Goal: Task Accomplishment & Management: Manage account settings

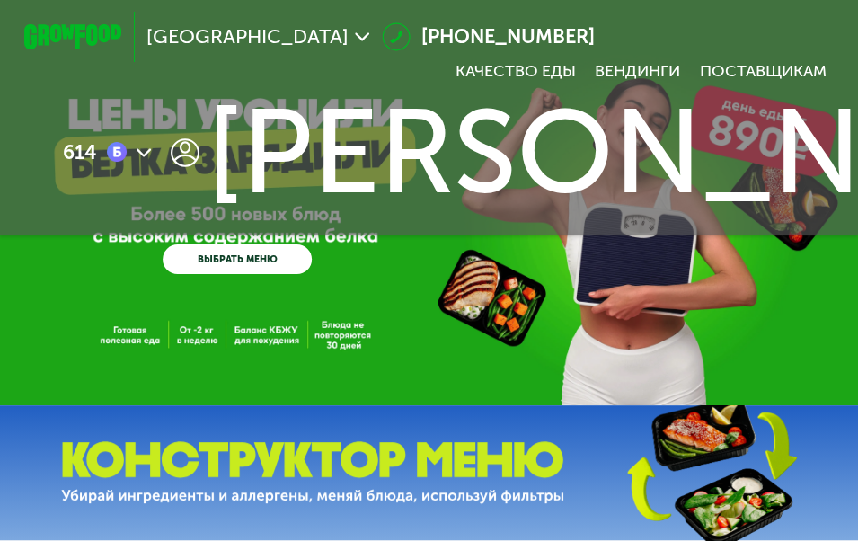
click at [483, 339] on div "GrowFood — доставка правильного питания ВЫБРАТЬ МЕНЮ" at bounding box center [429, 202] width 858 height 405
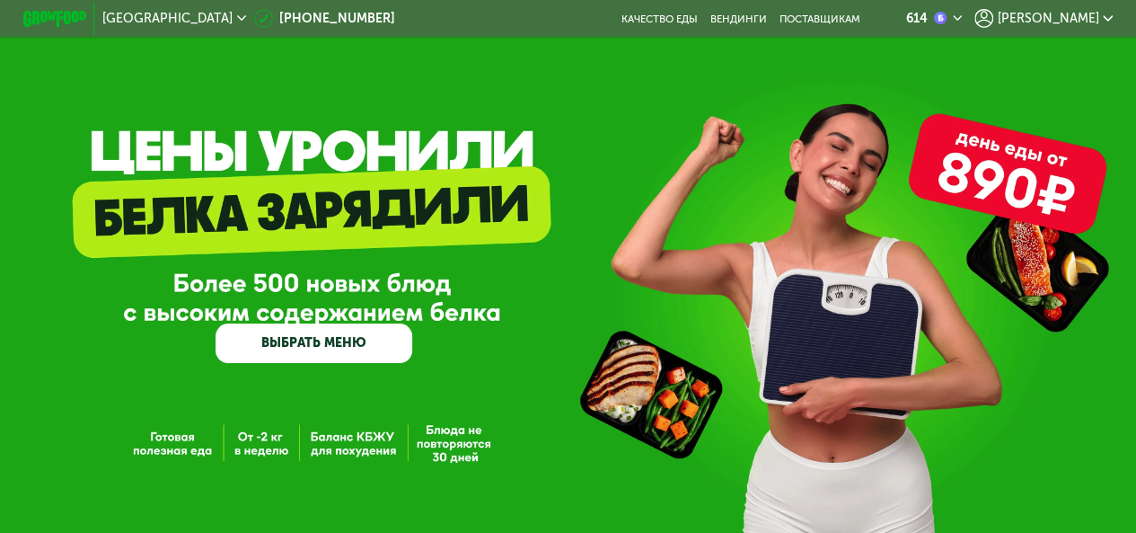
click at [870, 13] on div "[PERSON_NAME]" at bounding box center [1043, 18] width 137 height 19
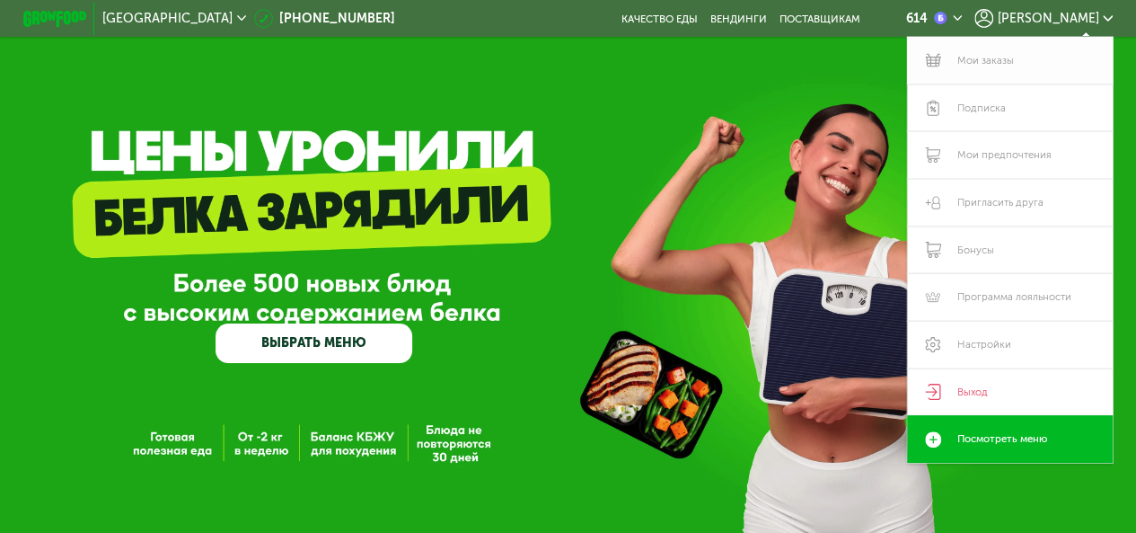
click at [870, 59] on link "Мои заказы" at bounding box center [1009, 61] width 205 height 48
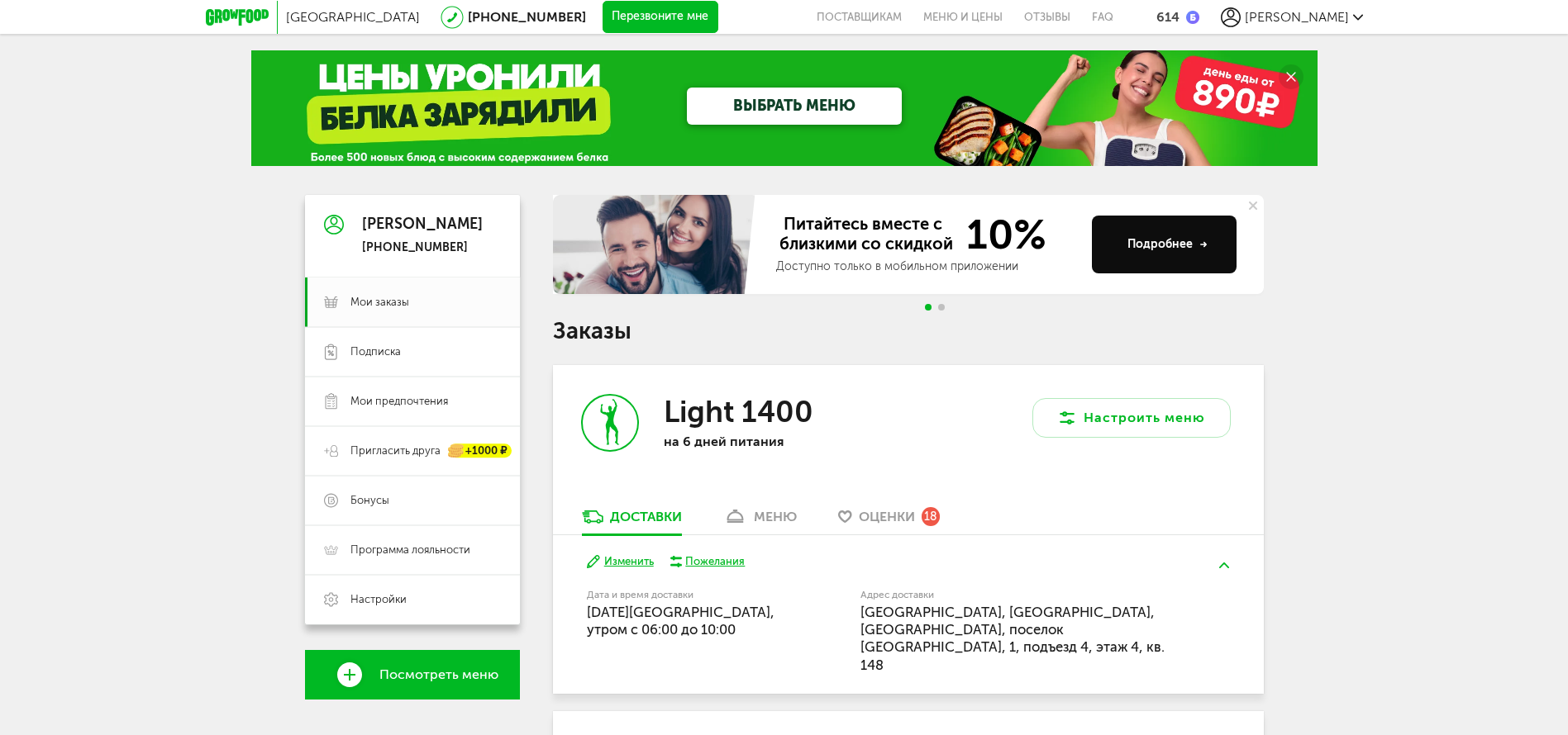
scroll to position [372, 0]
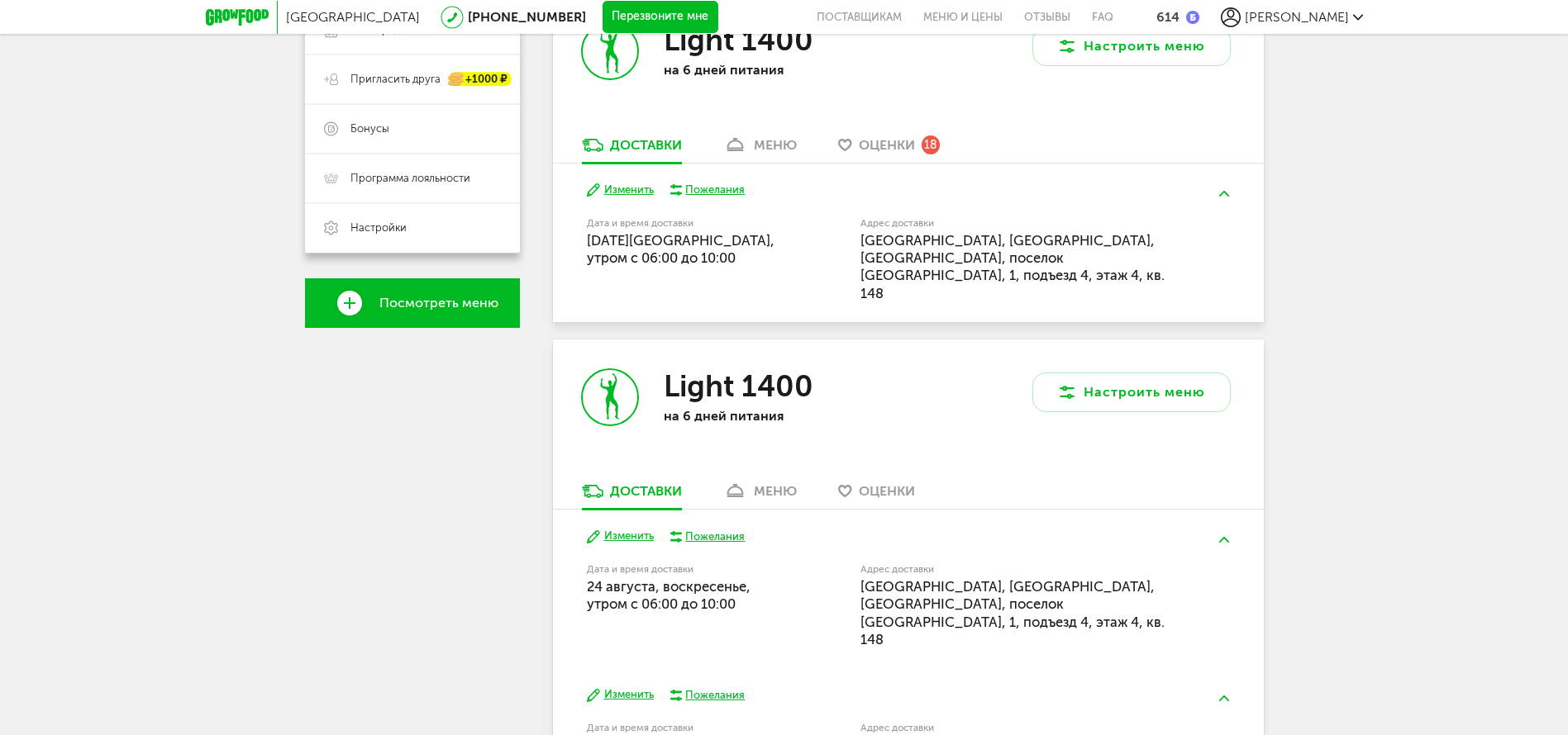
click at [617, 189] on button "Изменить" at bounding box center [620, 190] width 67 height 16
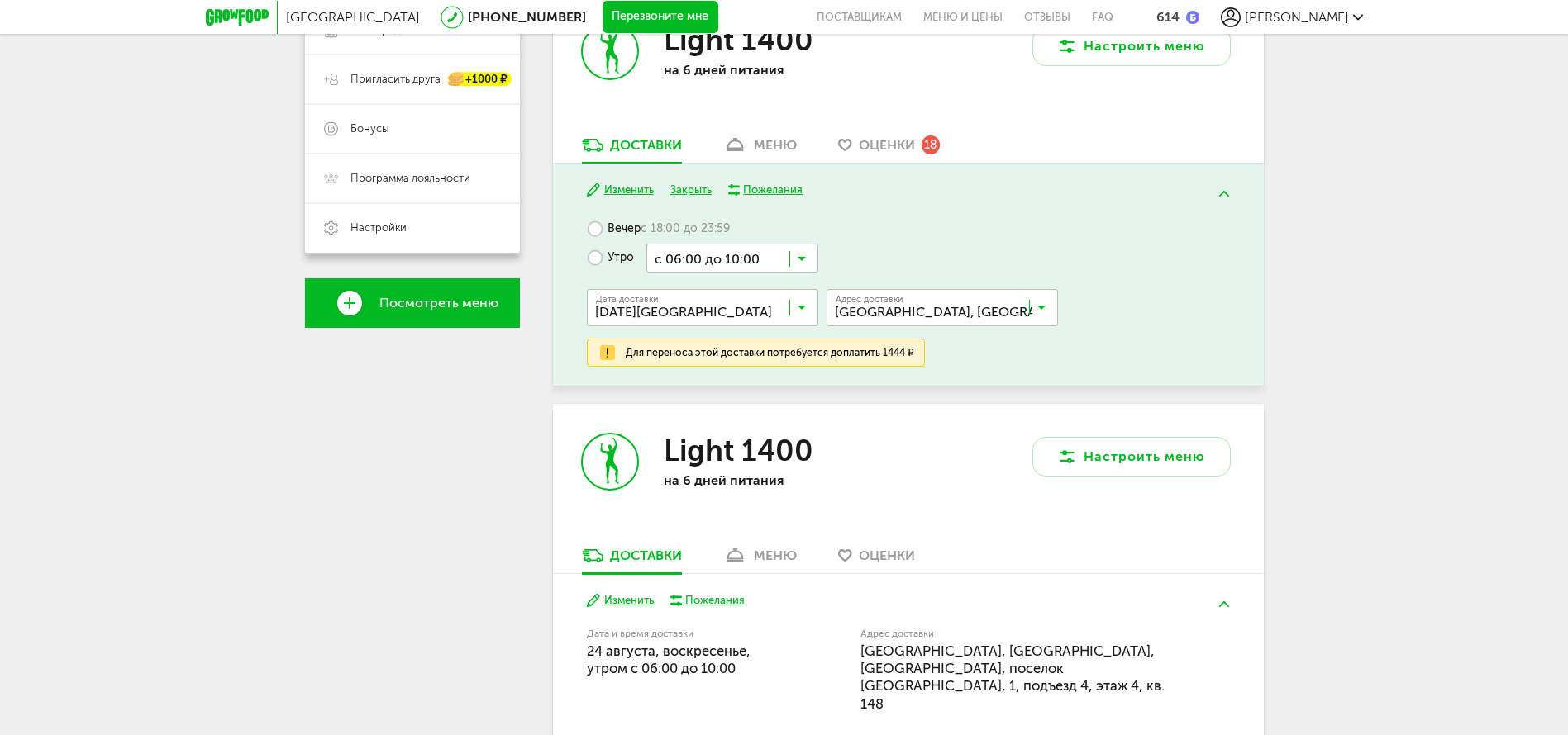
click at [635, 188] on button "Изменить" at bounding box center [620, 190] width 67 height 16
click at [774, 142] on div "меню" at bounding box center [775, 144] width 43 height 16
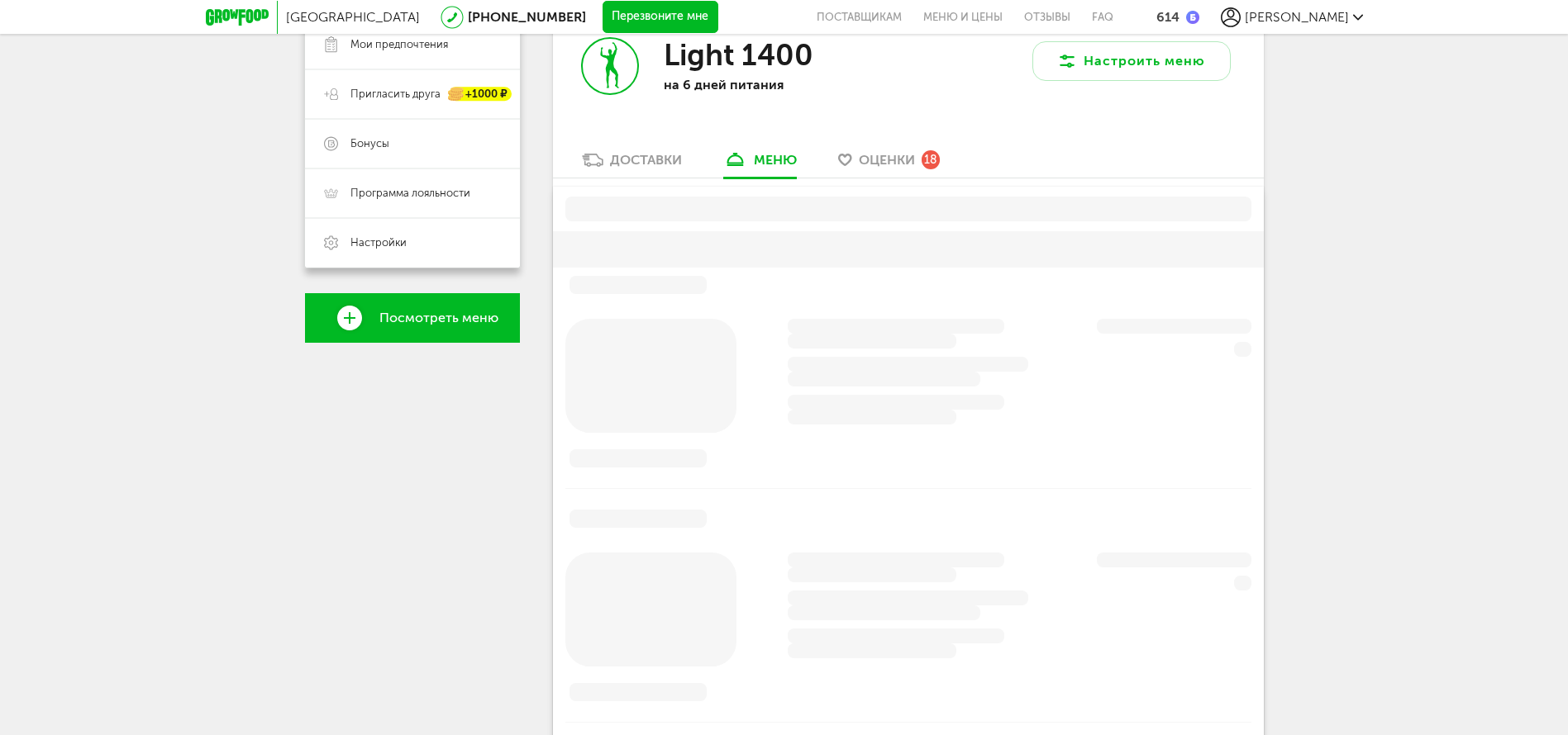
scroll to position [324, 0]
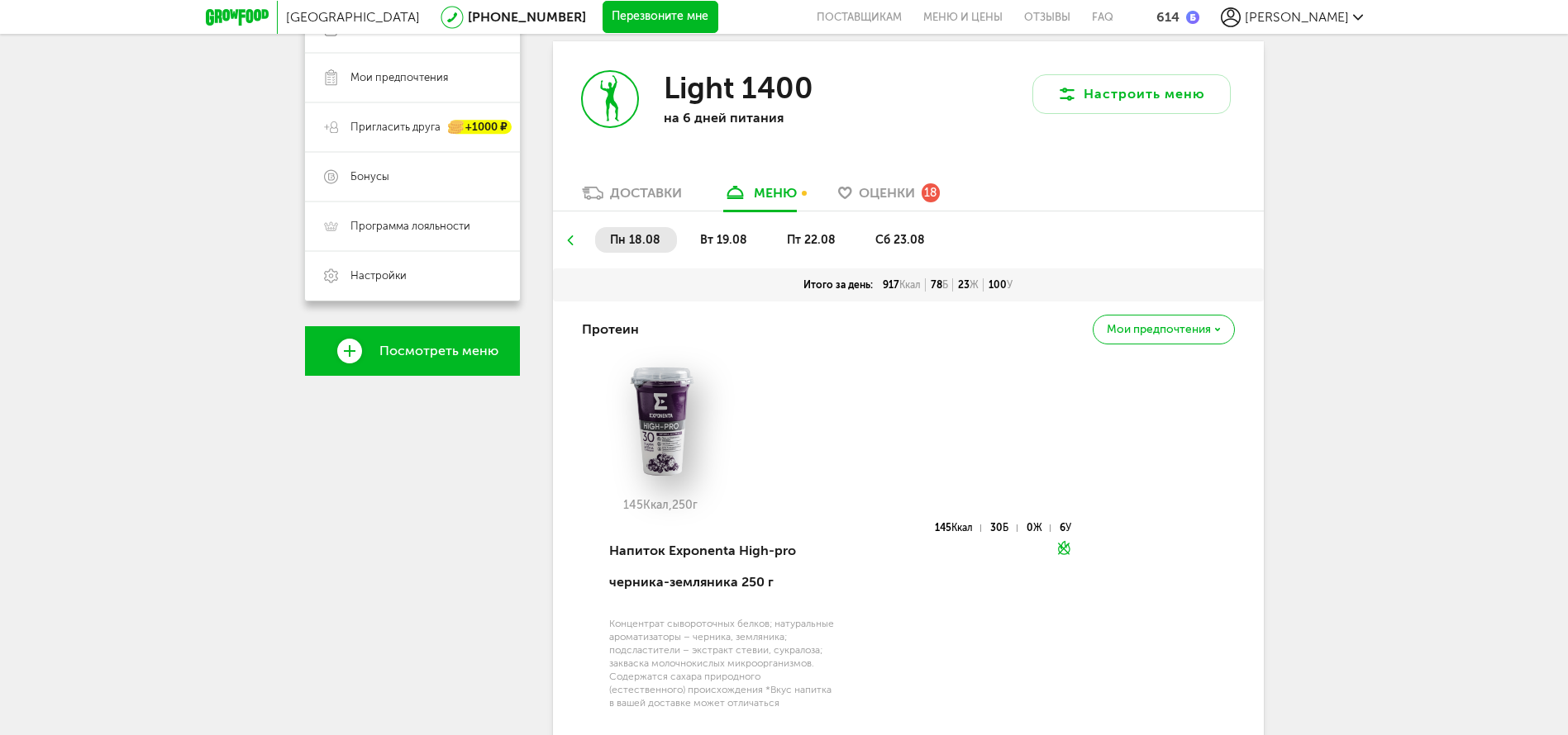
click at [814, 242] on span "пт 22.08" at bounding box center [811, 239] width 49 height 14
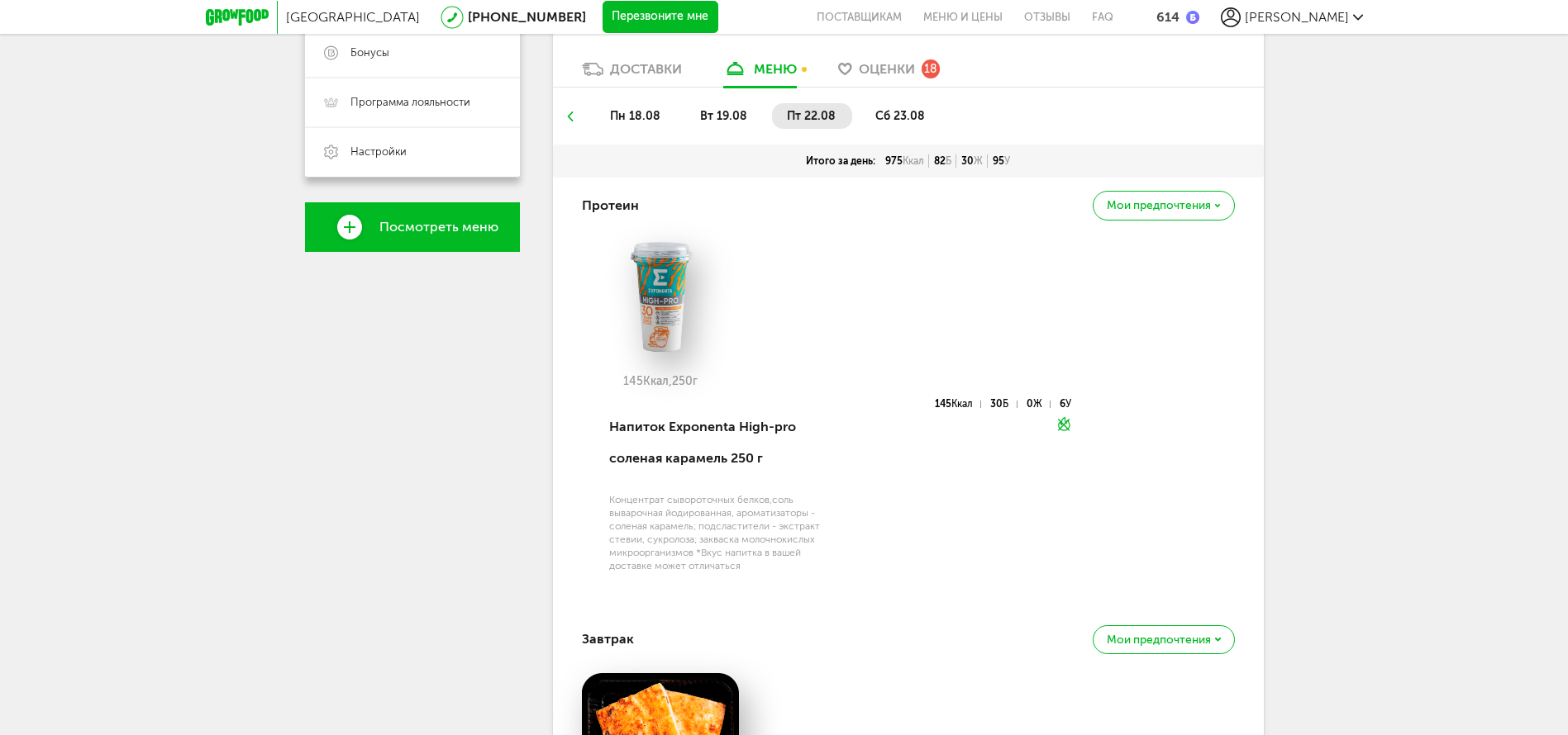
scroll to position [76, 0]
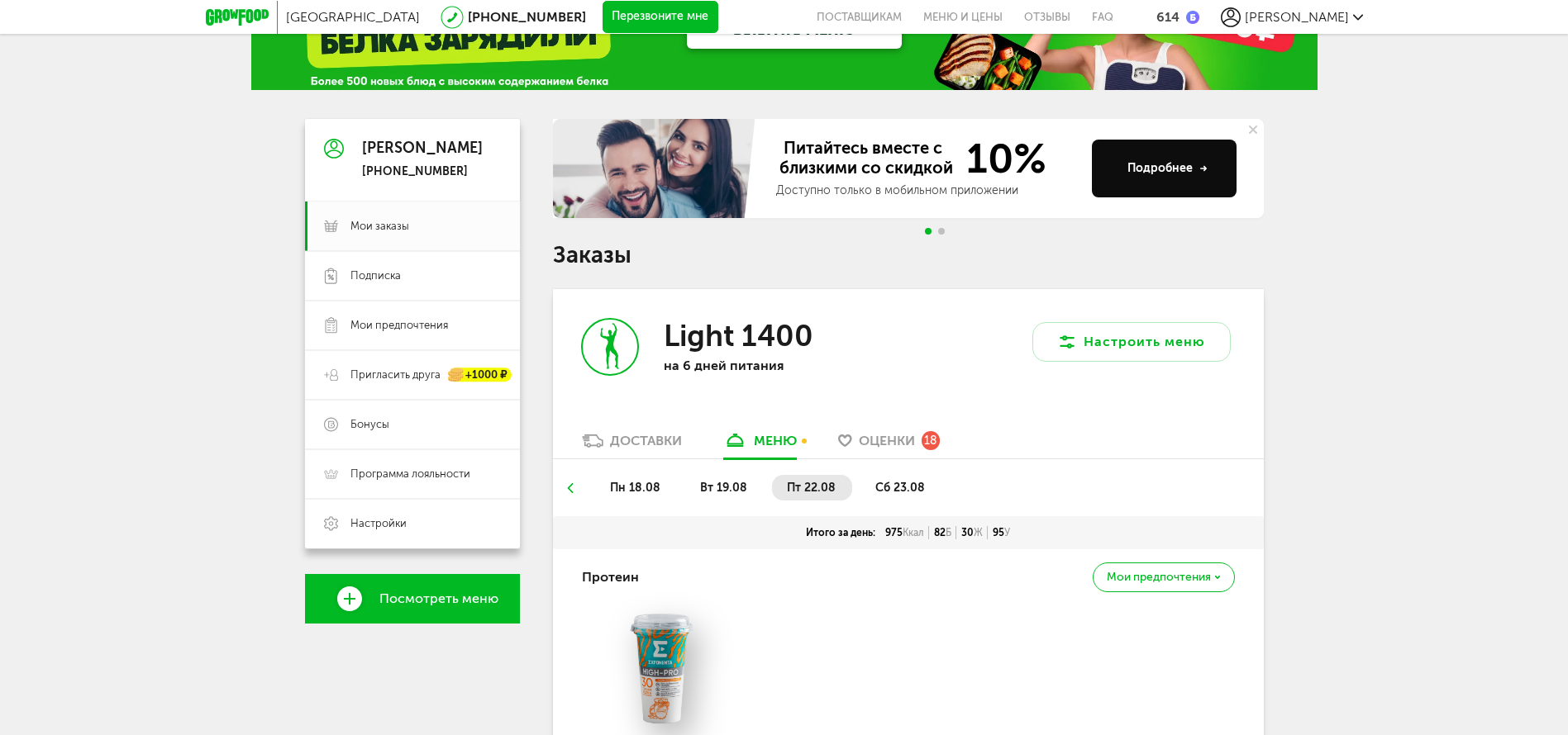
click at [898, 496] on li "сб 23.08" at bounding box center [901, 488] width 81 height 26
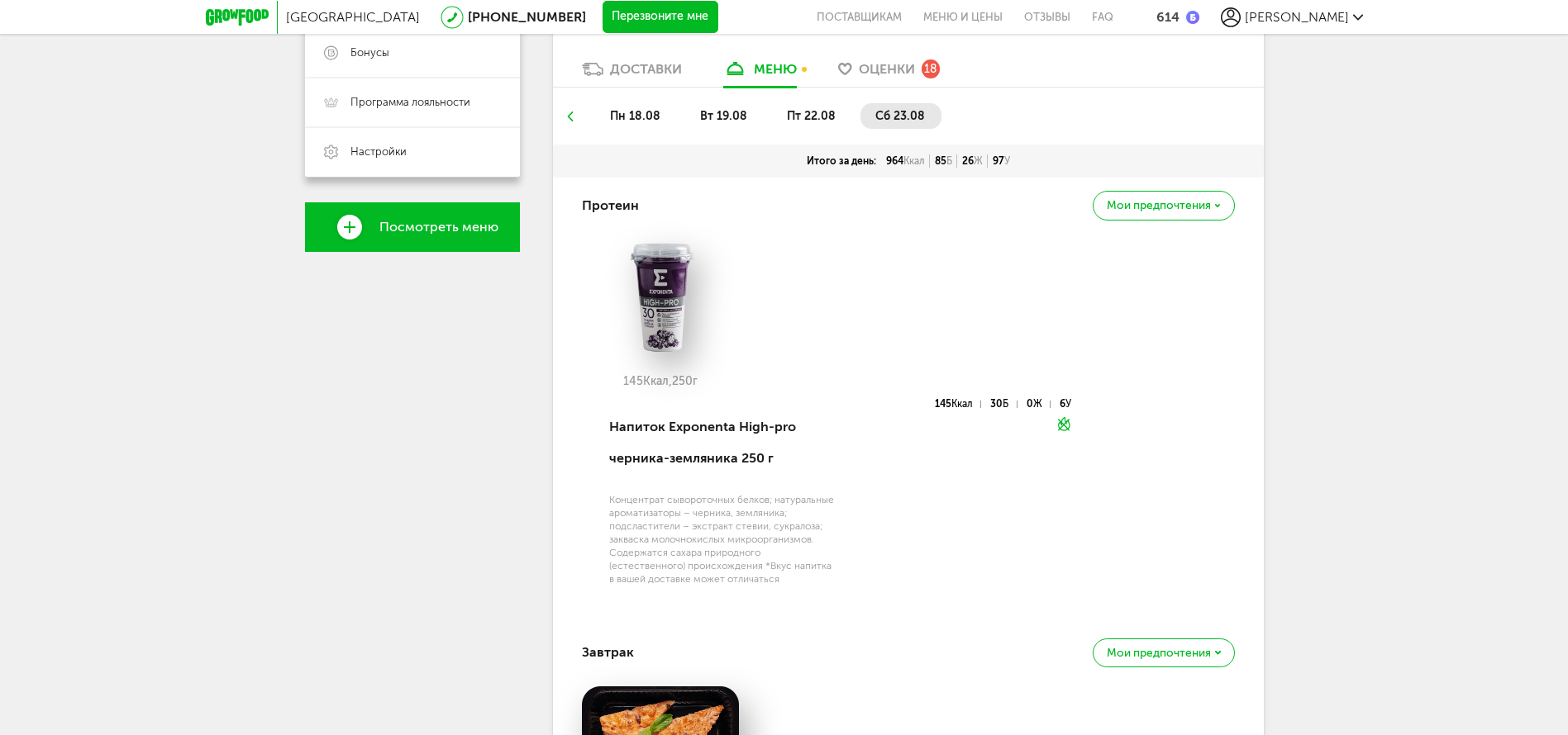
scroll to position [200, 0]
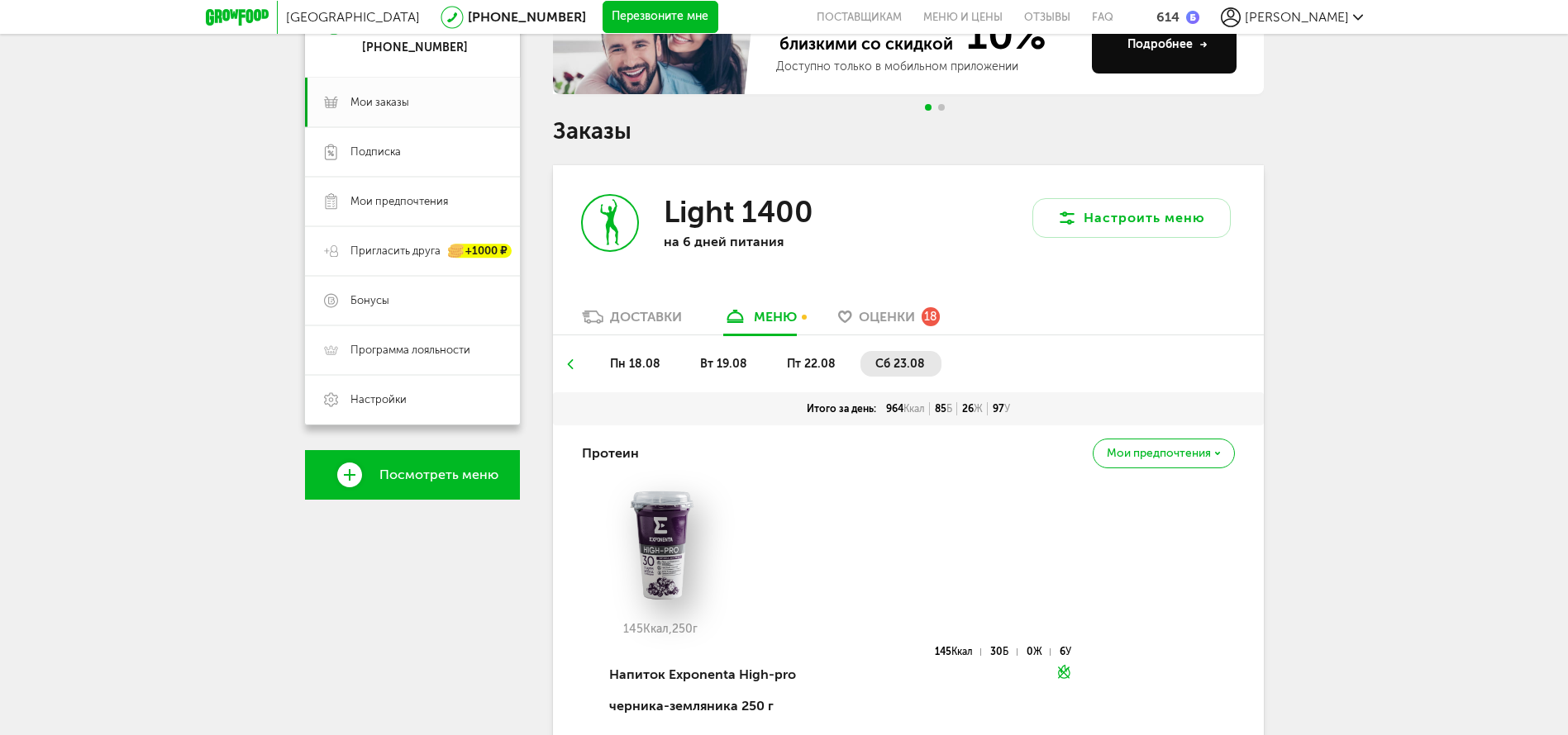
click at [649, 314] on div "Доставки" at bounding box center [646, 316] width 72 height 16
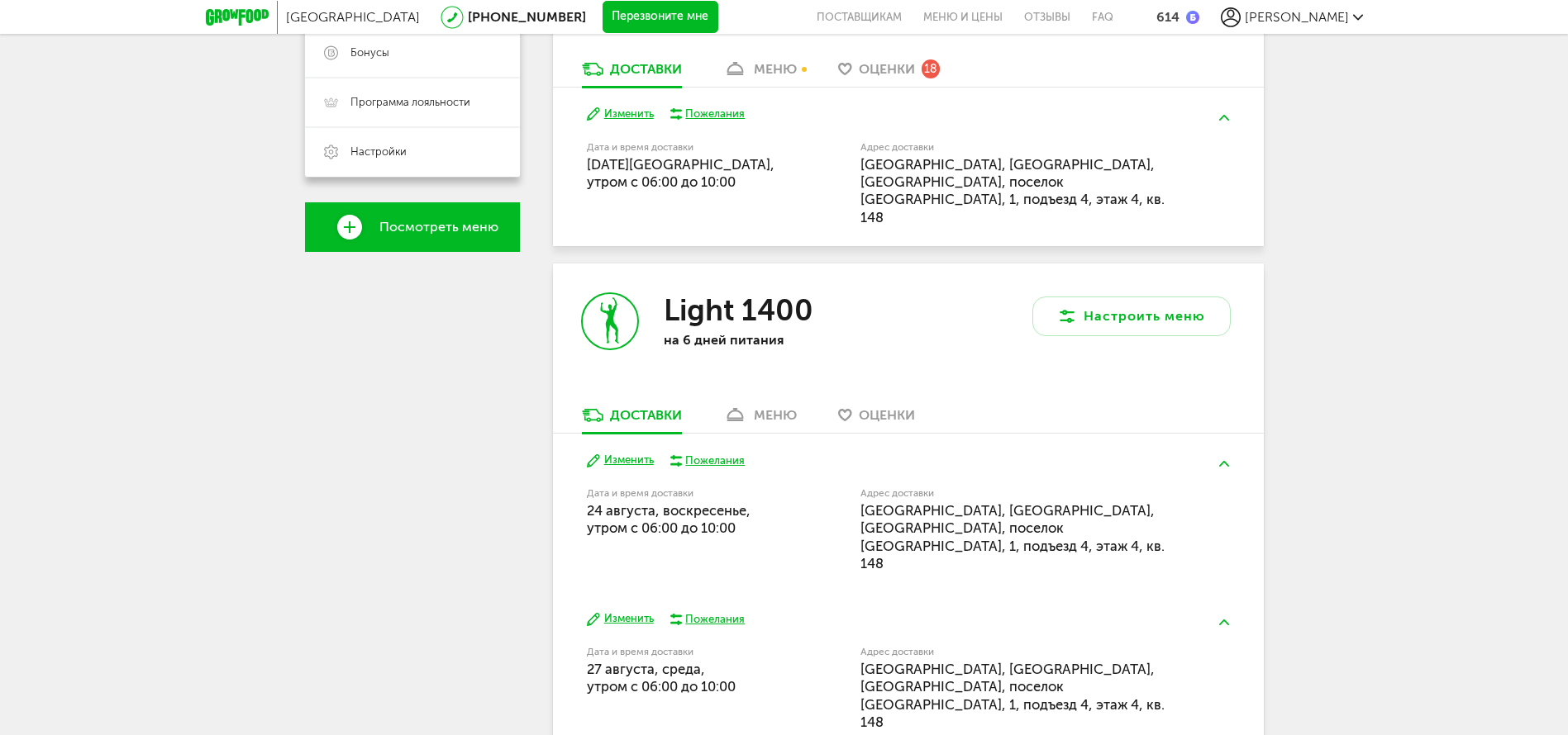
scroll to position [572, 0]
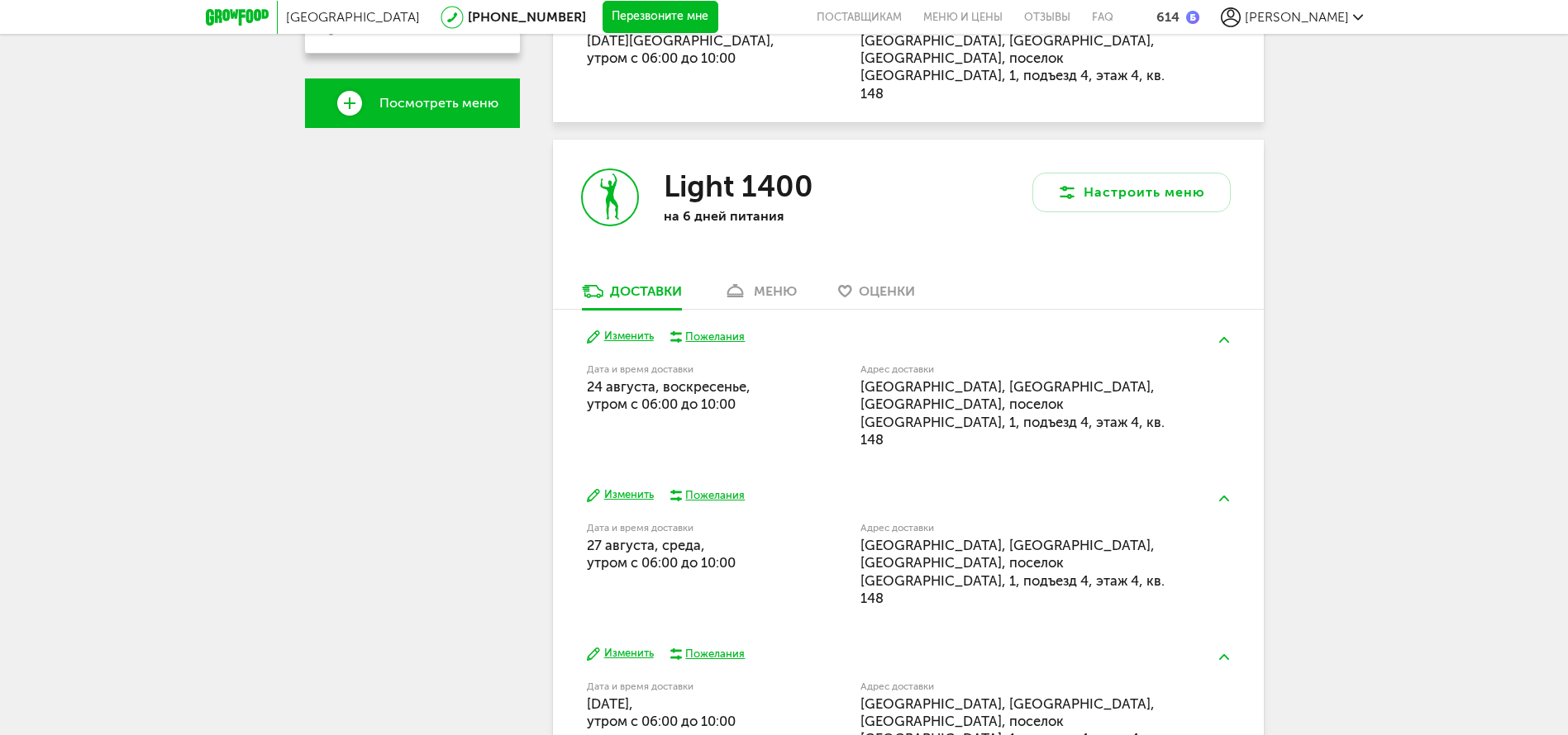
click at [767, 283] on div "меню" at bounding box center [775, 291] width 43 height 16
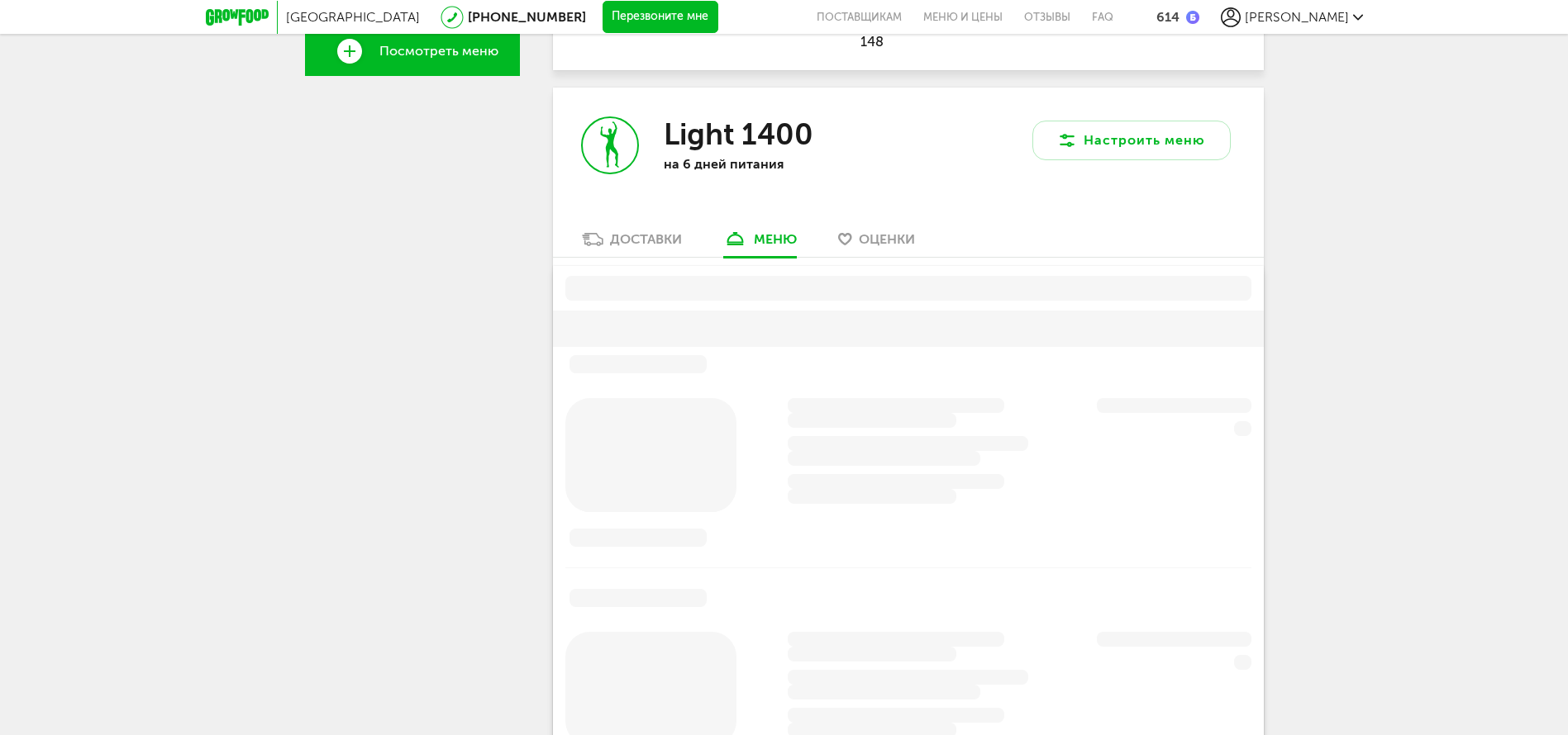
scroll to position [636, 0]
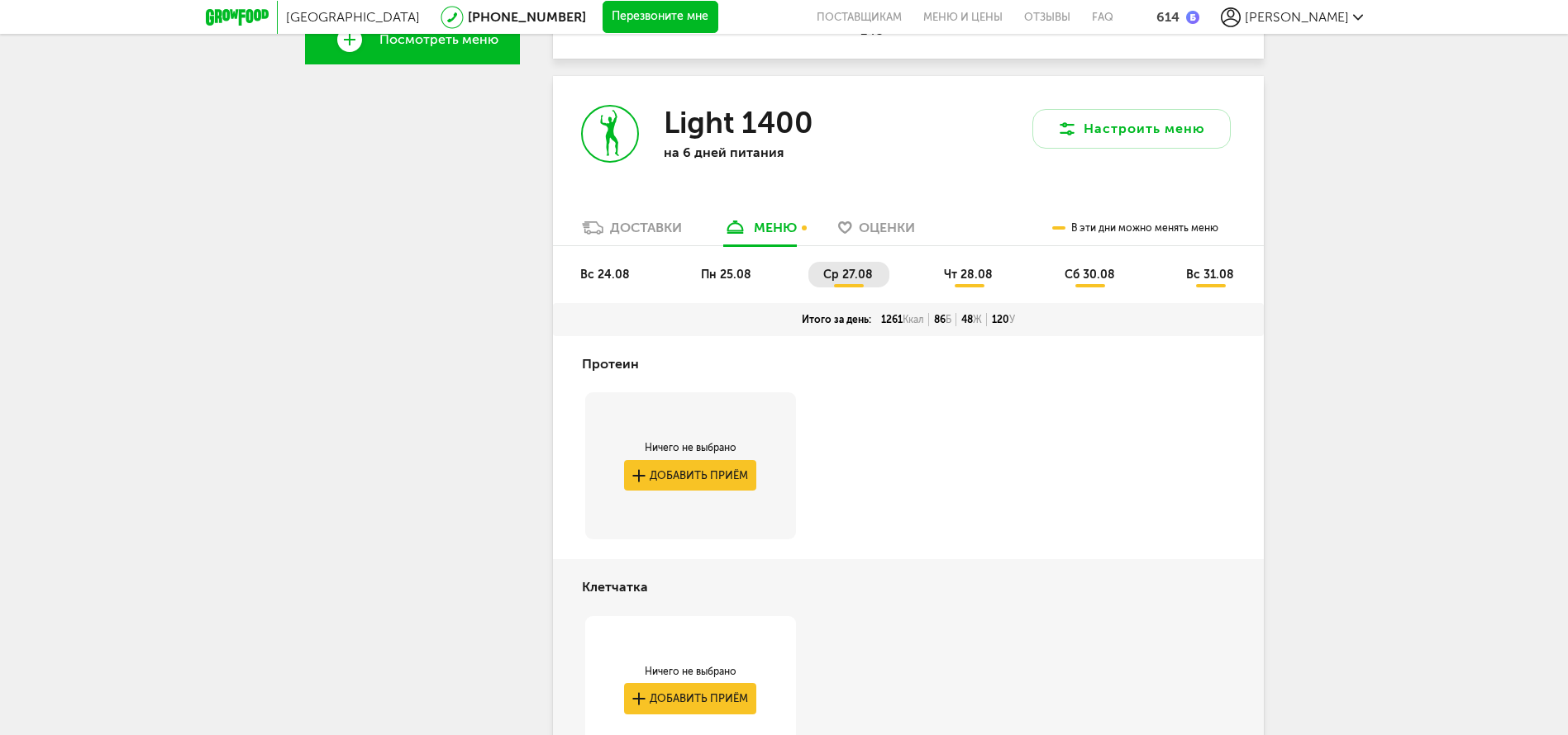
click at [610, 268] on span "вс 24.08" at bounding box center [605, 274] width 50 height 14
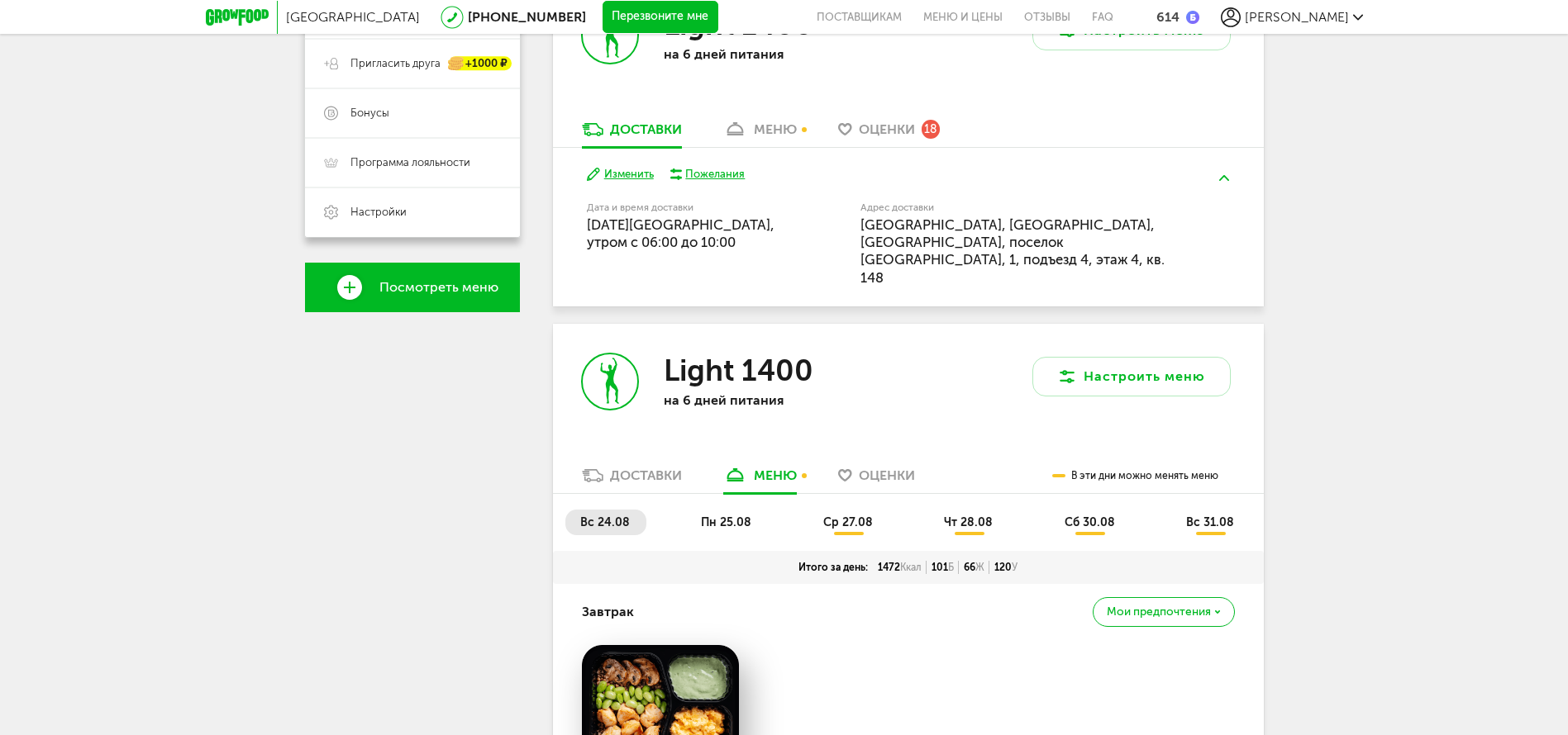
scroll to position [511, 0]
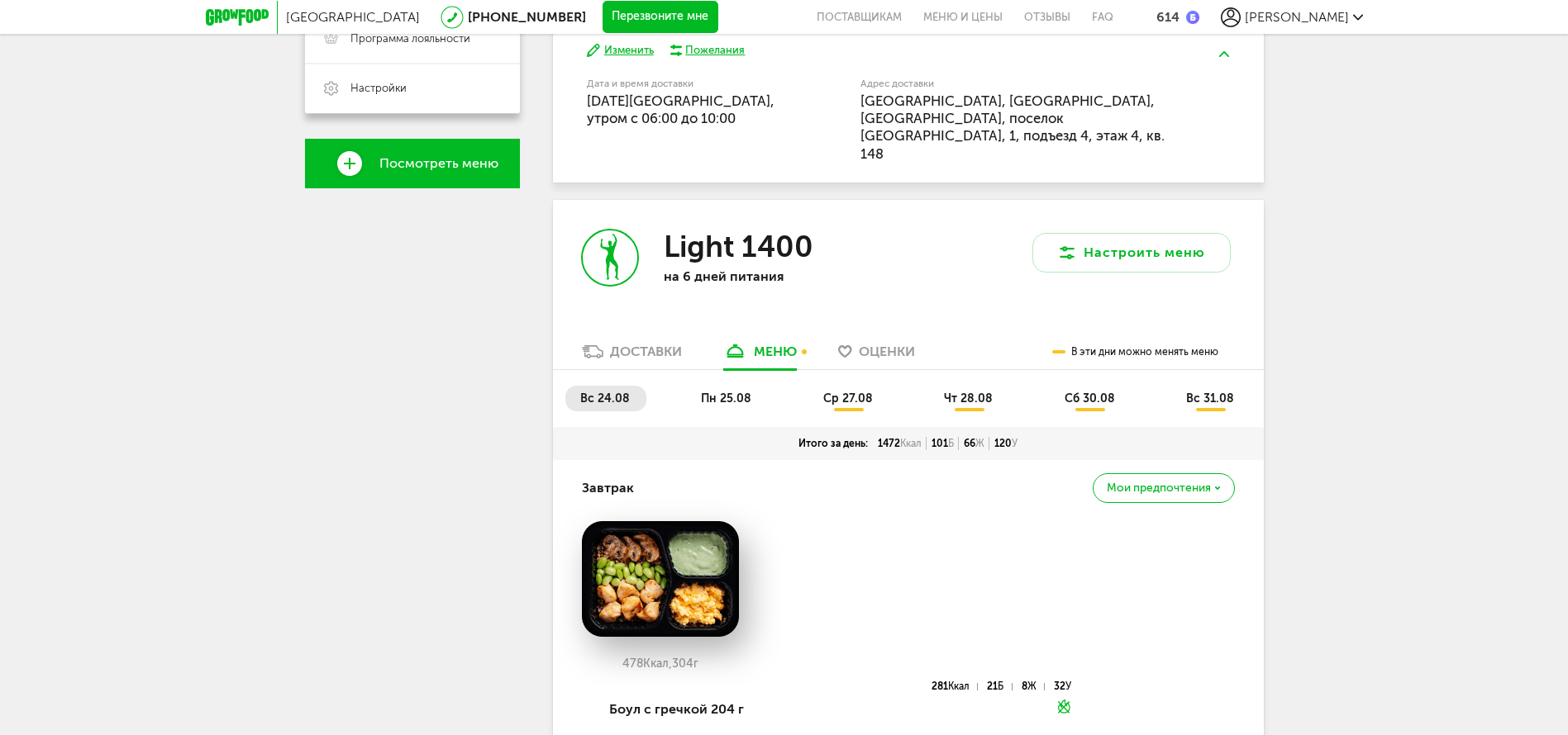
click at [712, 392] on span "пн 25.08" at bounding box center [726, 398] width 51 height 14
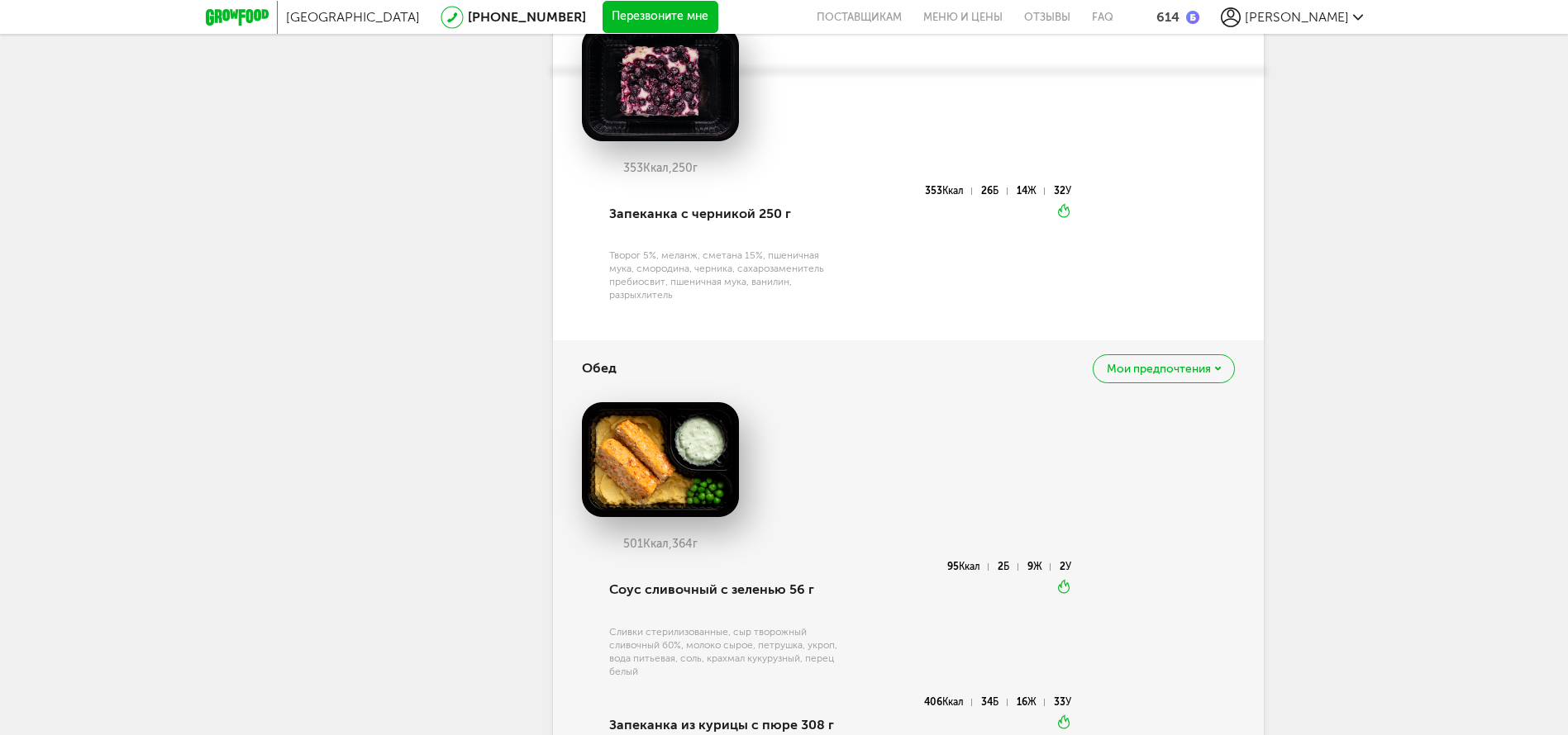
scroll to position [636, 0]
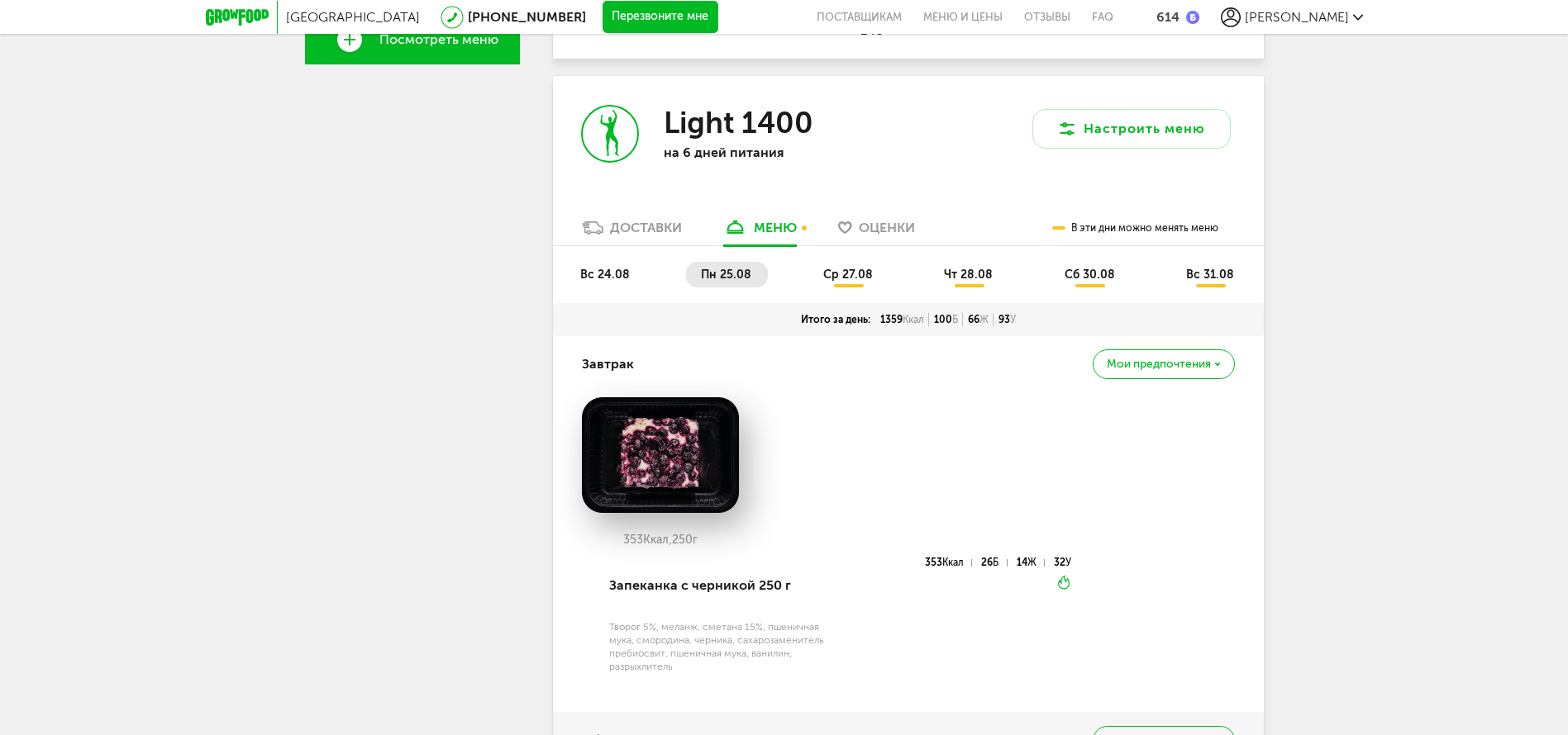
click at [853, 268] on span "ср 27.08" at bounding box center [848, 274] width 50 height 14
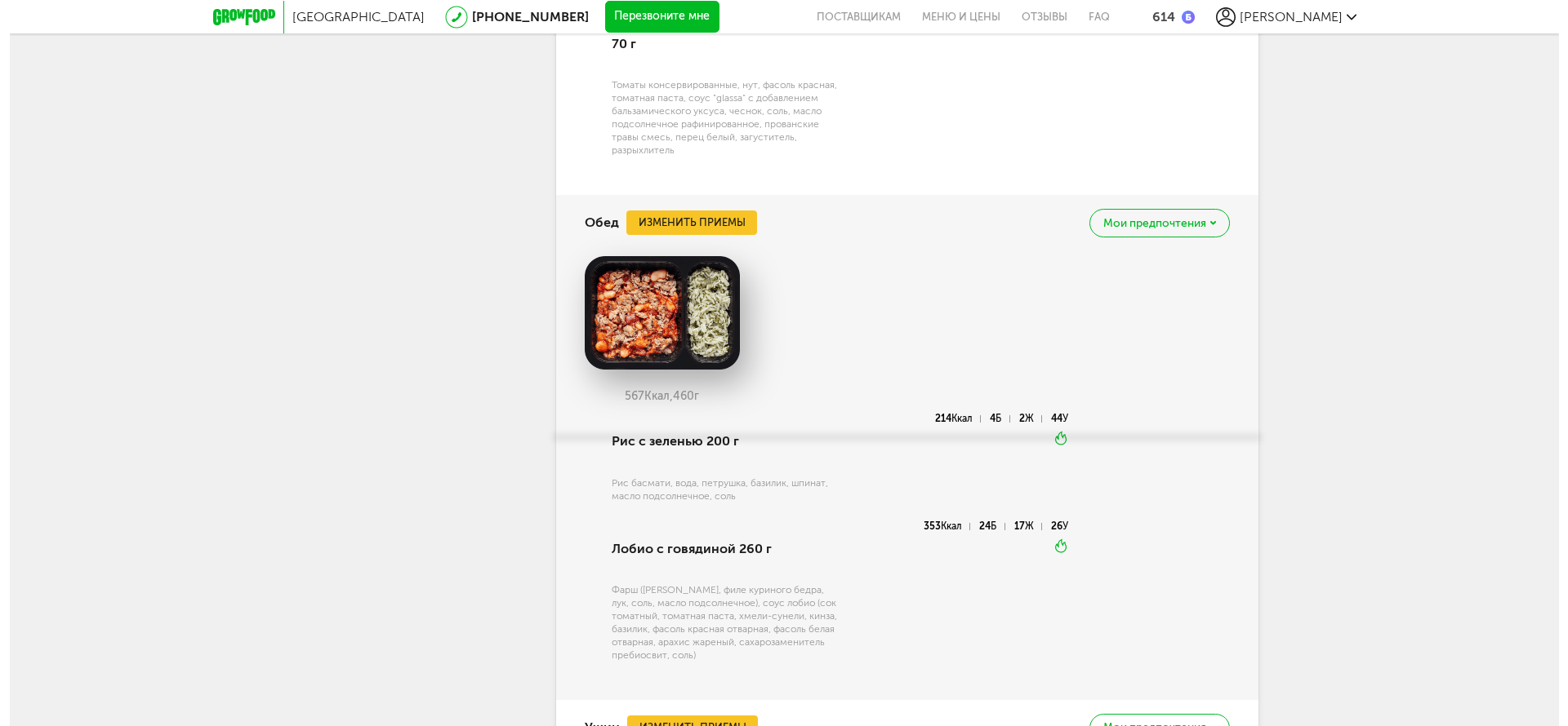
scroll to position [2219, 0]
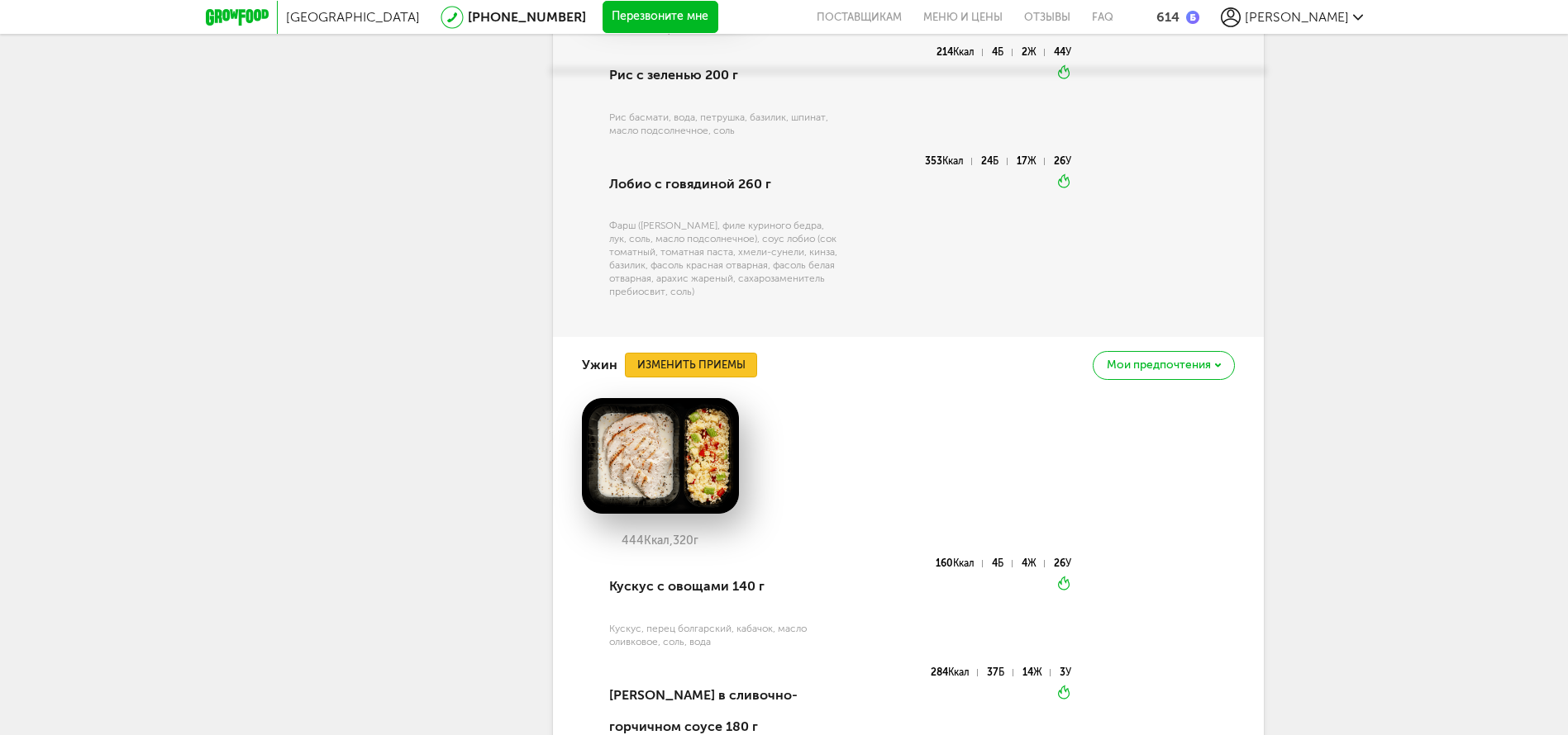
click at [719, 353] on button "Изменить приемы" at bounding box center [691, 365] width 133 height 25
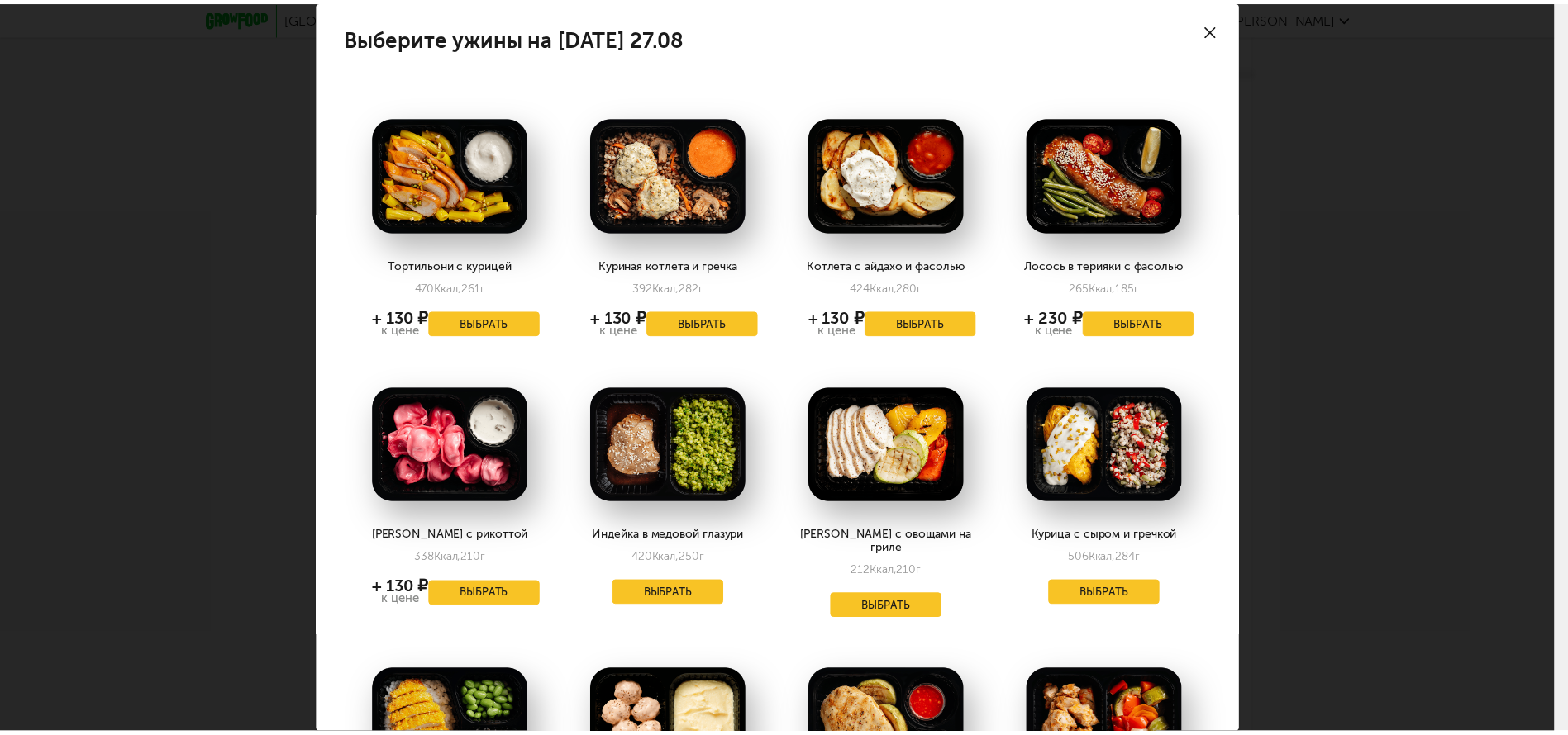
scroll to position [541, 0]
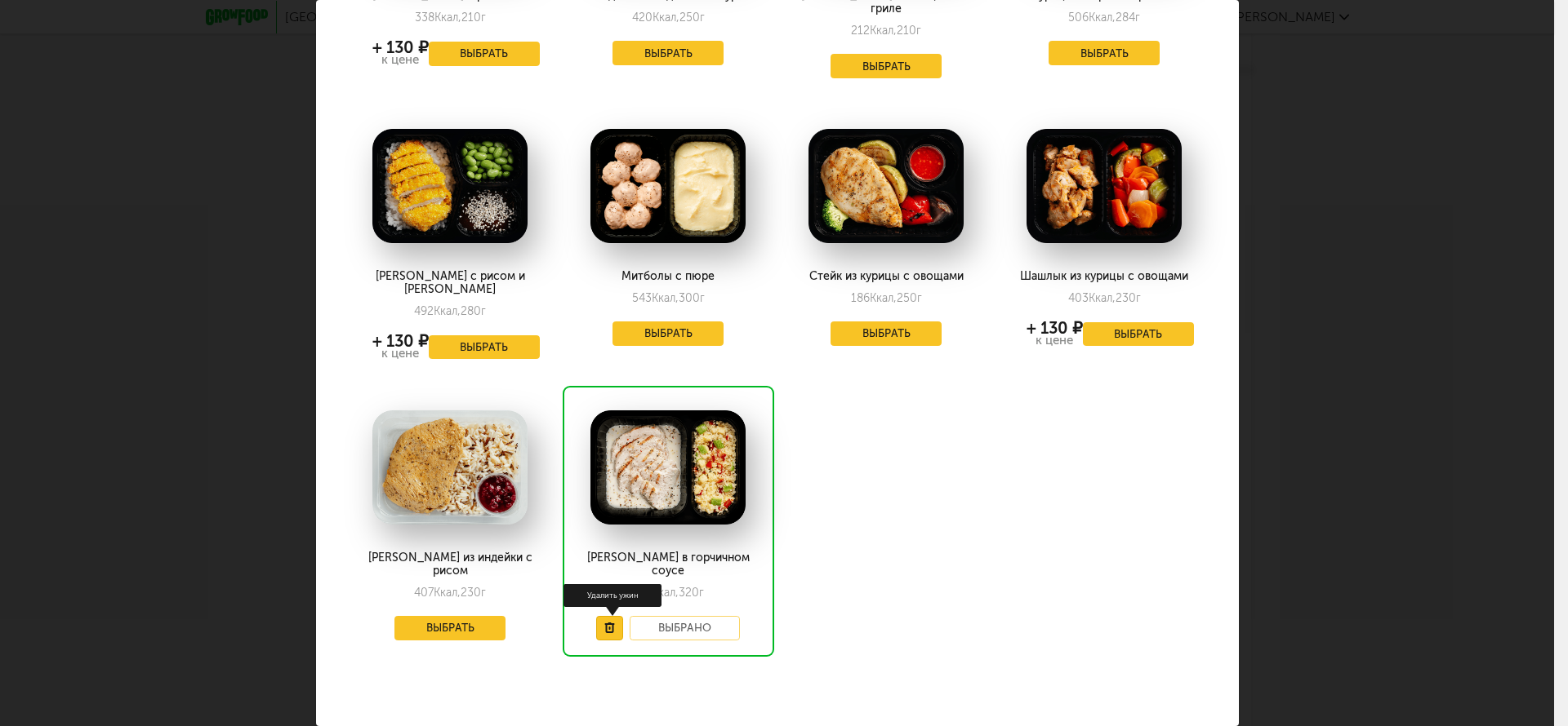
click at [596, 616] on button at bounding box center [610, 628] width 27 height 25
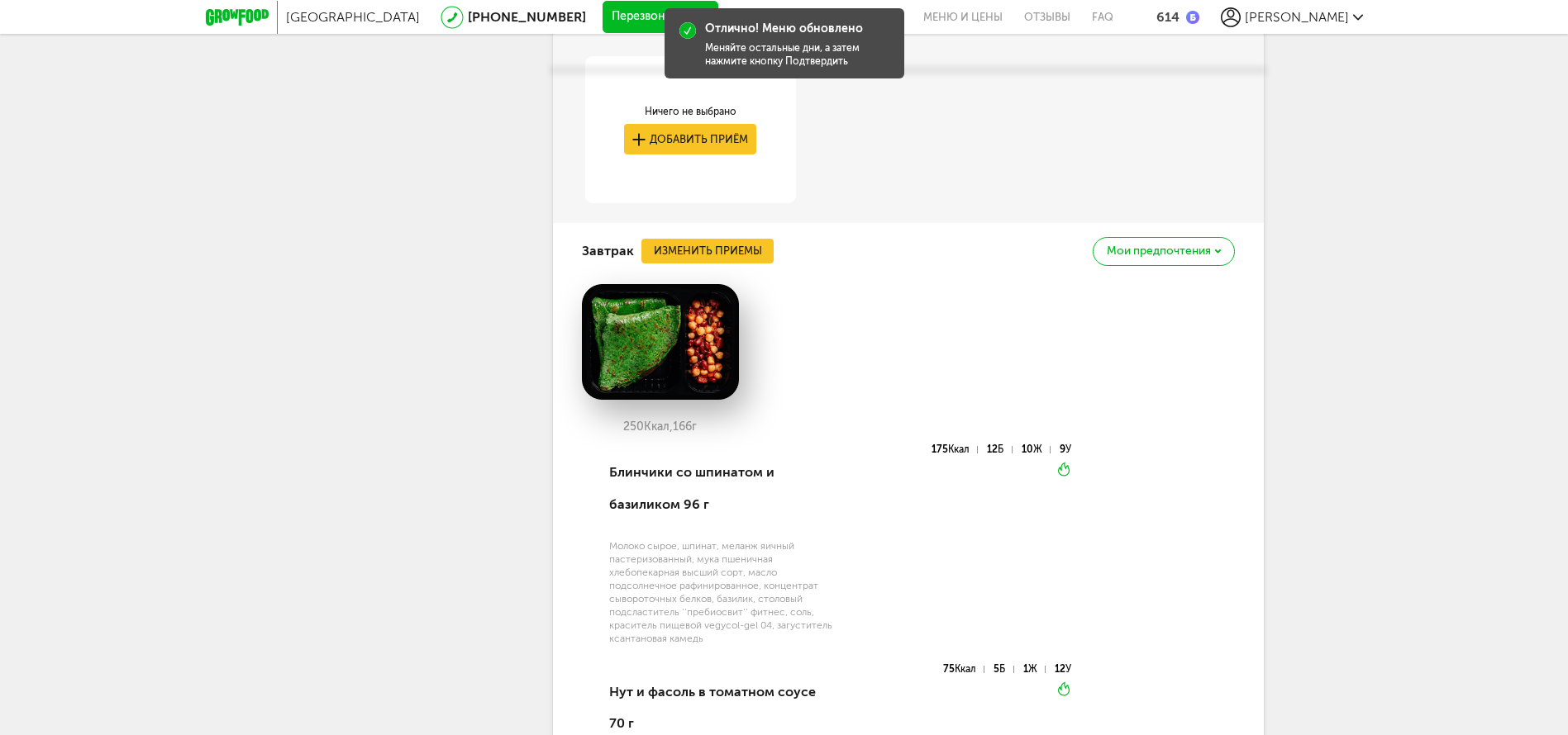
scroll to position [759, 0]
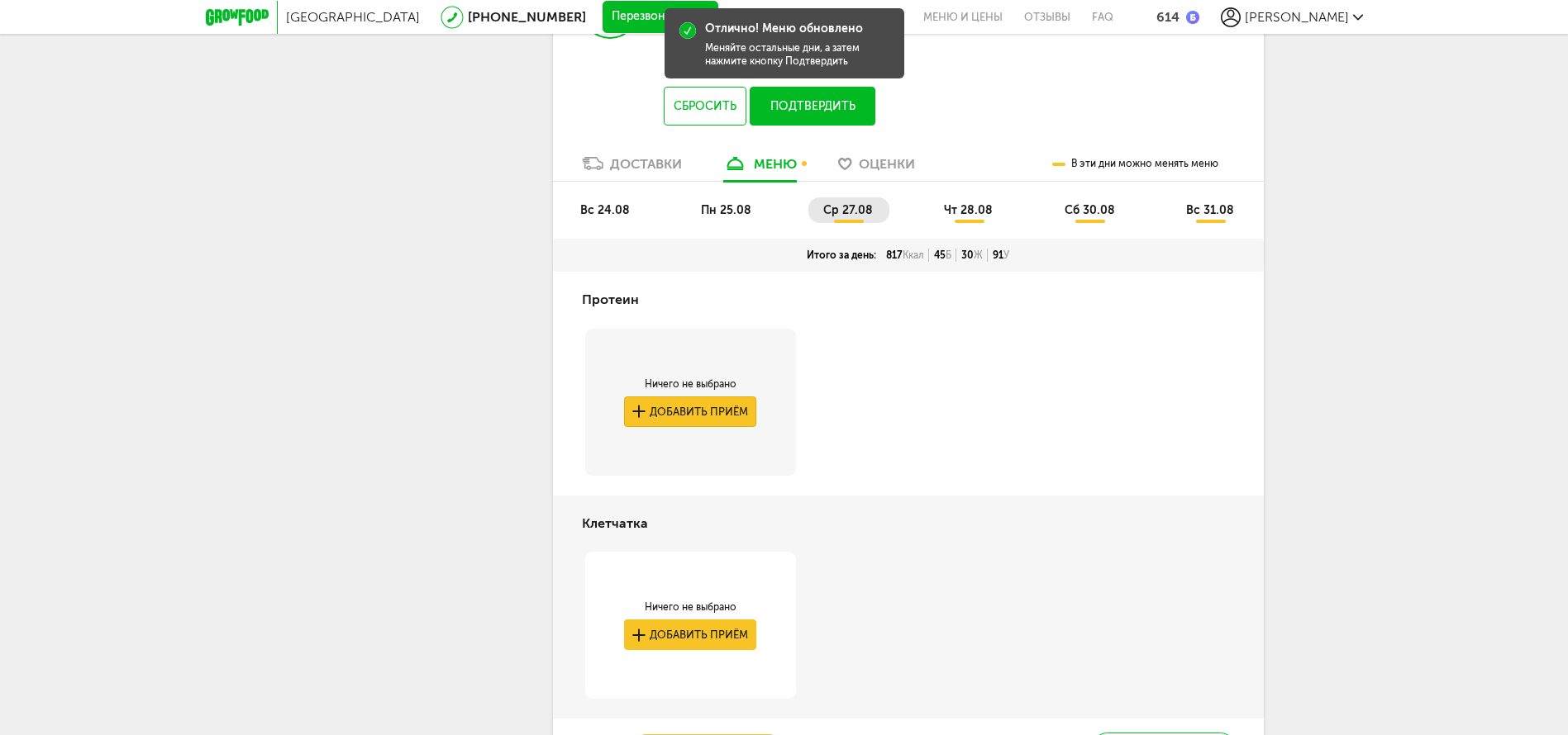
click at [729, 396] on button "Добавить приём" at bounding box center [690, 411] width 133 height 30
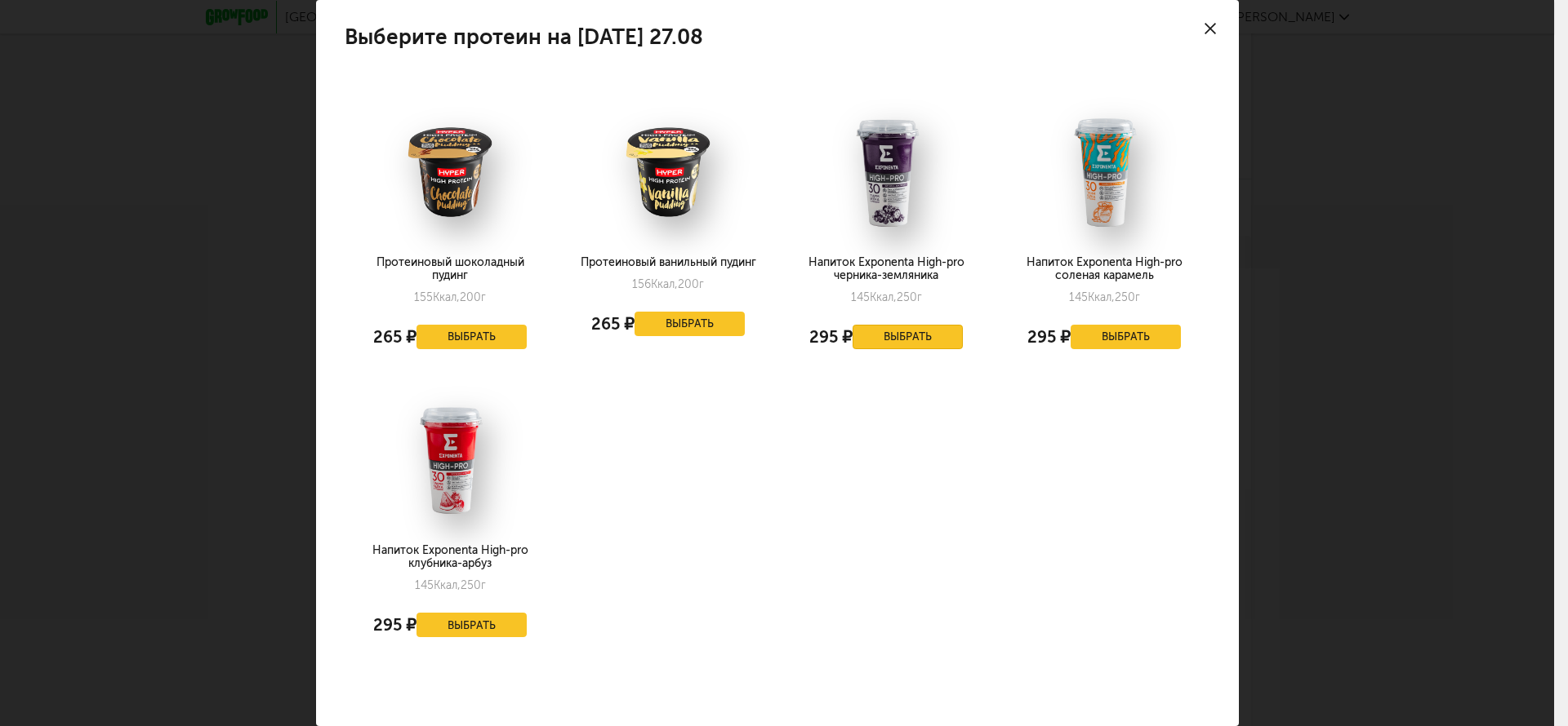
click at [910, 331] on button "Выбрать" at bounding box center [908, 336] width 111 height 25
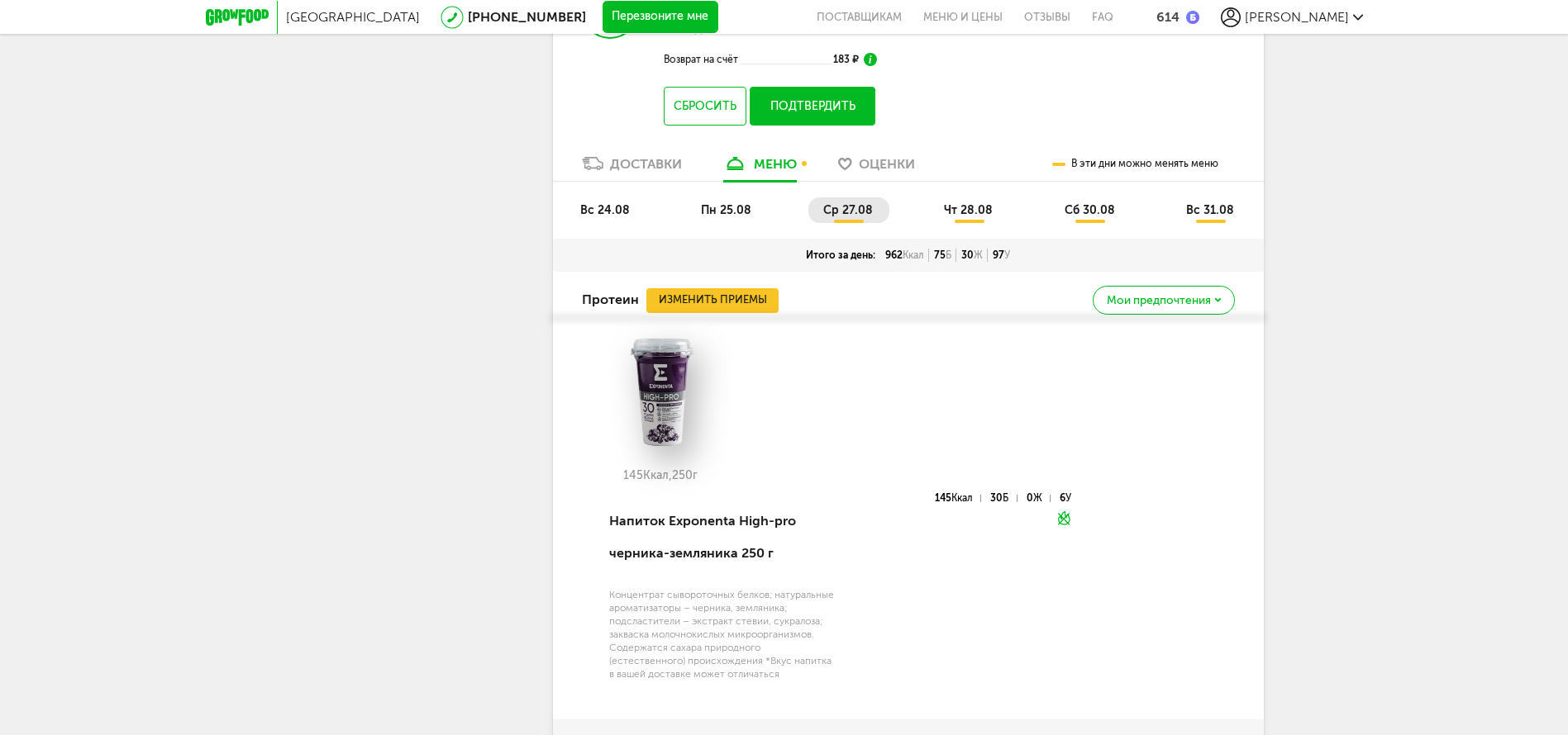
scroll to position [511, 0]
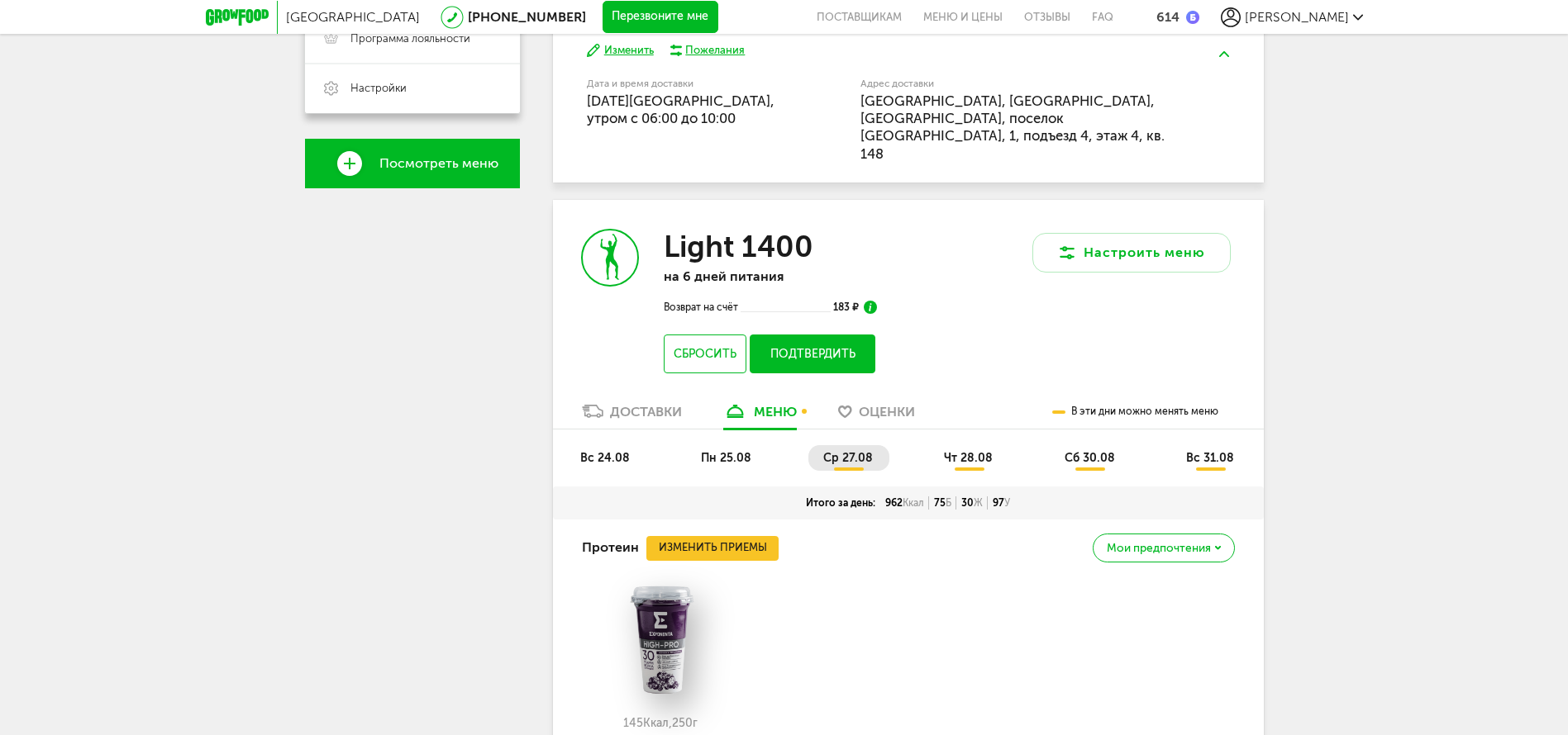
click at [971, 451] on span "чт 28.08" at bounding box center [968, 457] width 49 height 14
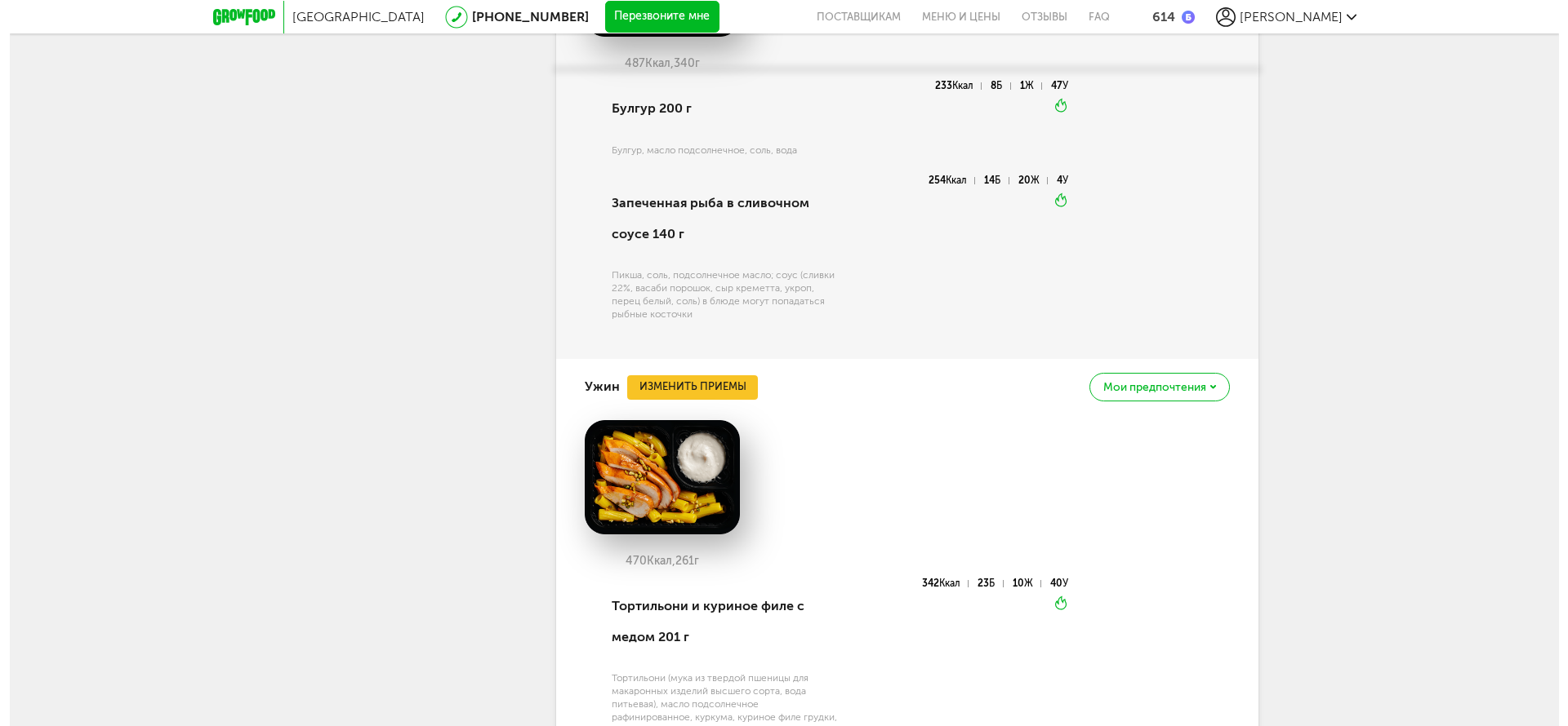
scroll to position [1729, 0]
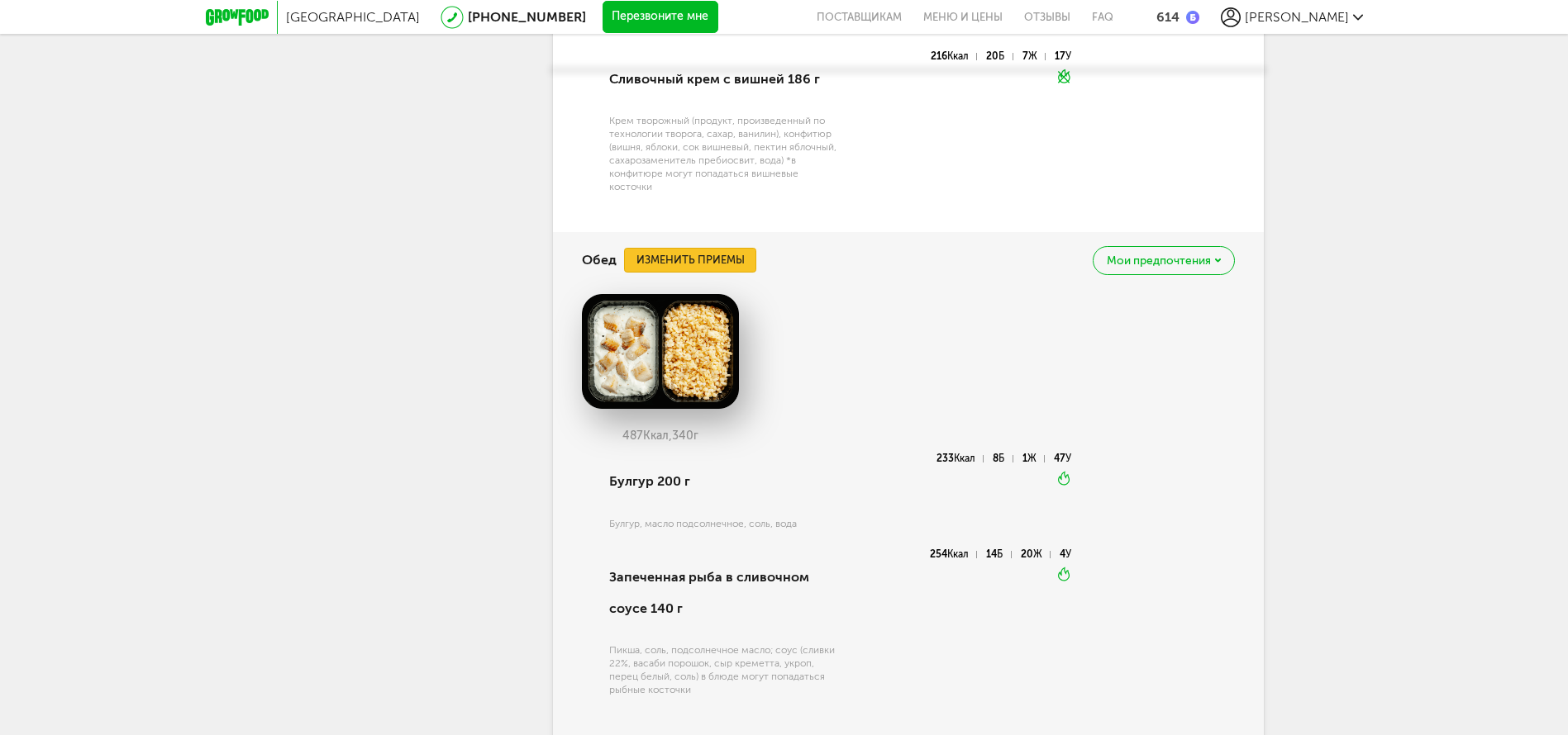
click at [680, 247] on button "Изменить приемы" at bounding box center [690, 259] width 133 height 25
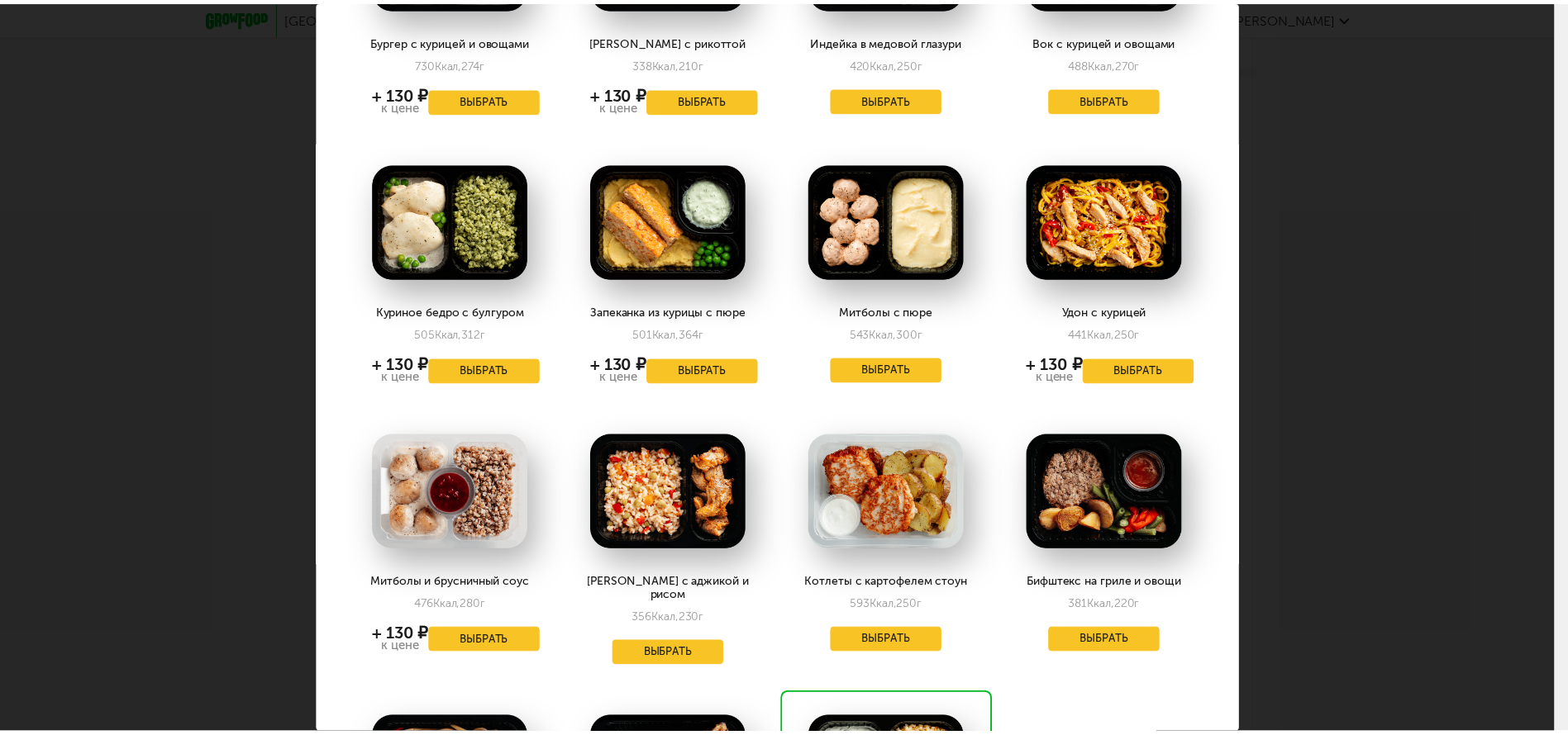
scroll to position [812, 0]
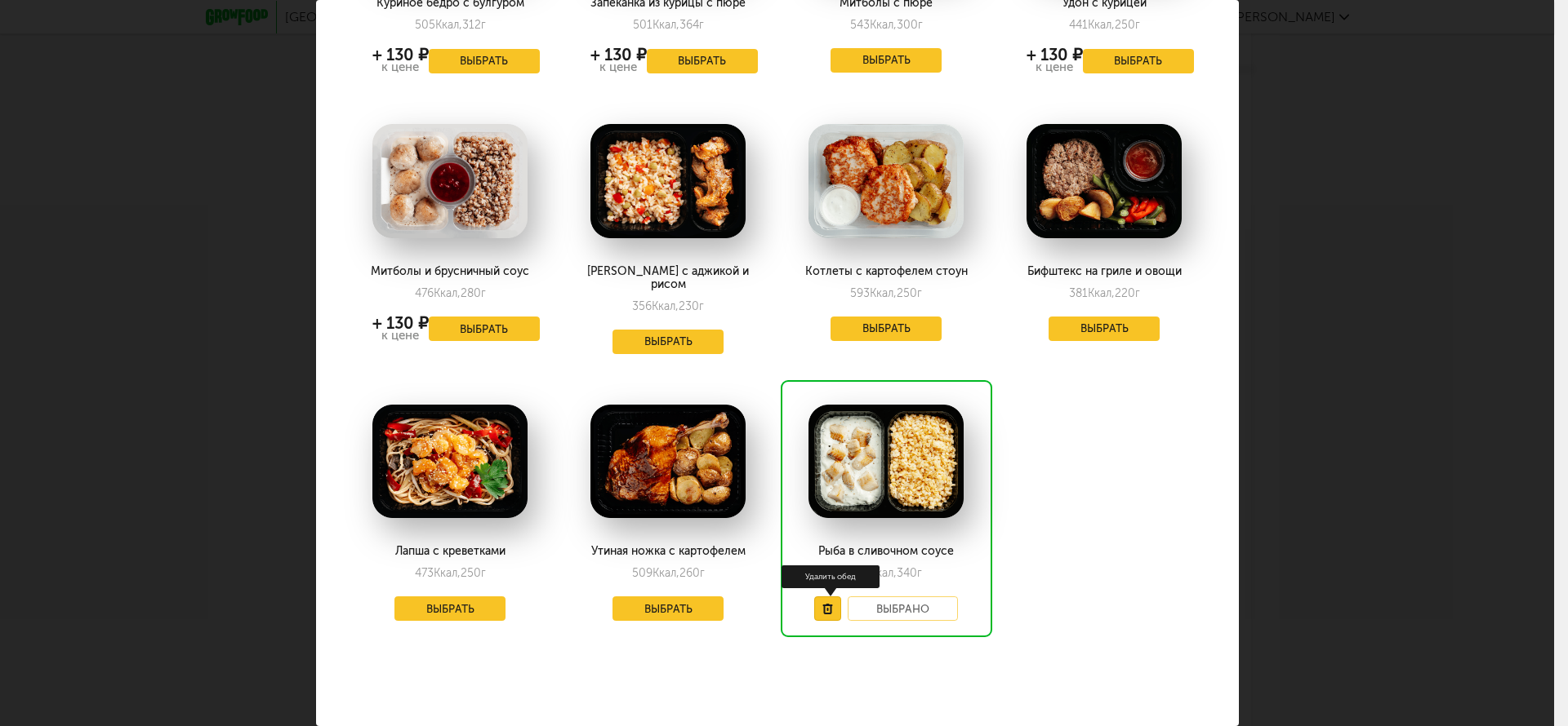
click at [822, 604] on use at bounding box center [826, 610] width 10 height 11
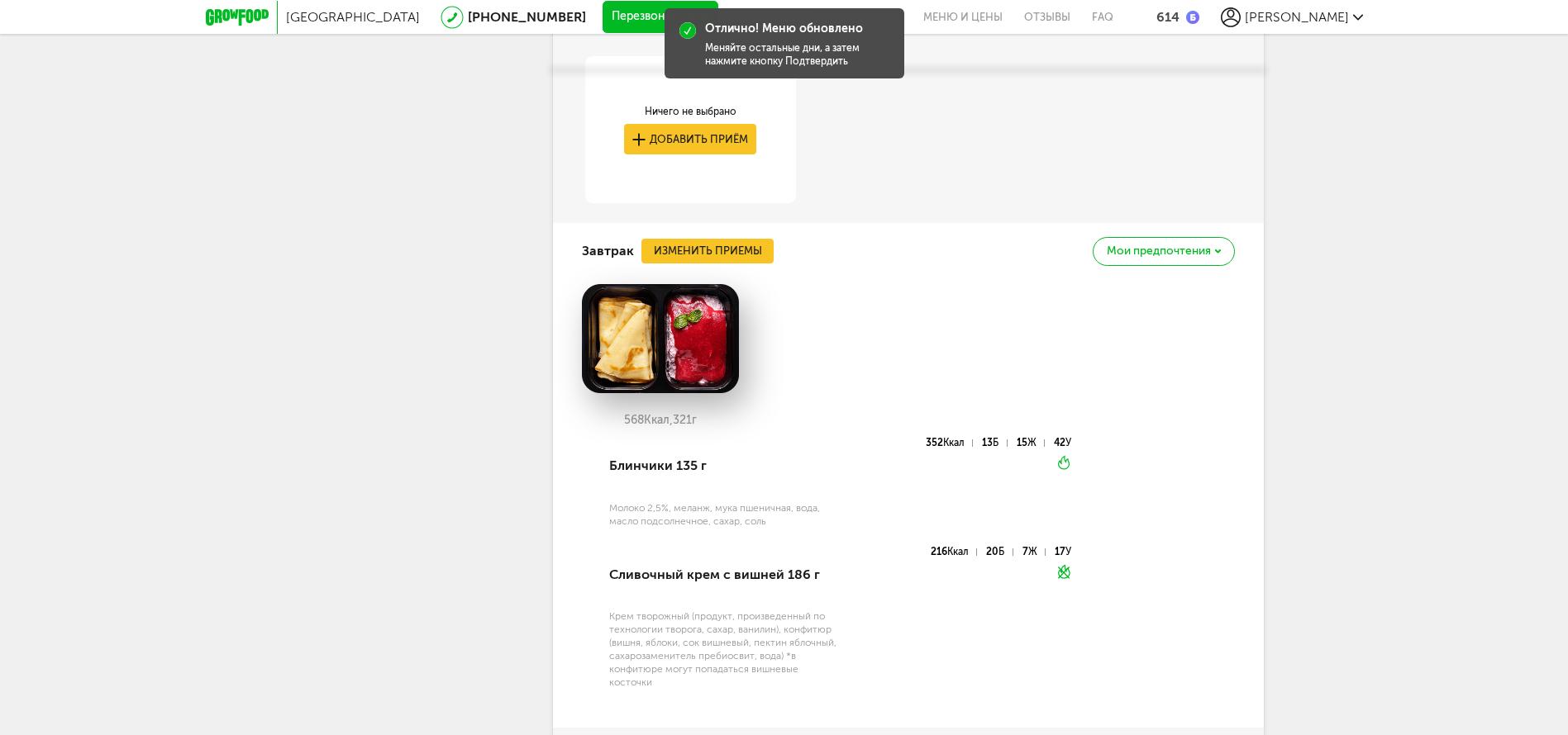
scroll to position [759, 0]
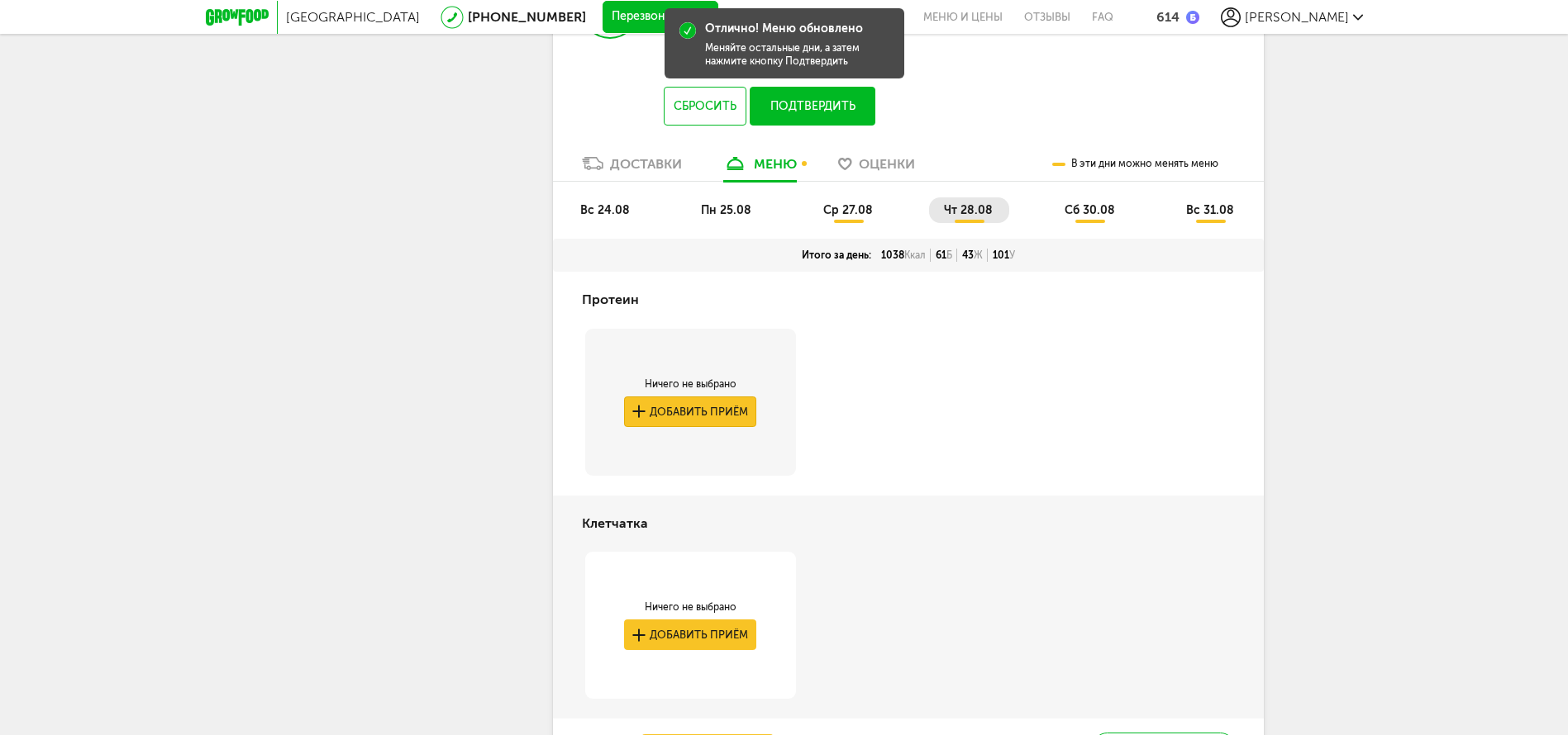
click at [682, 396] on button "Добавить приём" at bounding box center [690, 411] width 133 height 30
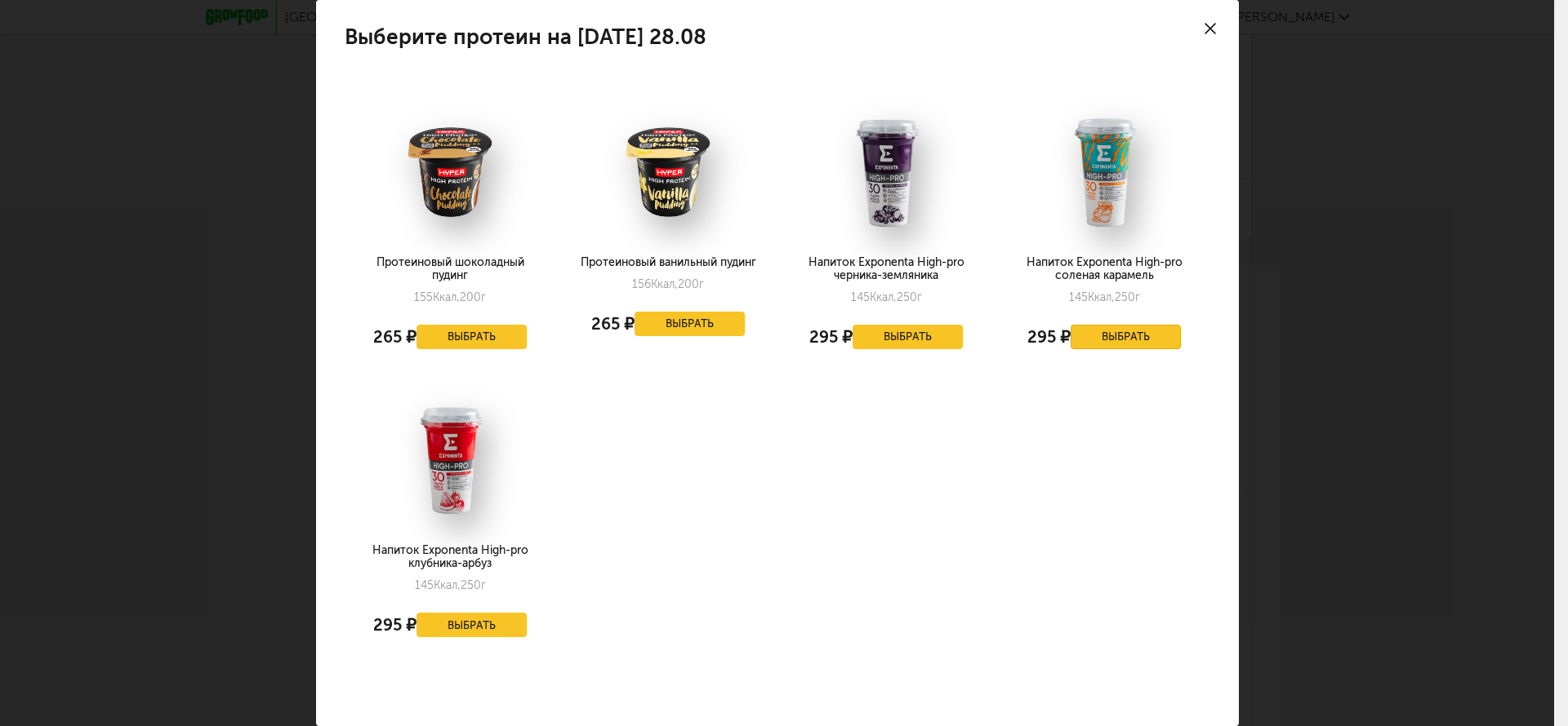
click at [1093, 334] on button "Выбрать" at bounding box center [1126, 336] width 111 height 25
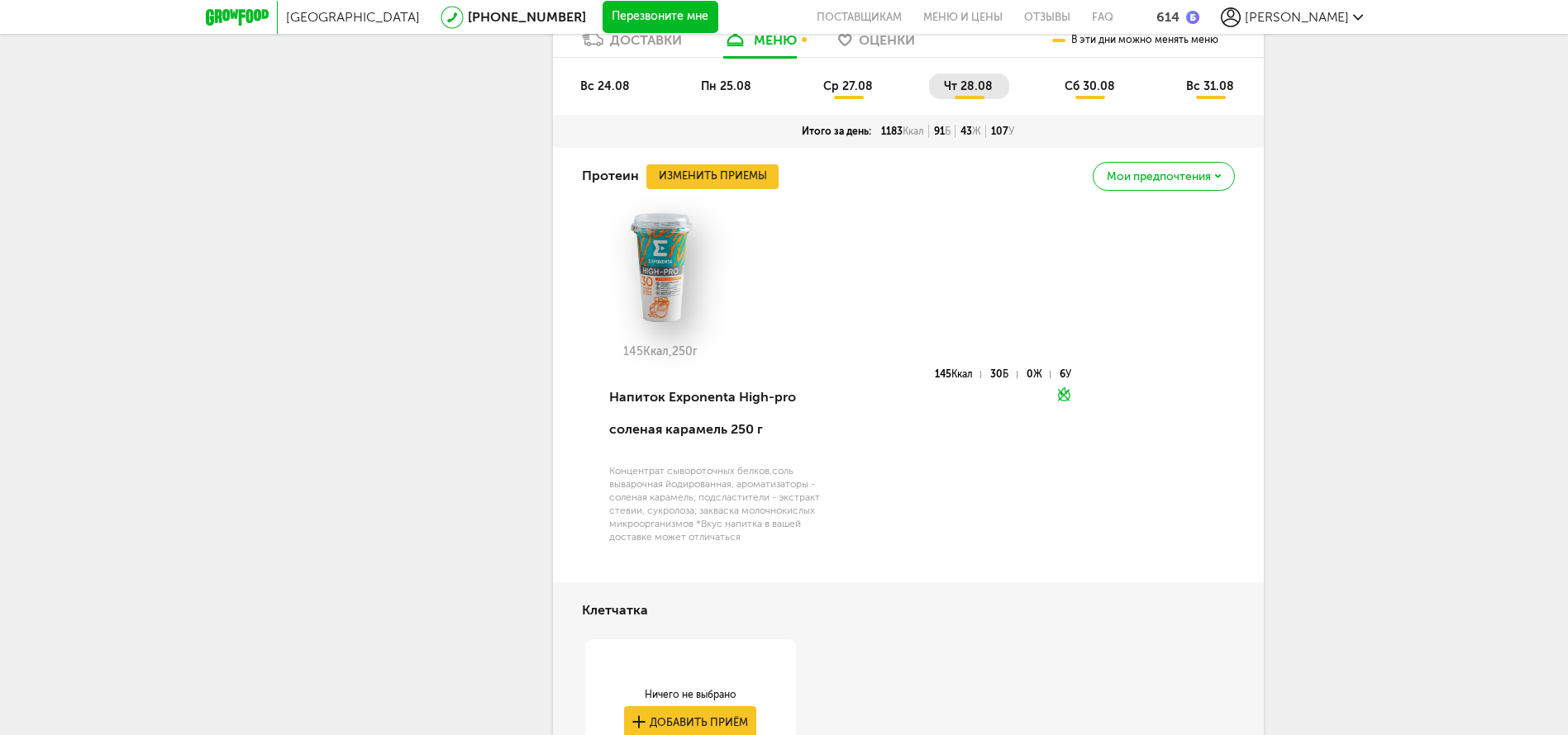
scroll to position [511, 0]
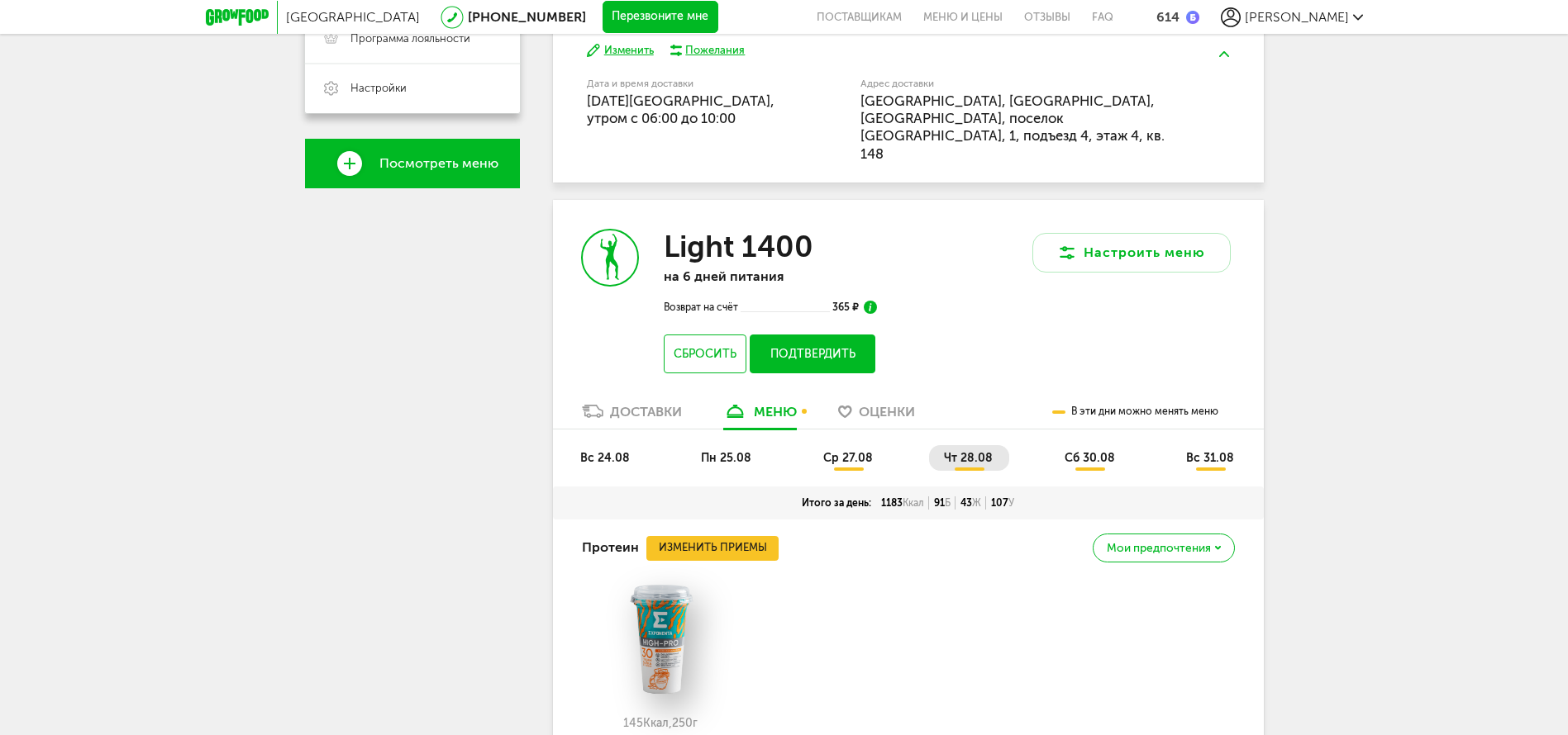
click at [1067, 451] on span "сб 30.08" at bounding box center [1090, 457] width 51 height 14
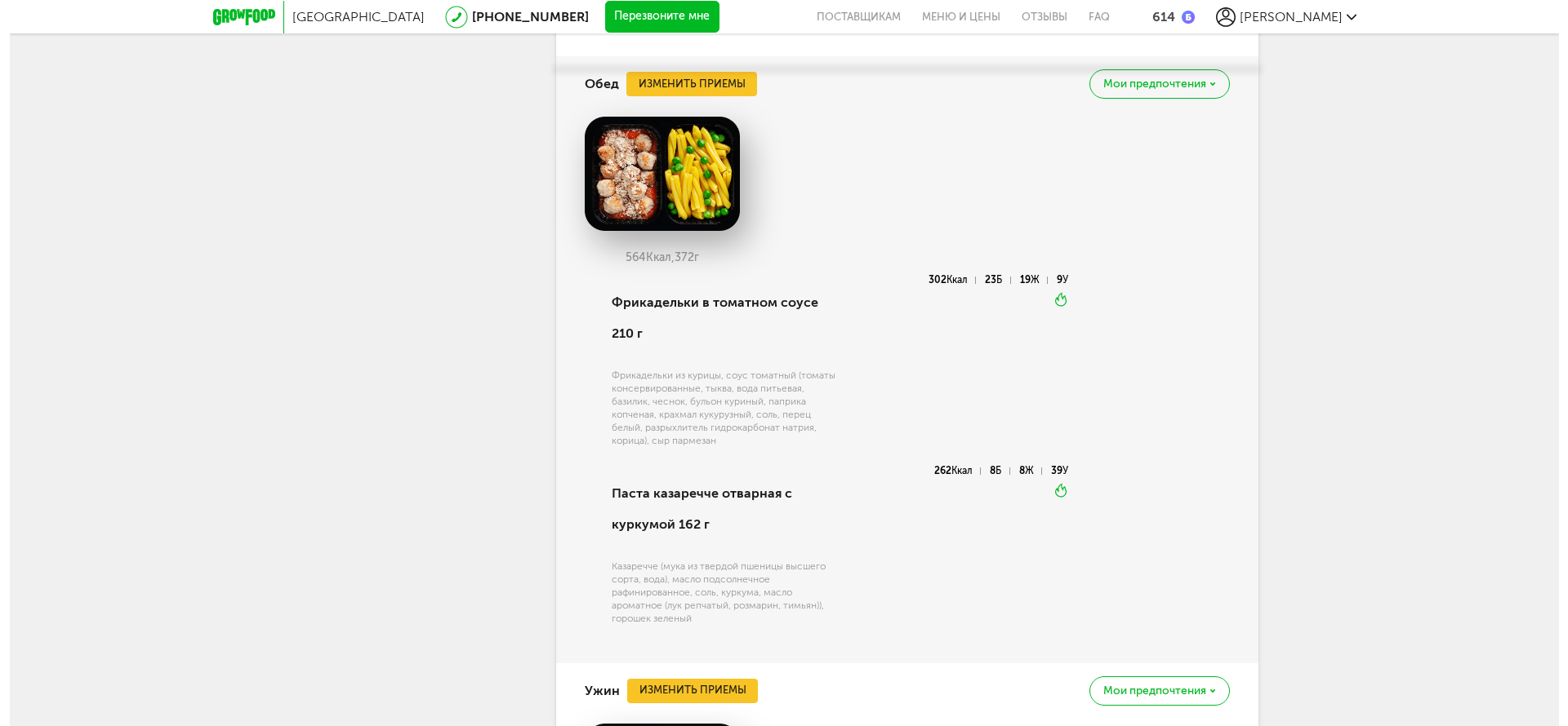
scroll to position [2219, 0]
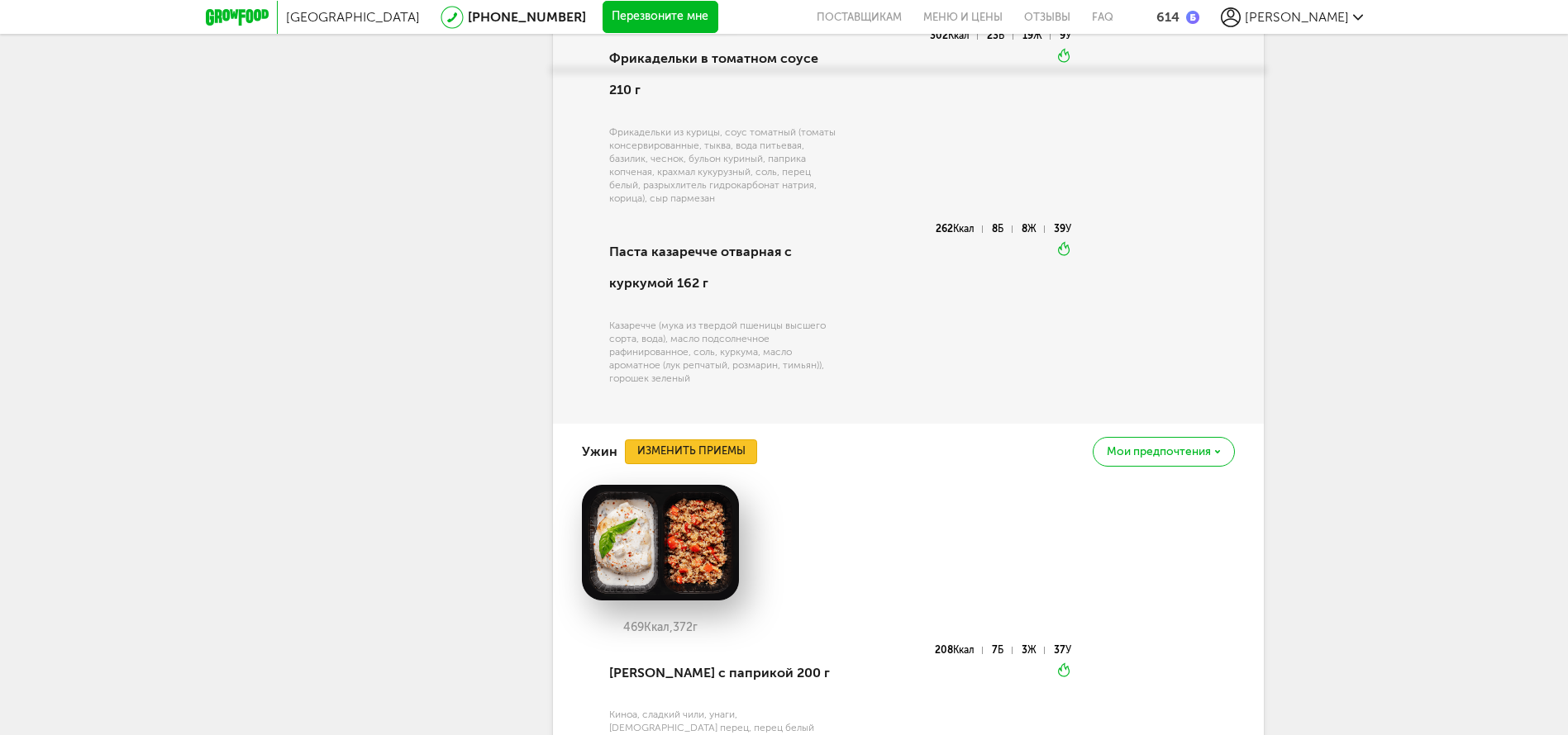
click at [714, 440] on button "Изменить приемы" at bounding box center [691, 452] width 133 height 25
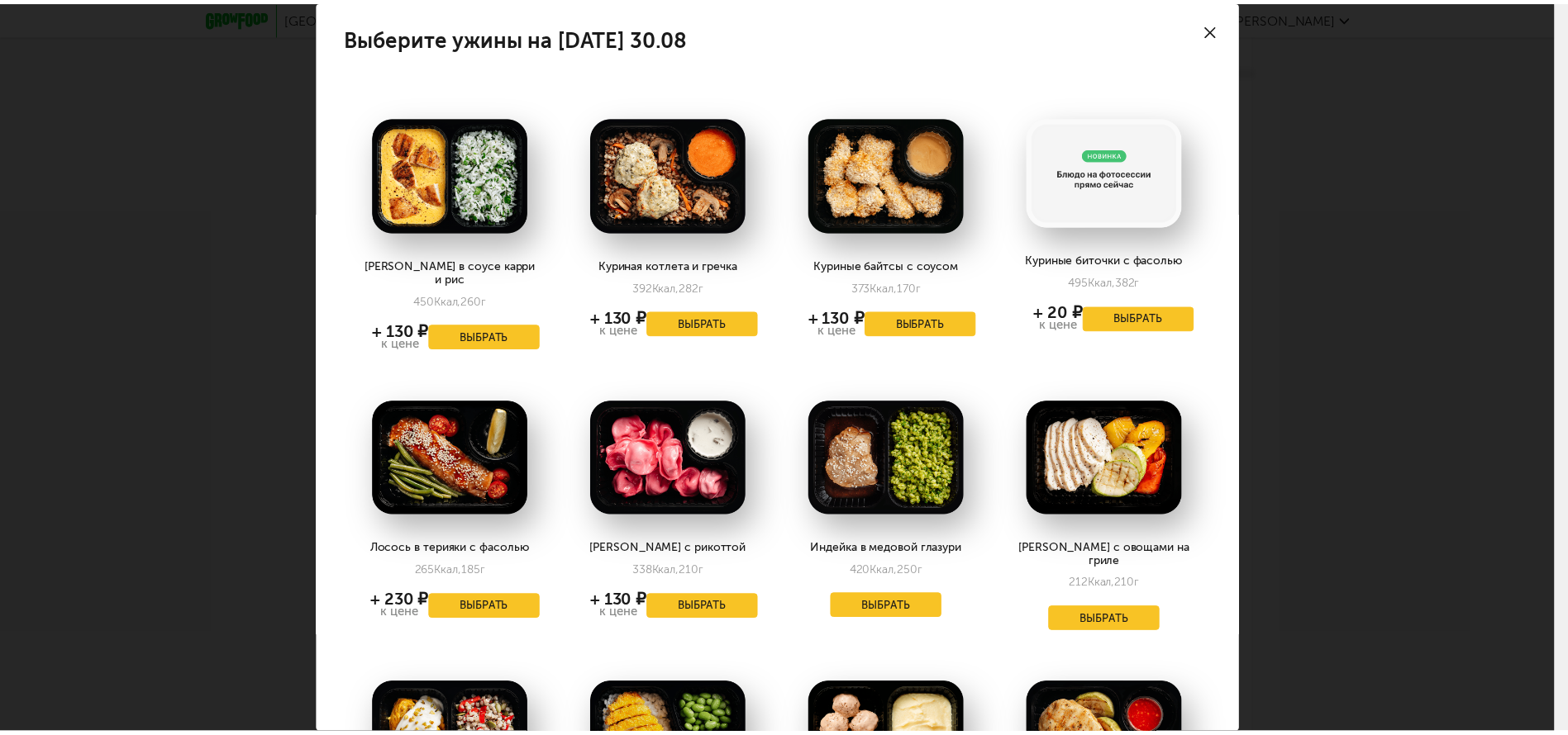
scroll to position [542, 0]
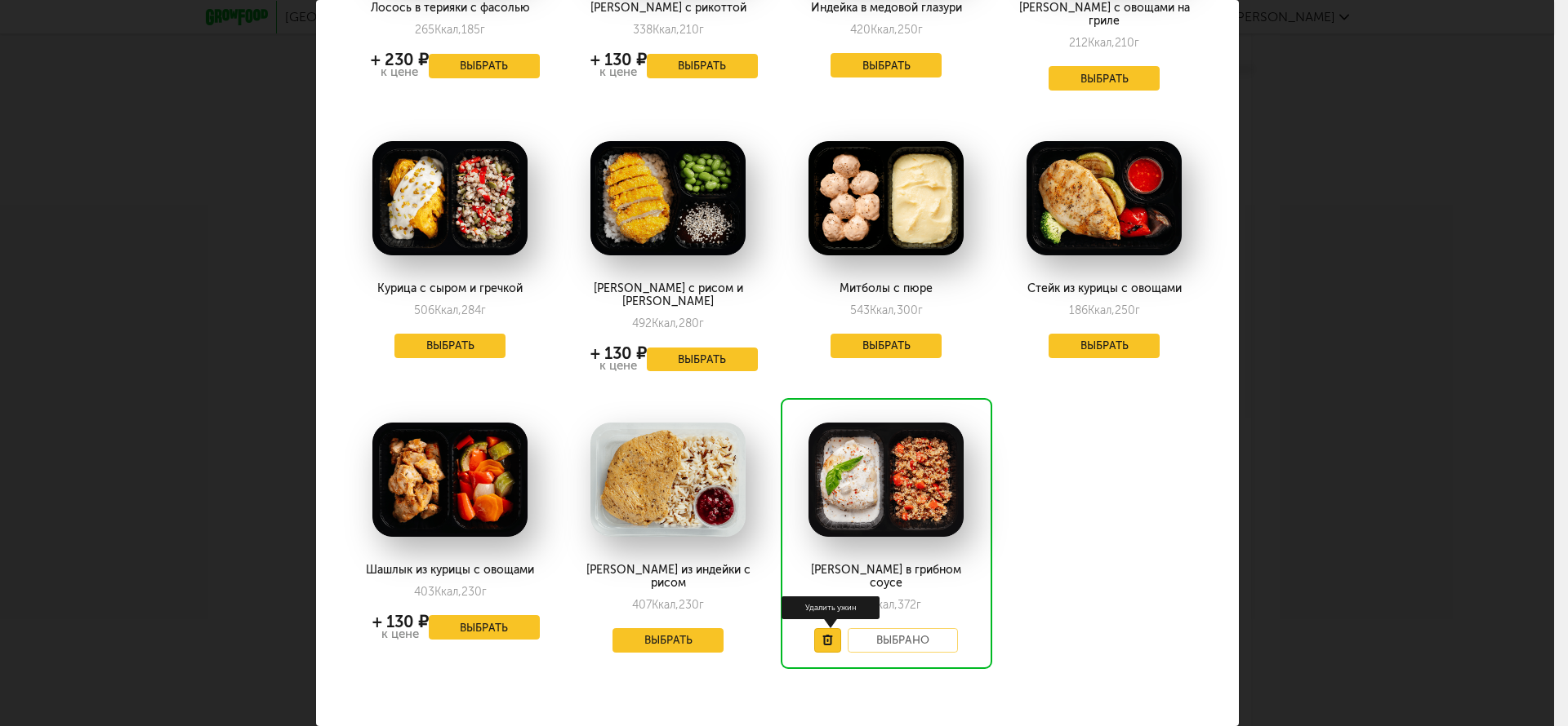
click at [822, 629] on button at bounding box center [828, 641] width 27 height 25
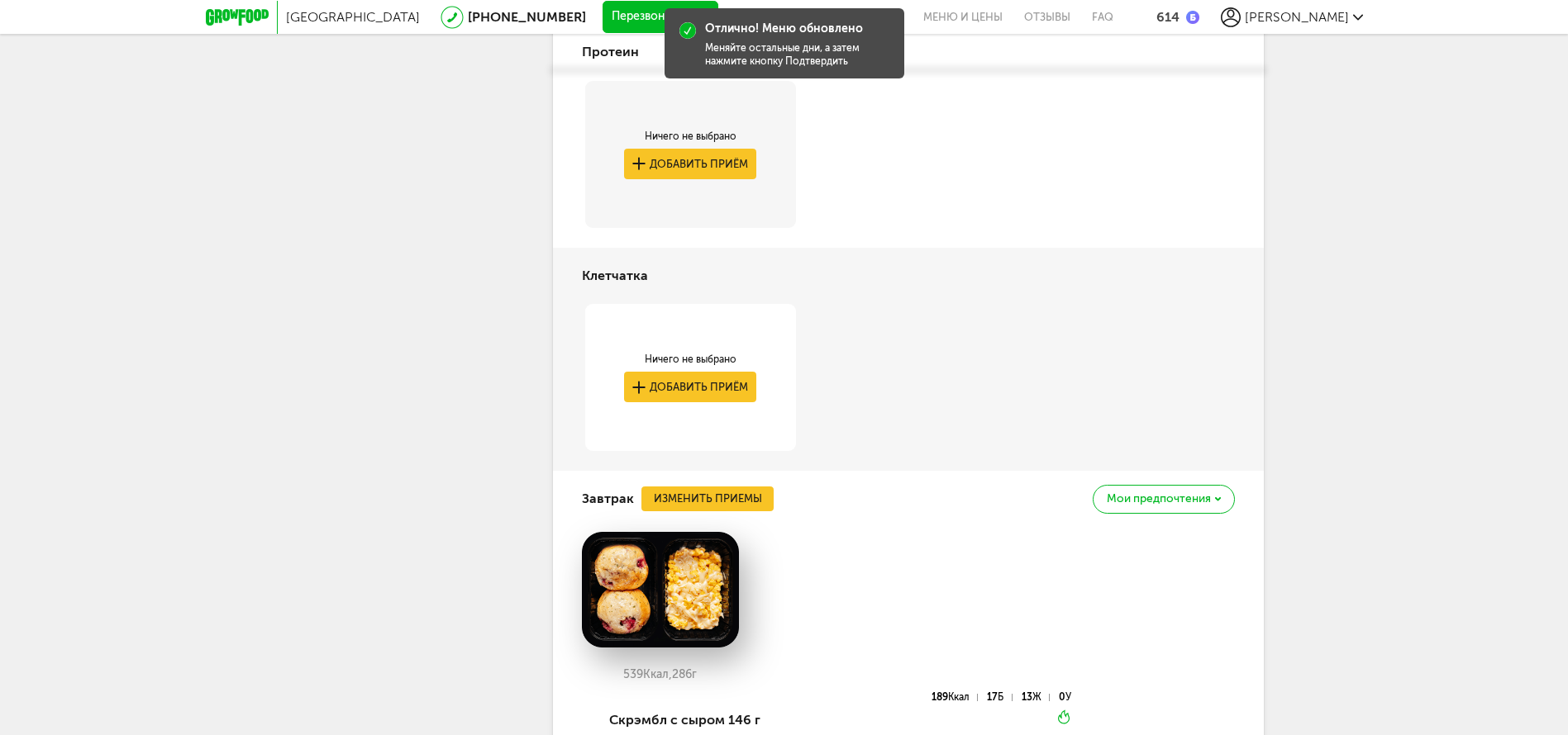
scroll to position [511, 0]
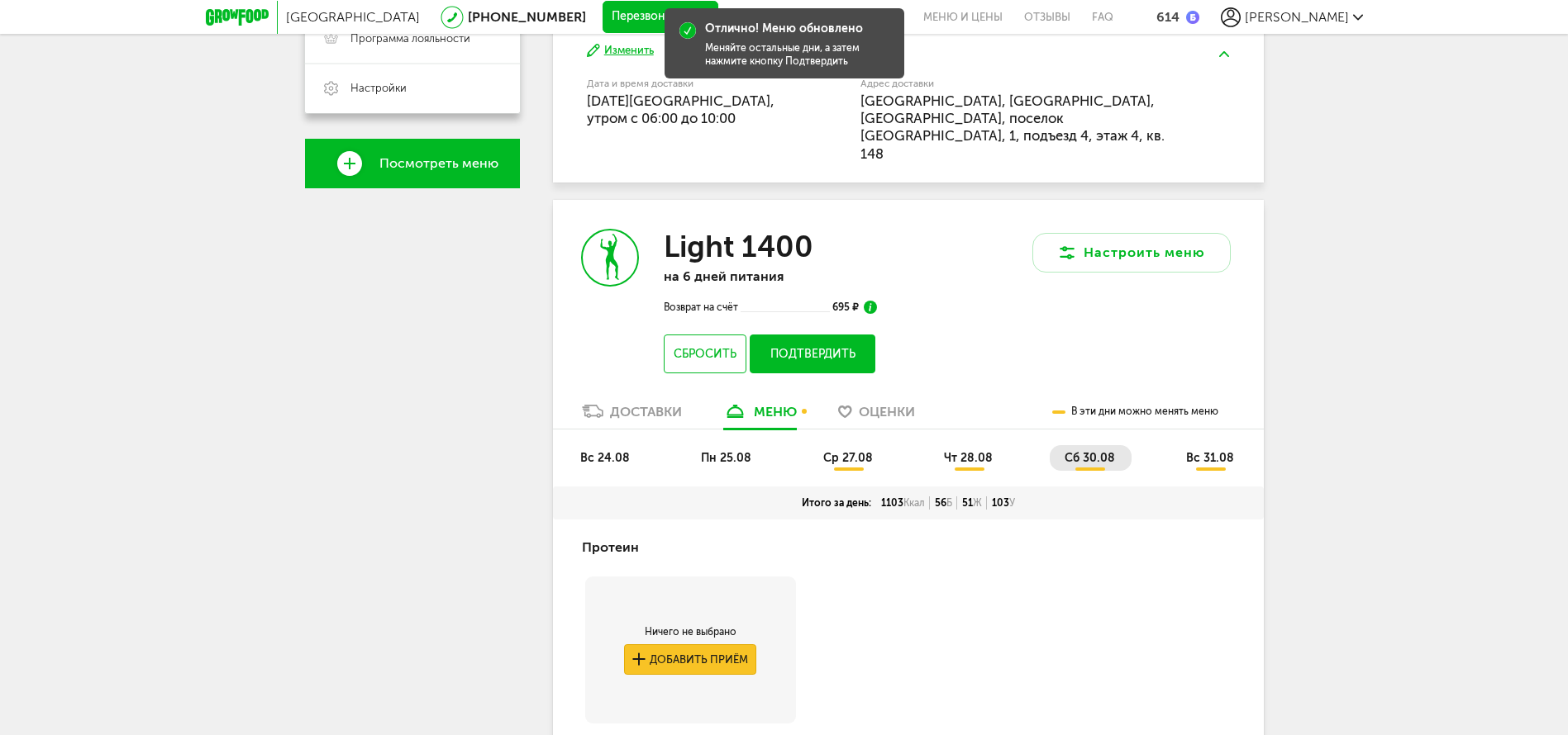
click at [731, 645] on button "Добавить приём" at bounding box center [690, 660] width 133 height 30
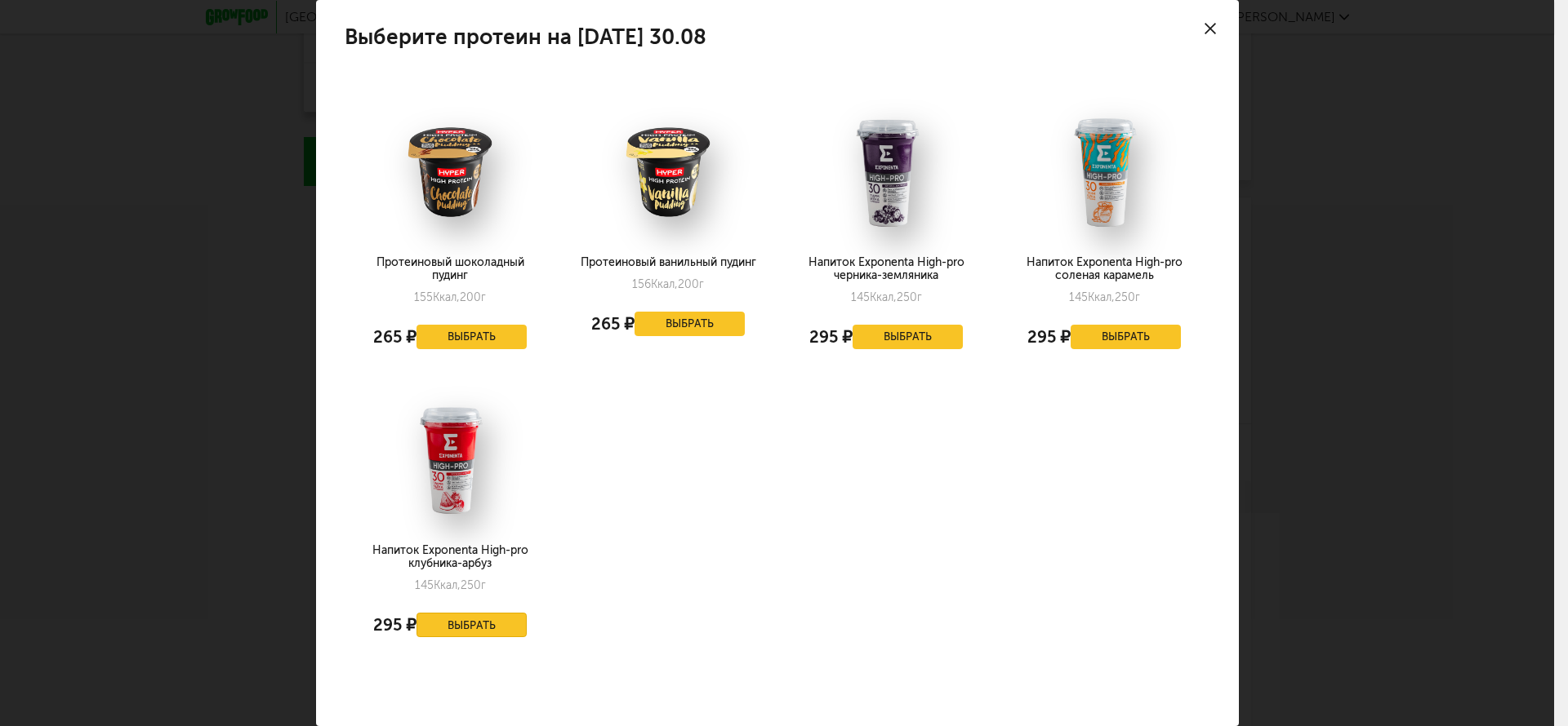
click at [464, 622] on button "Выбрать" at bounding box center [472, 625] width 111 height 25
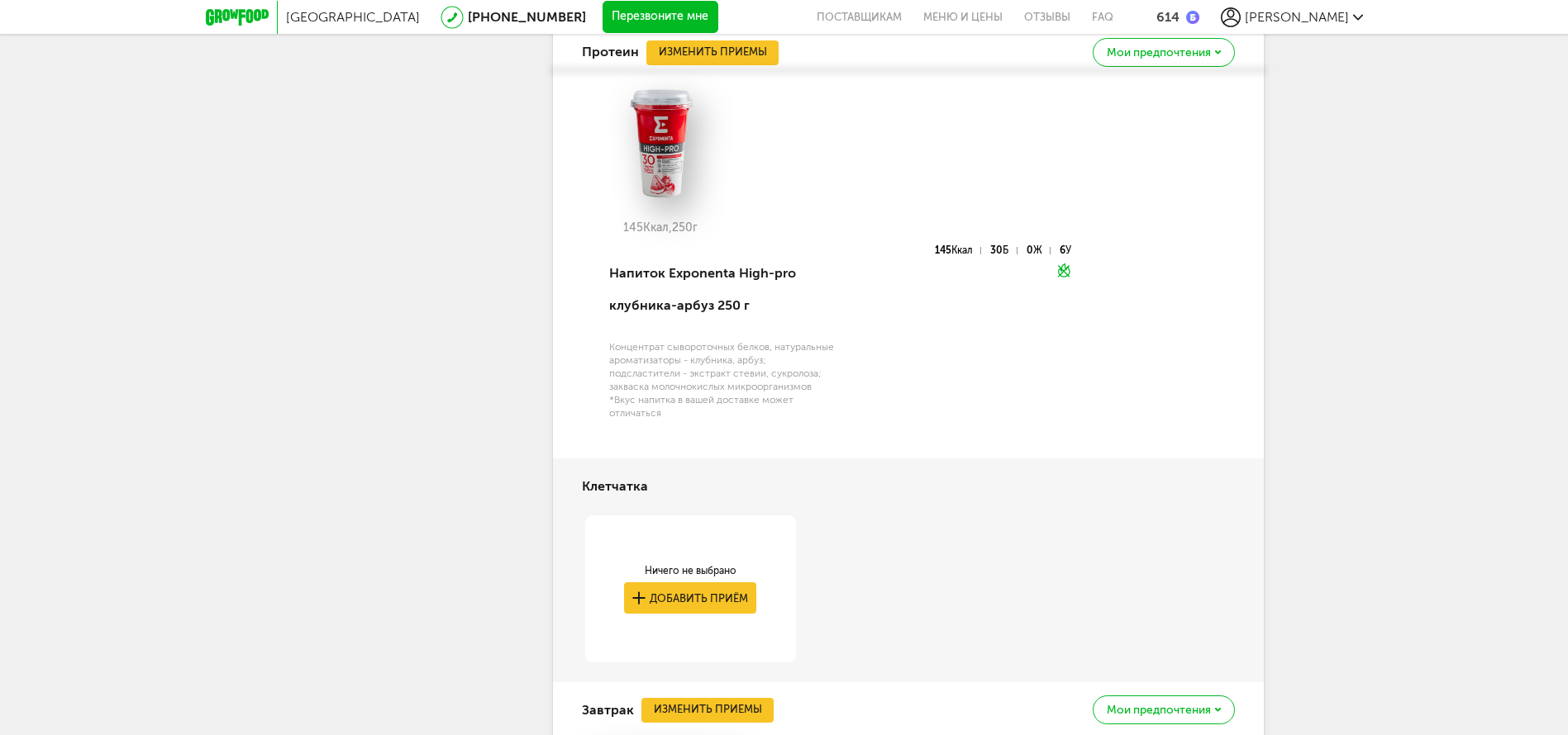
scroll to position [636, 0]
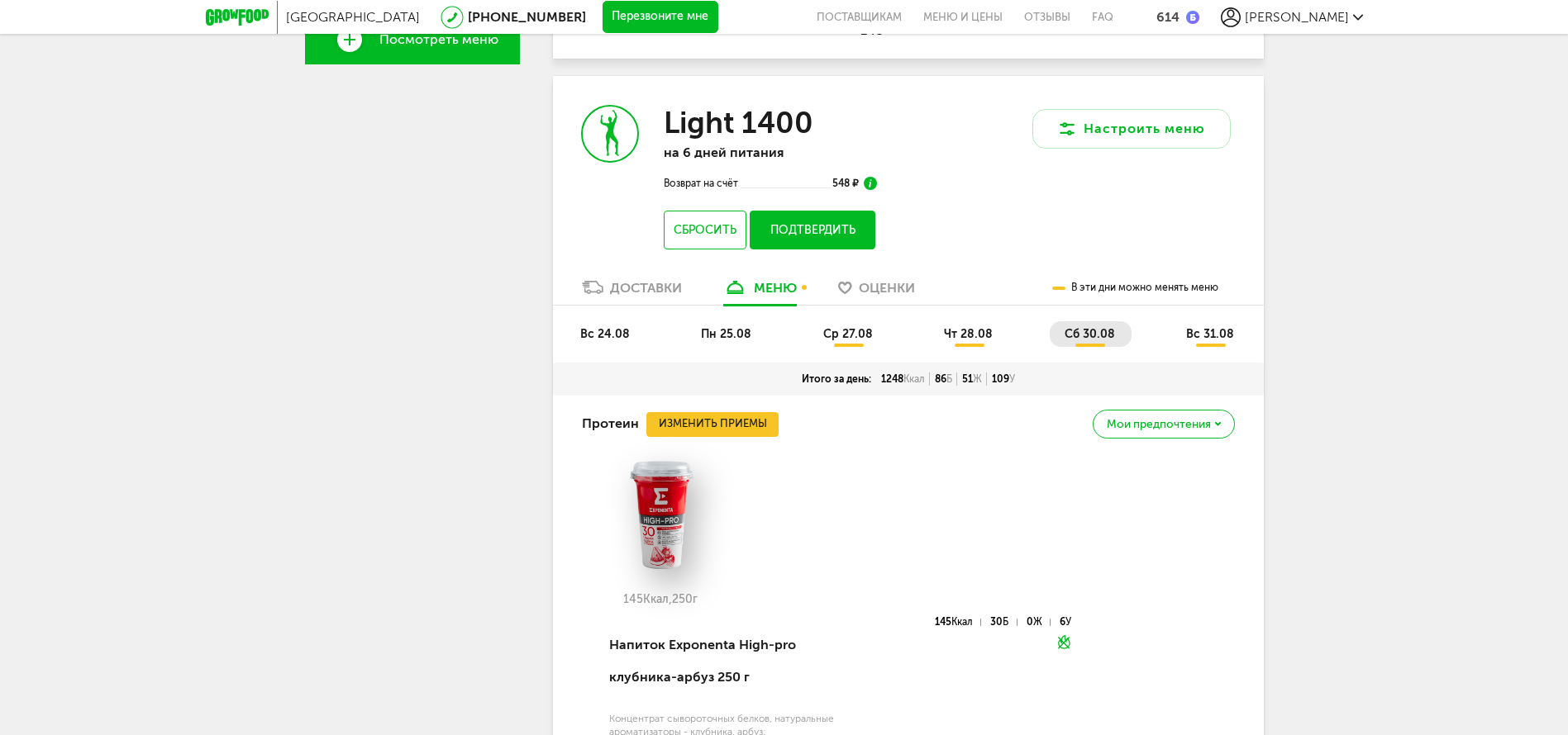
click at [1196, 327] on span "вс 31.08" at bounding box center [1210, 334] width 48 height 14
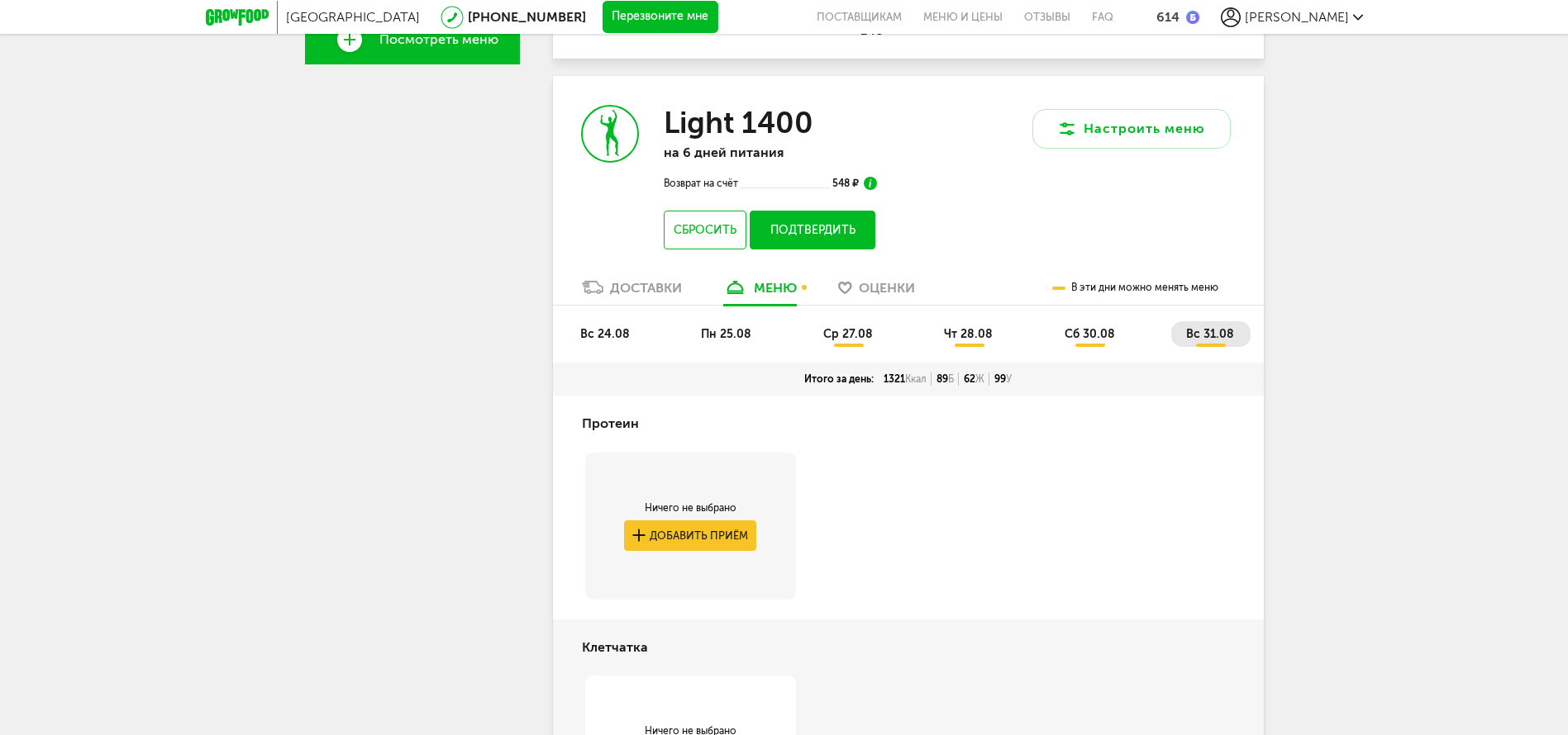
scroll to position [759, 0]
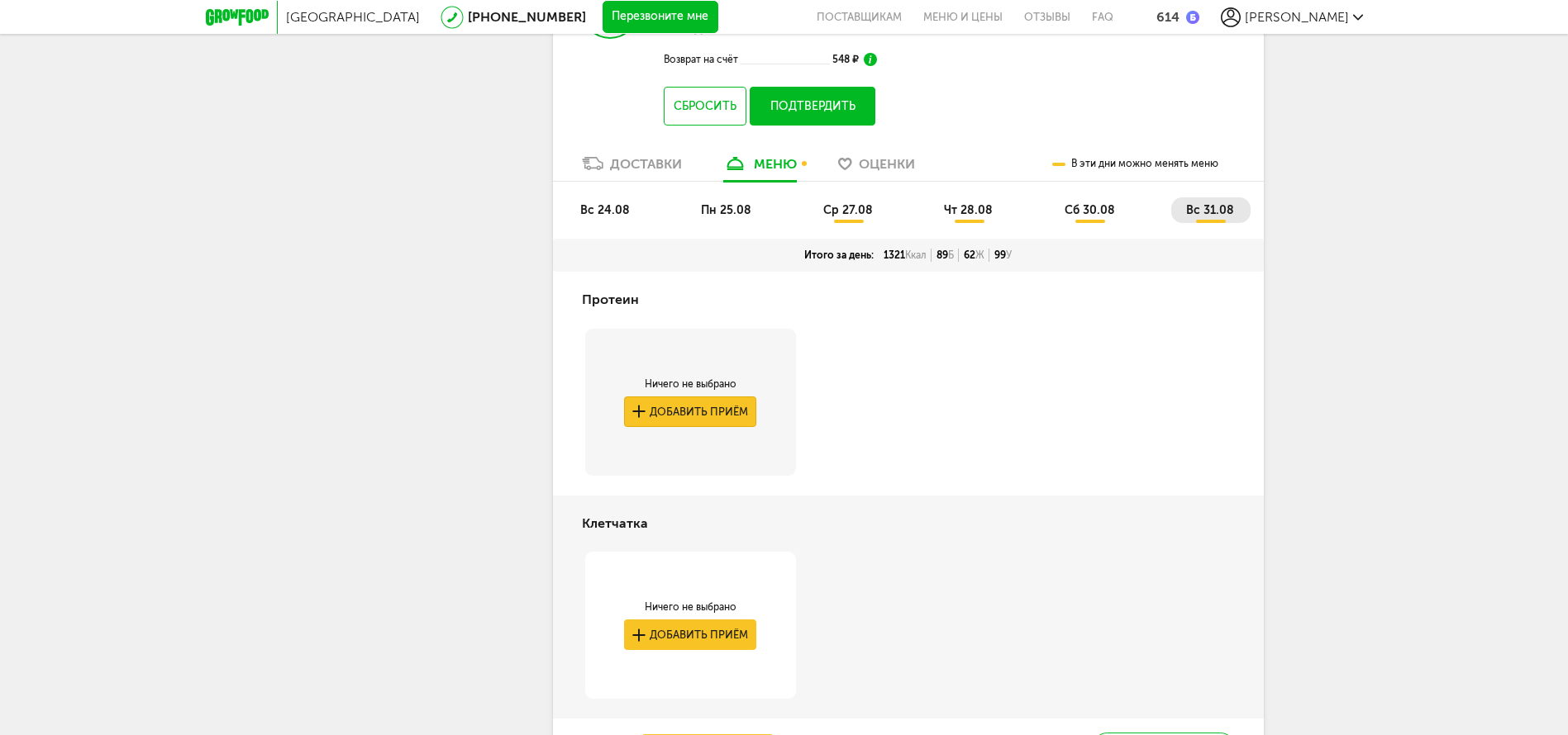
click at [693, 396] on button "Добавить приём" at bounding box center [690, 411] width 133 height 30
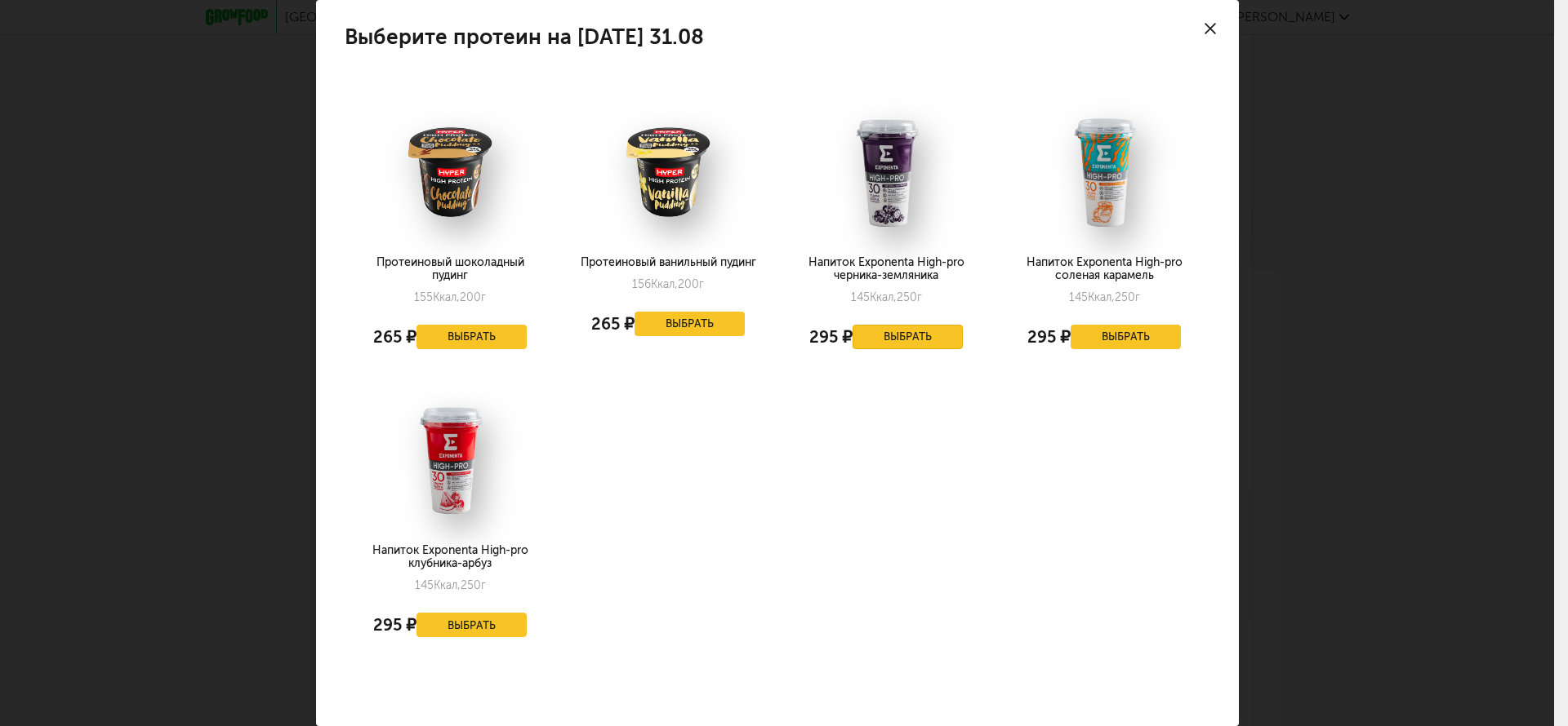
click at [870, 339] on button "Выбрать" at bounding box center [908, 336] width 111 height 25
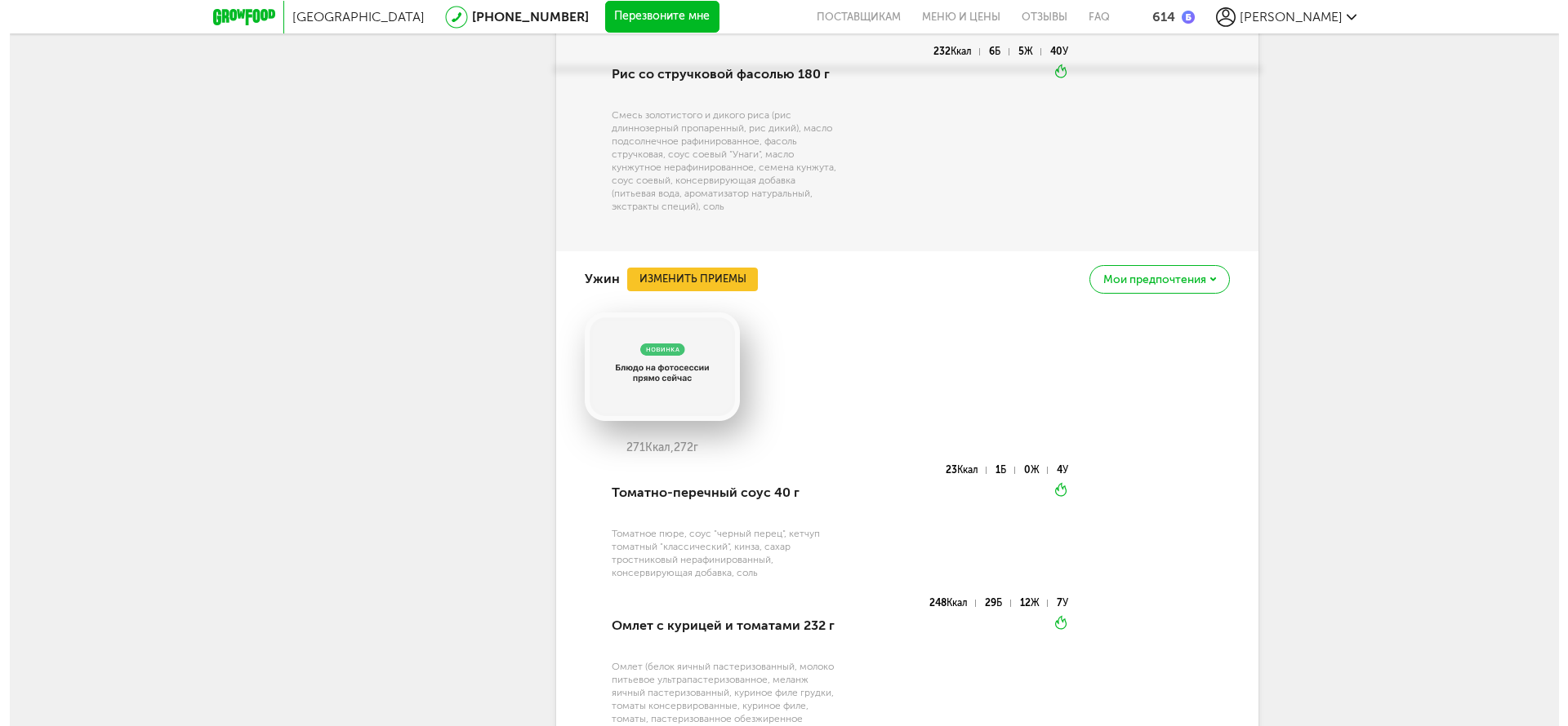
scroll to position [2709, 0]
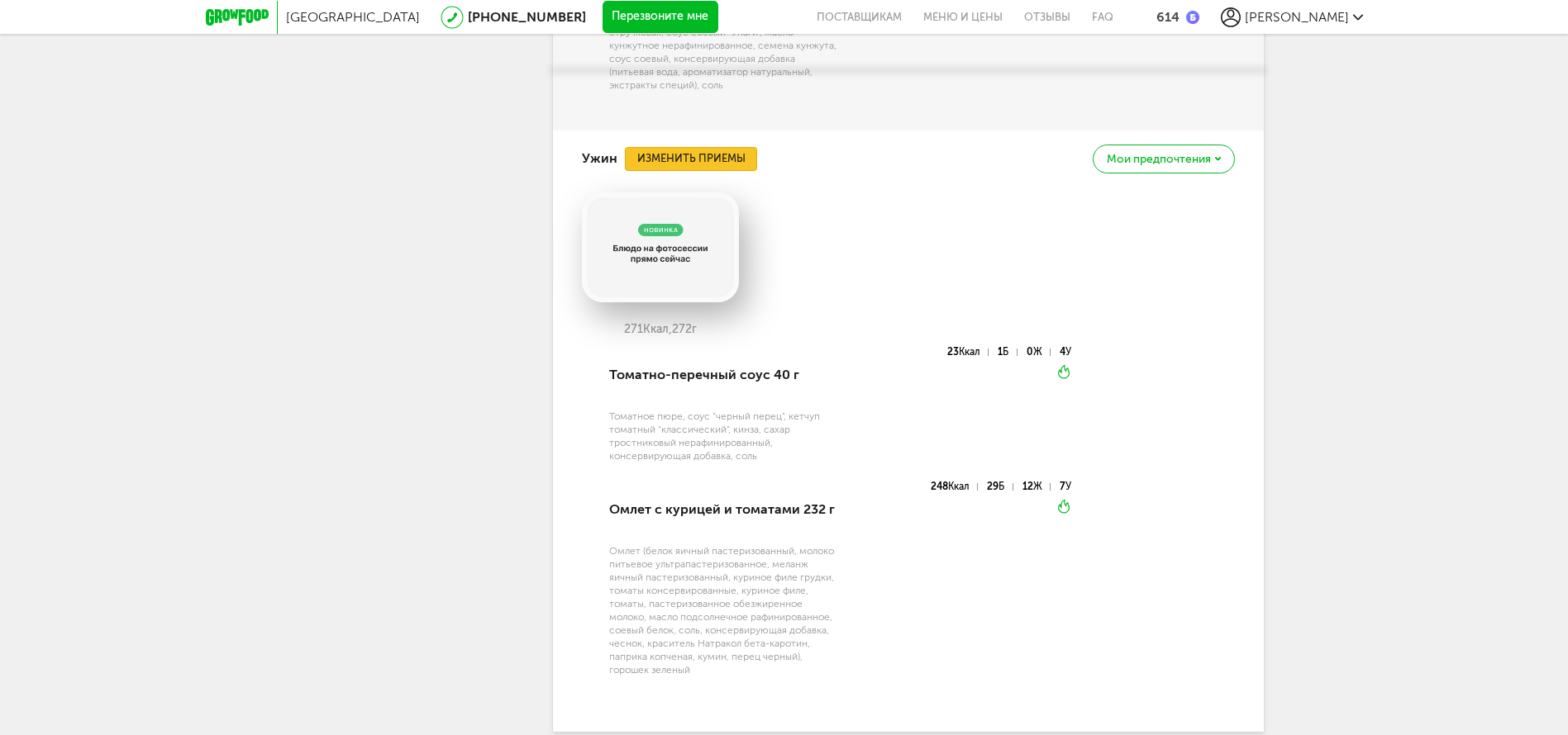
click at [707, 147] on button "Изменить приемы" at bounding box center [691, 159] width 133 height 25
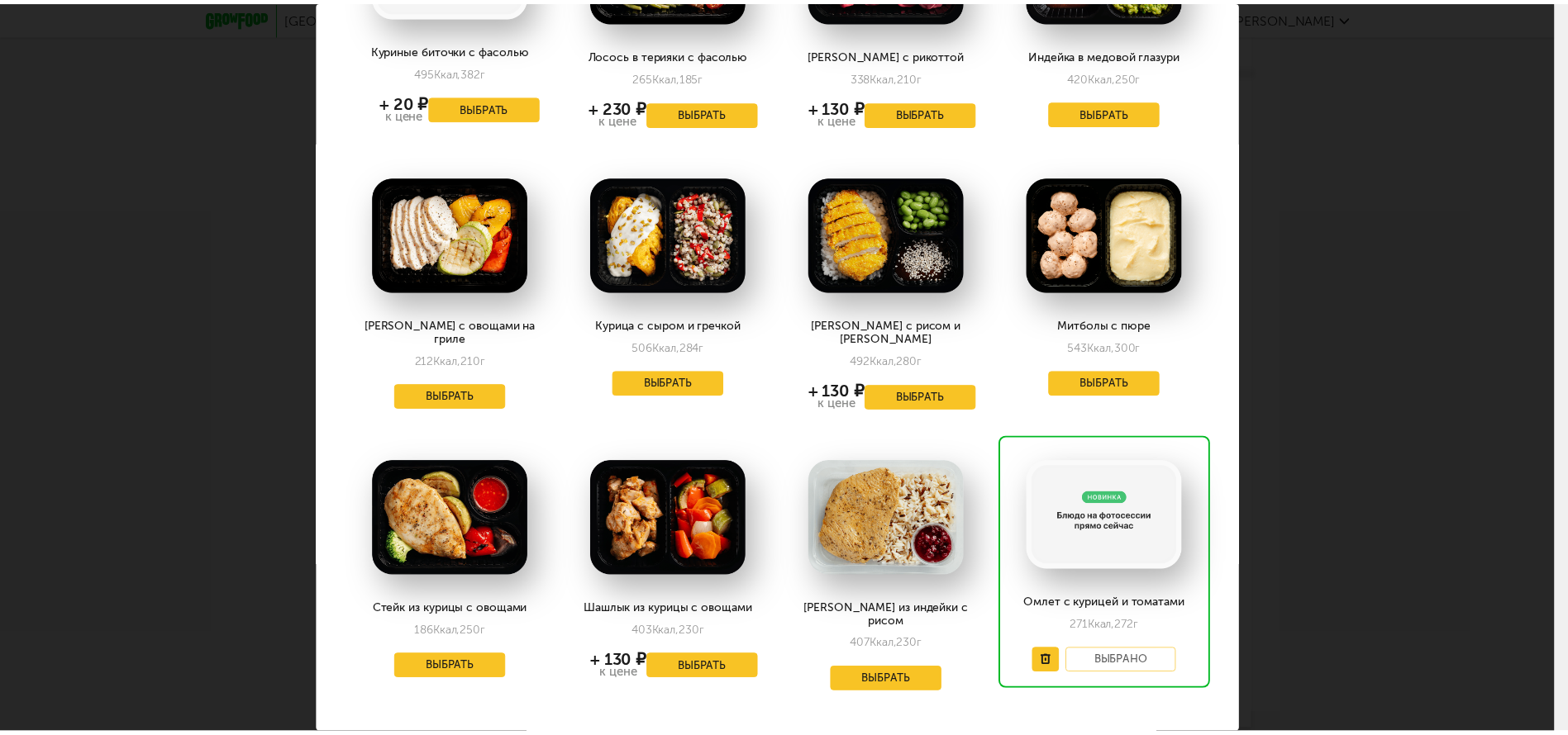
scroll to position [542, 0]
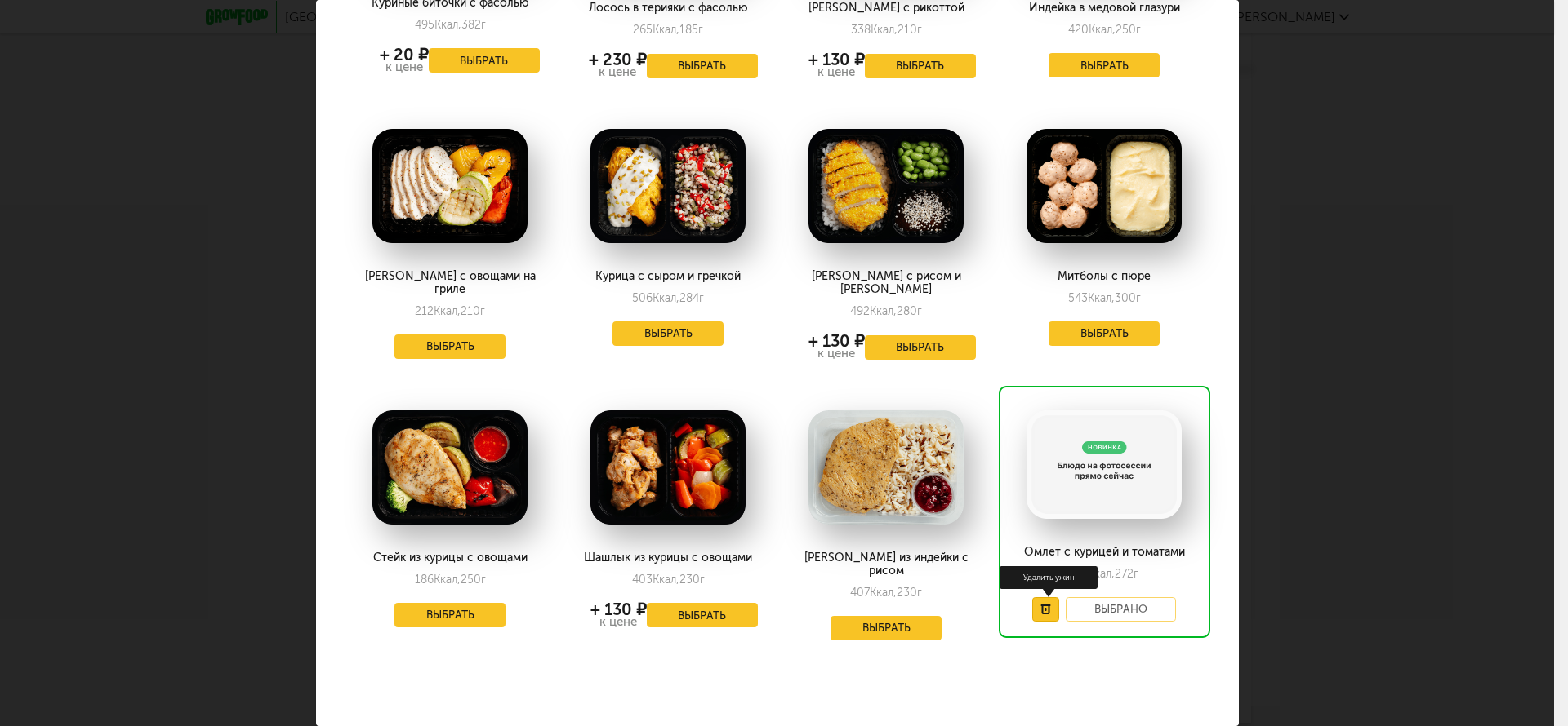
click at [1040, 604] on icon at bounding box center [1045, 610] width 11 height 11
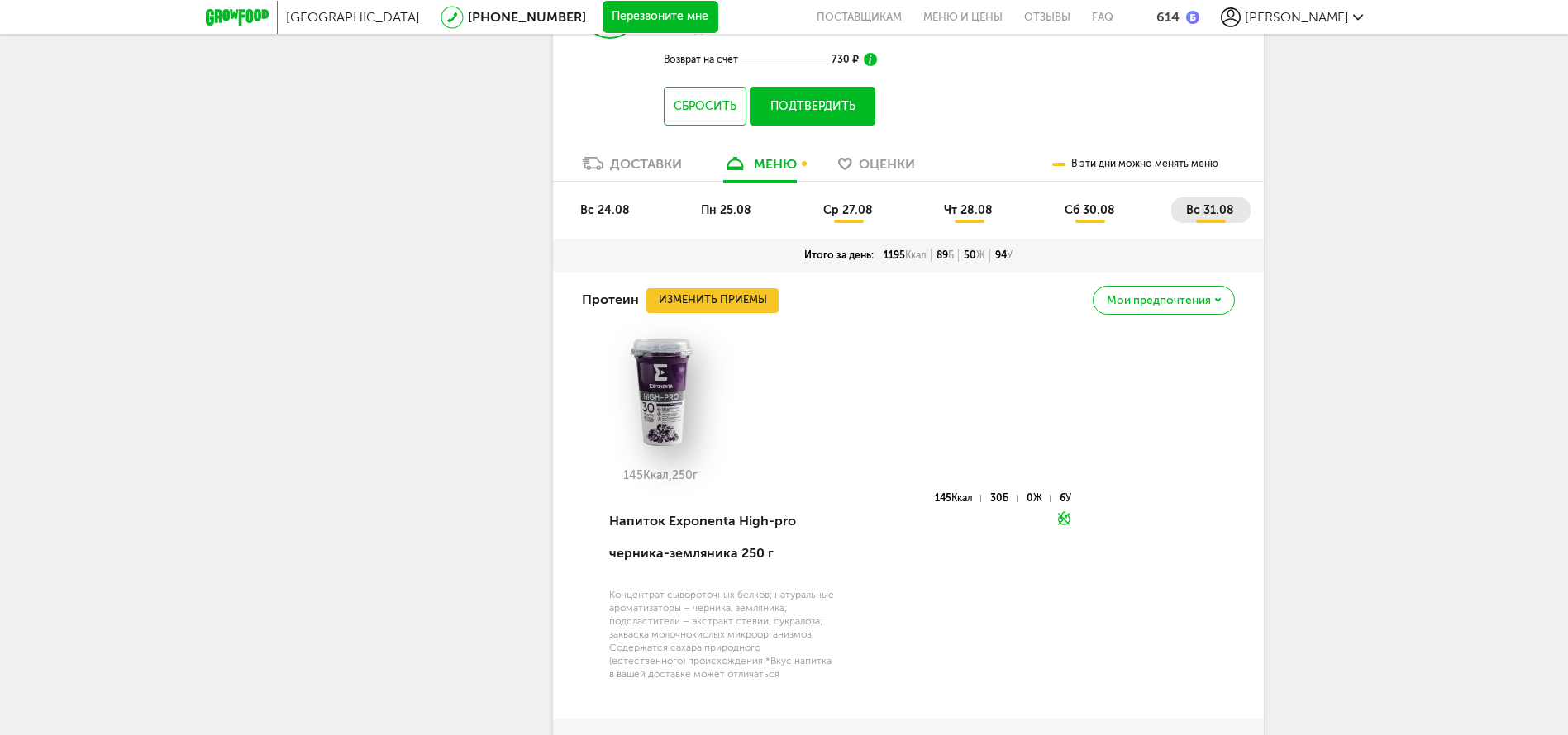
scroll to position [387, 0]
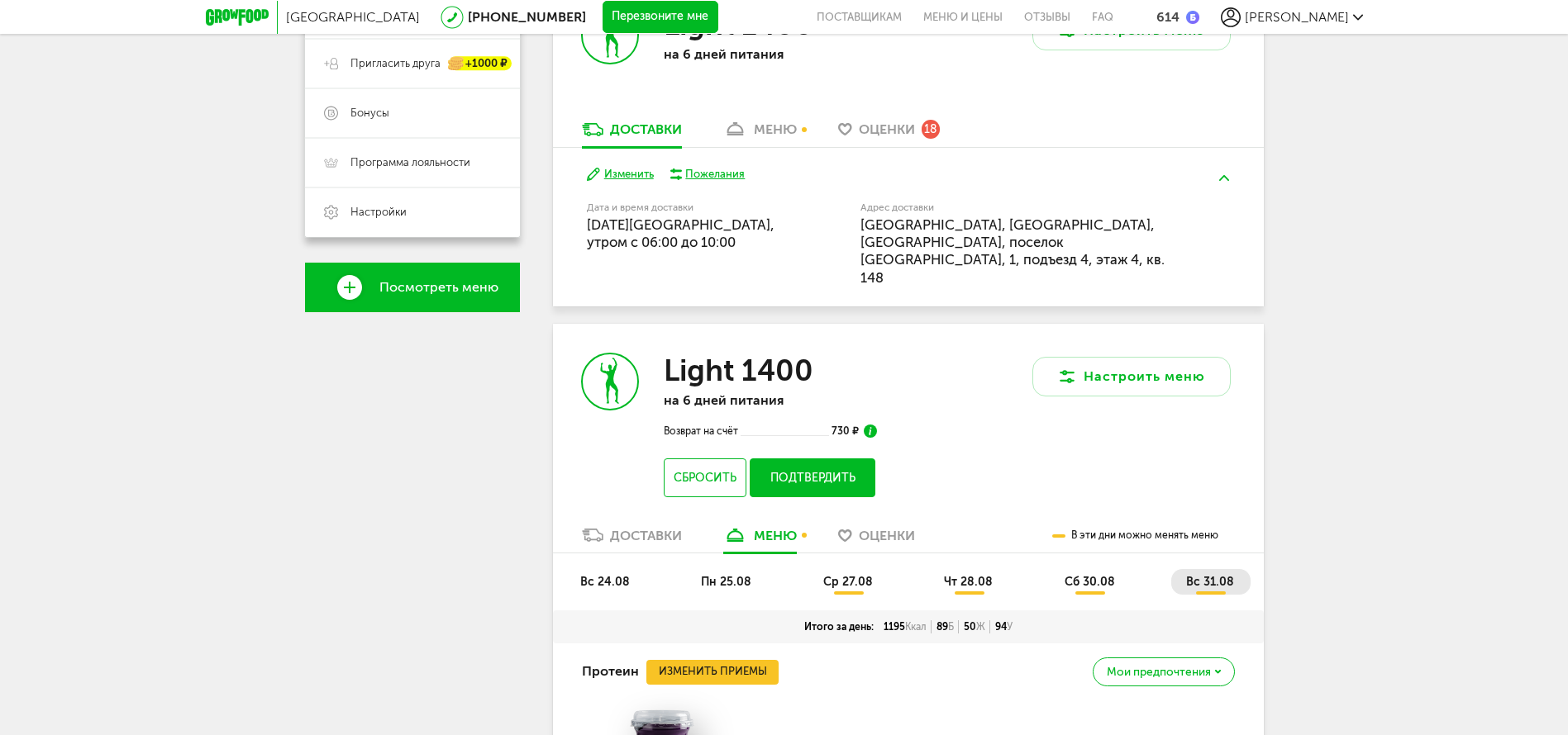
click at [861, 458] on button "Подтвердить" at bounding box center [813, 477] width 125 height 39
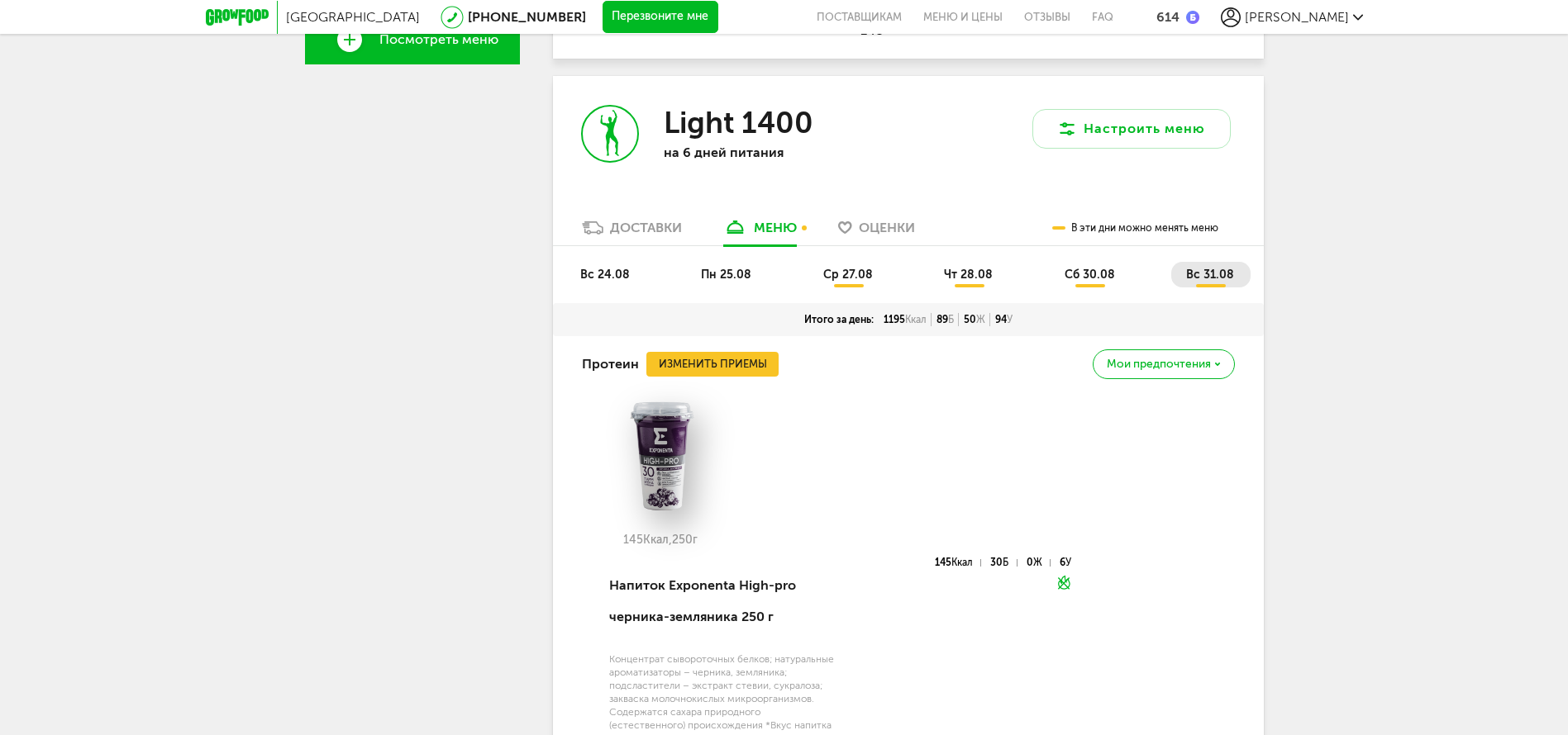
scroll to position [264, 0]
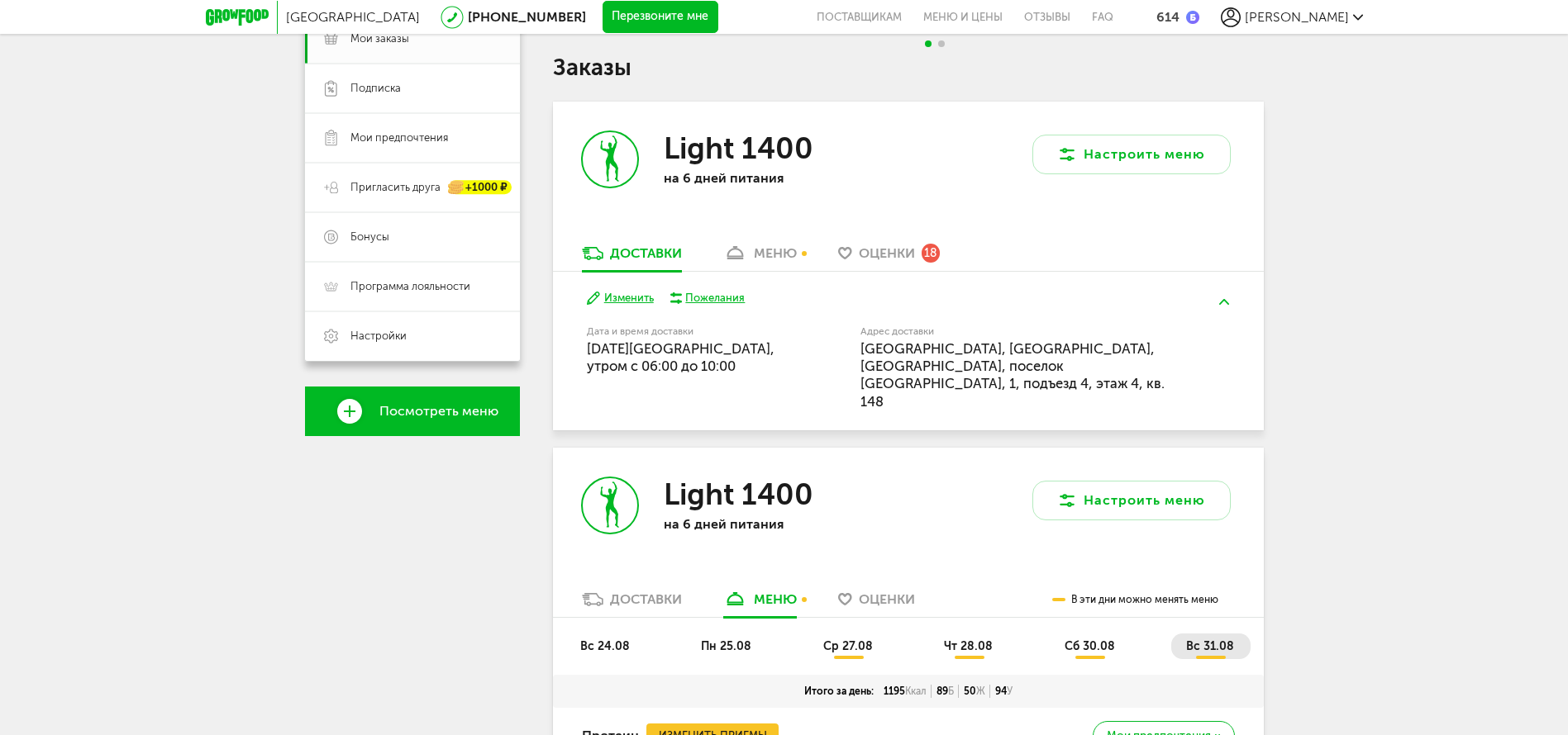
click at [778, 256] on div "меню" at bounding box center [775, 253] width 43 height 16
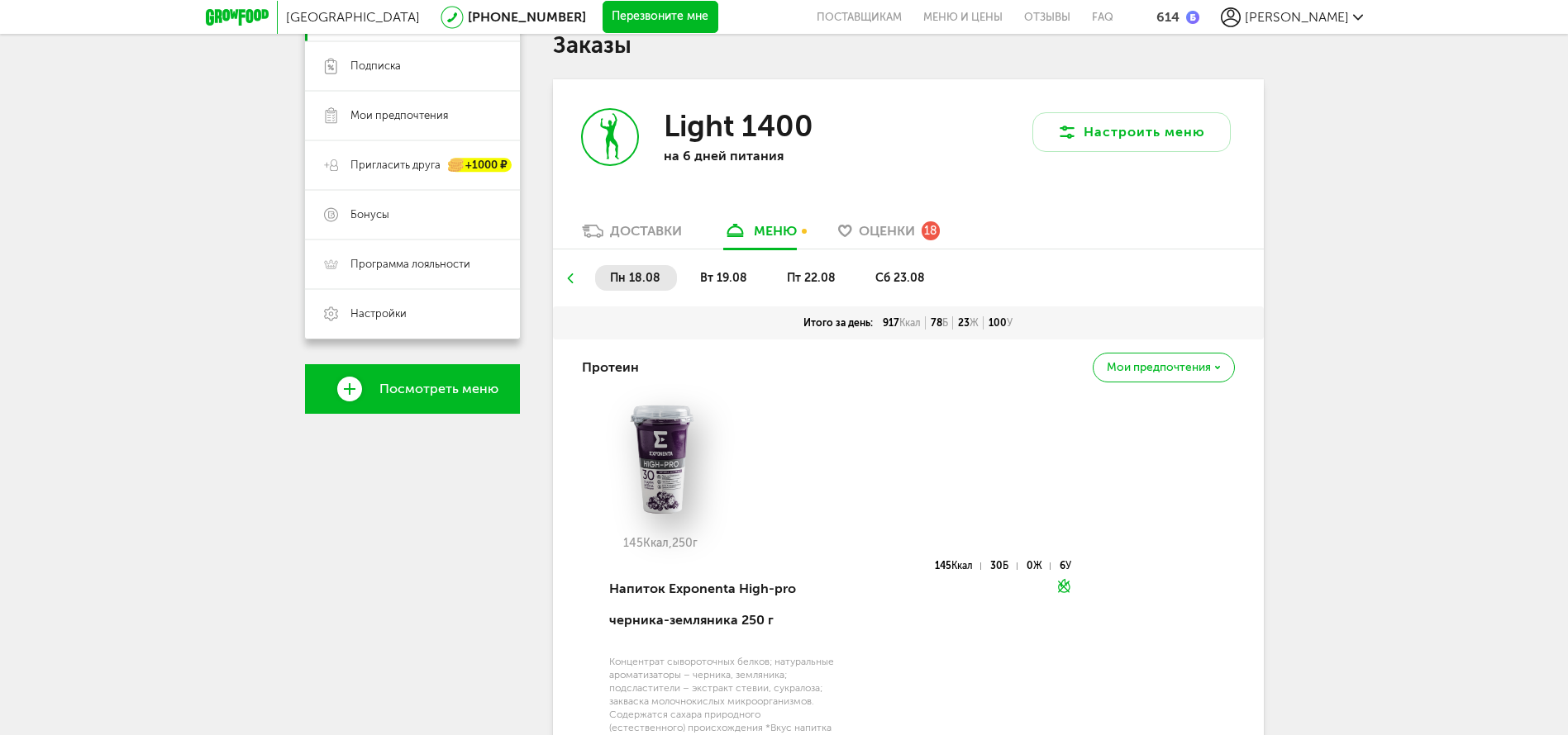
scroll to position [324, 0]
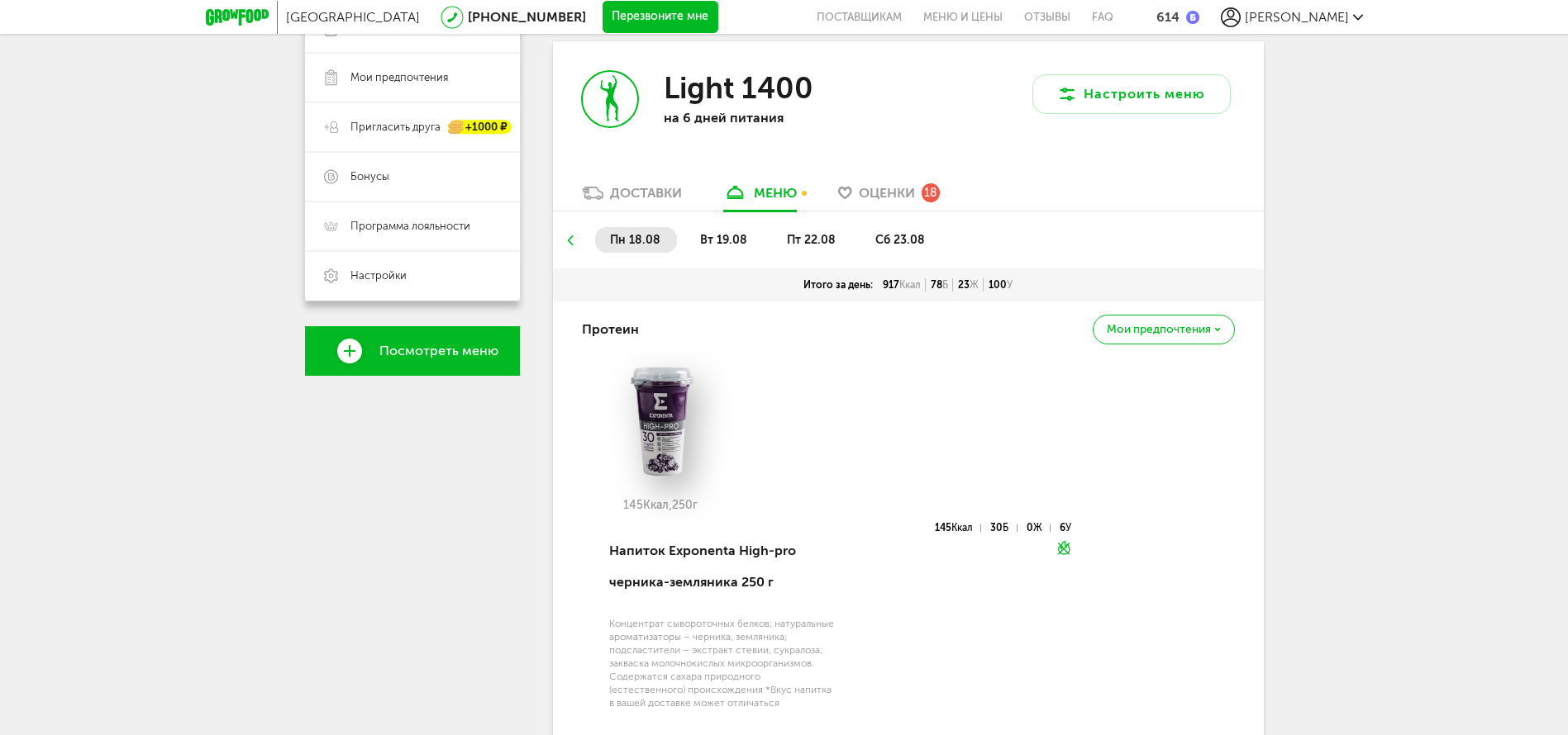
click at [719, 244] on span "вт 19.08" at bounding box center [723, 239] width 47 height 14
click at [795, 237] on span "пт 22.08" at bounding box center [811, 239] width 49 height 14
click at [579, 232] on ul "пн 18.08 вт 19.08 пт 22.08 сб 23.08" at bounding box center [908, 247] width 686 height 41
click at [613, 202] on link "Доставки" at bounding box center [631, 197] width 117 height 27
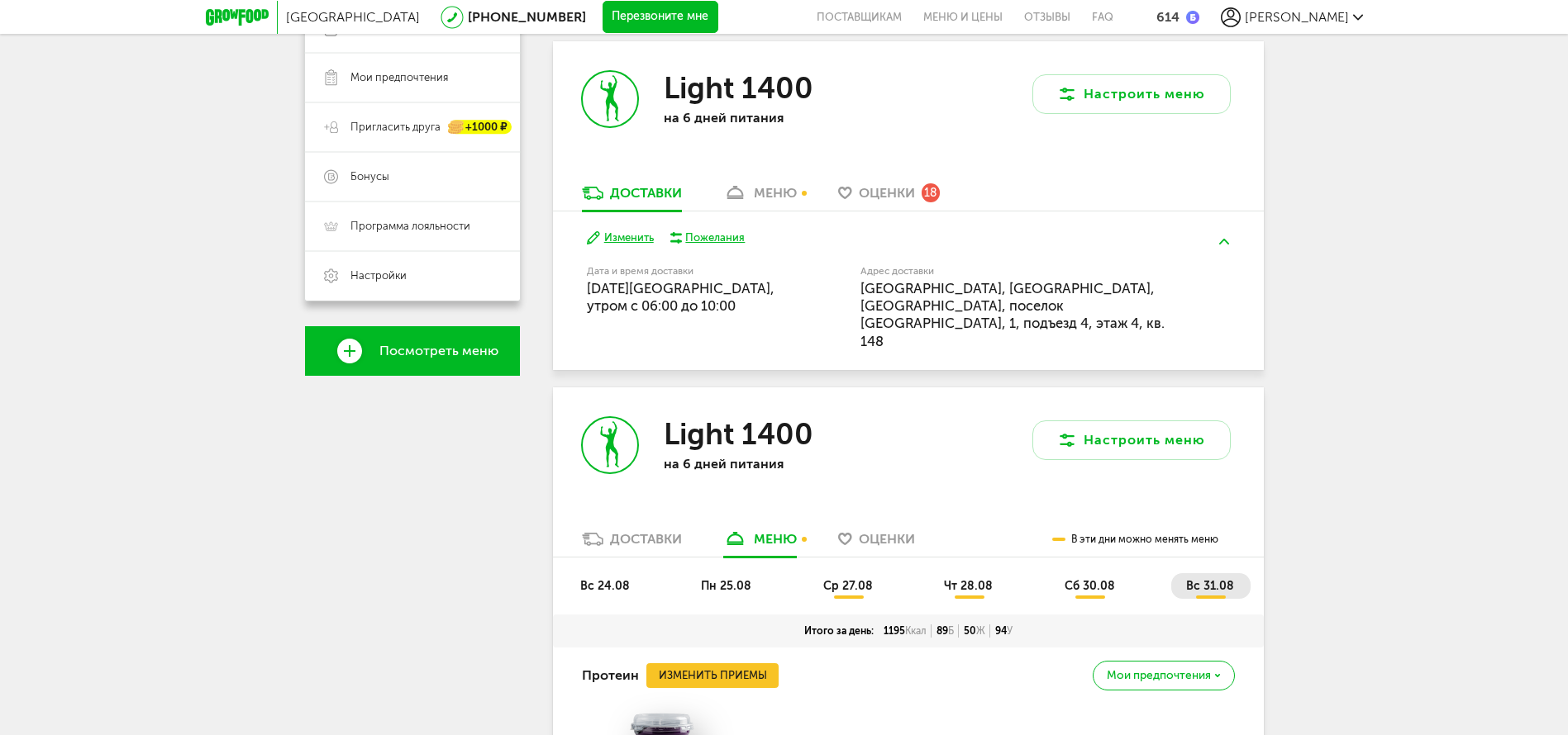
scroll to position [572, 0]
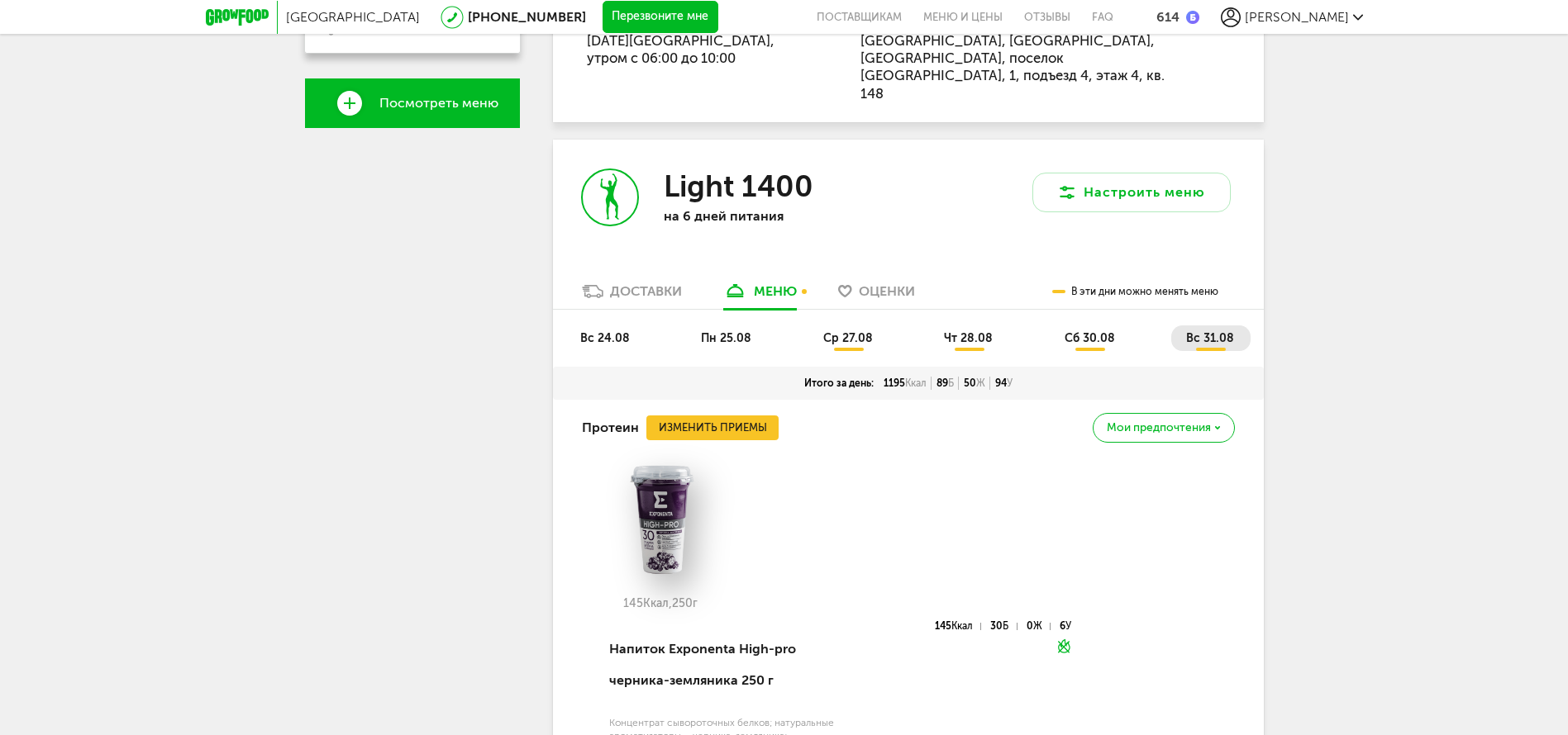
click at [639, 283] on div "Доставки" at bounding box center [646, 291] width 72 height 16
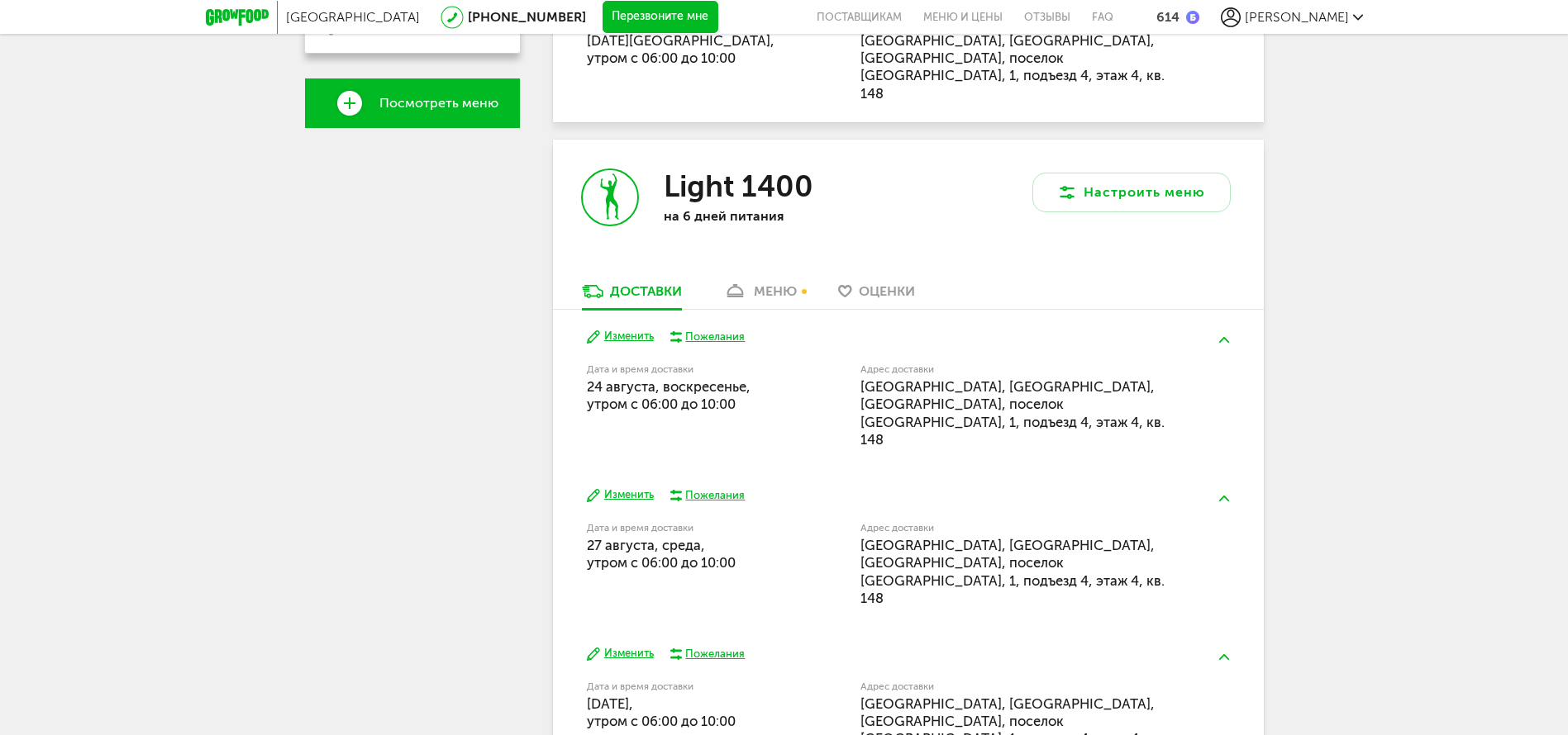
click at [761, 283] on div "меню" at bounding box center [775, 291] width 43 height 16
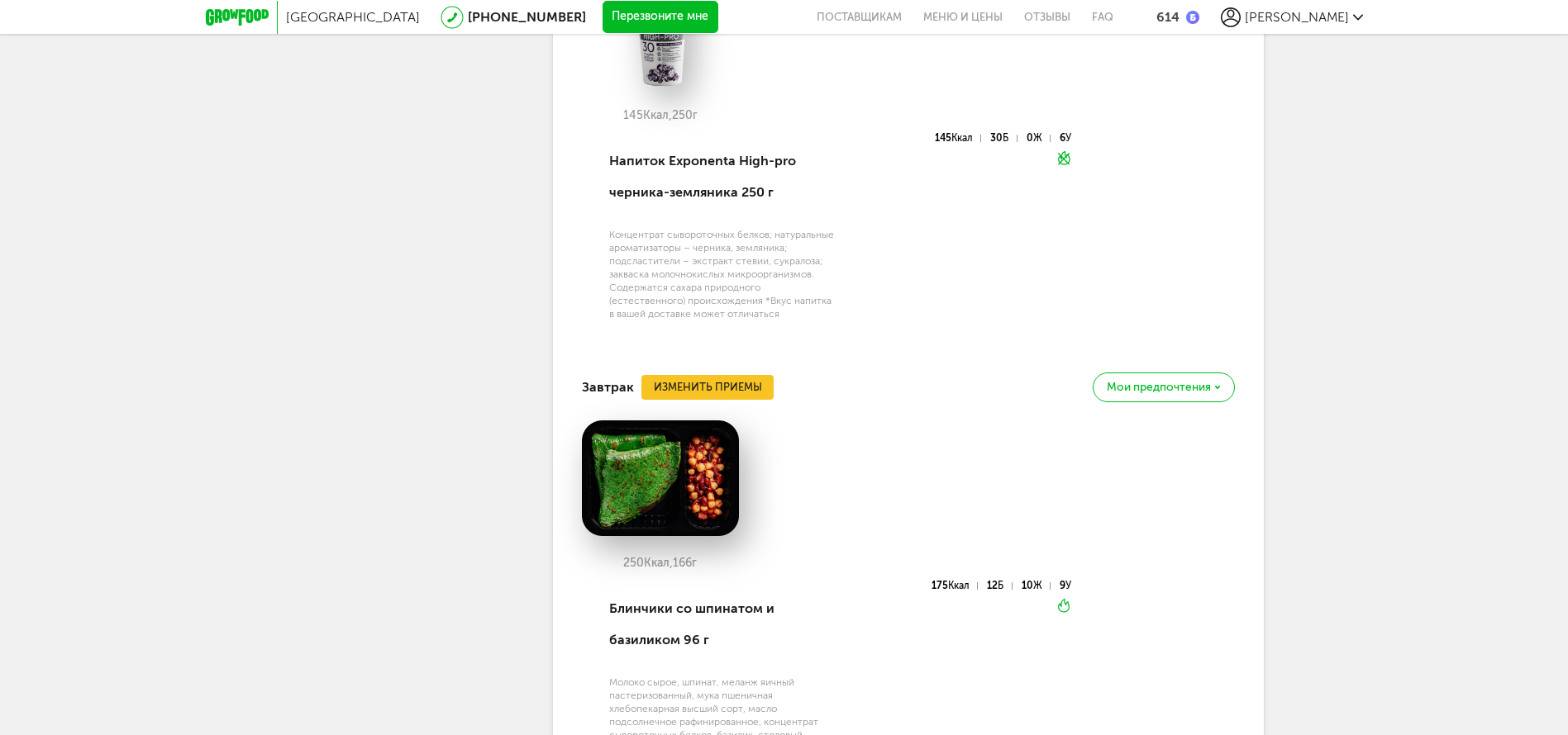
scroll to position [688, 0]
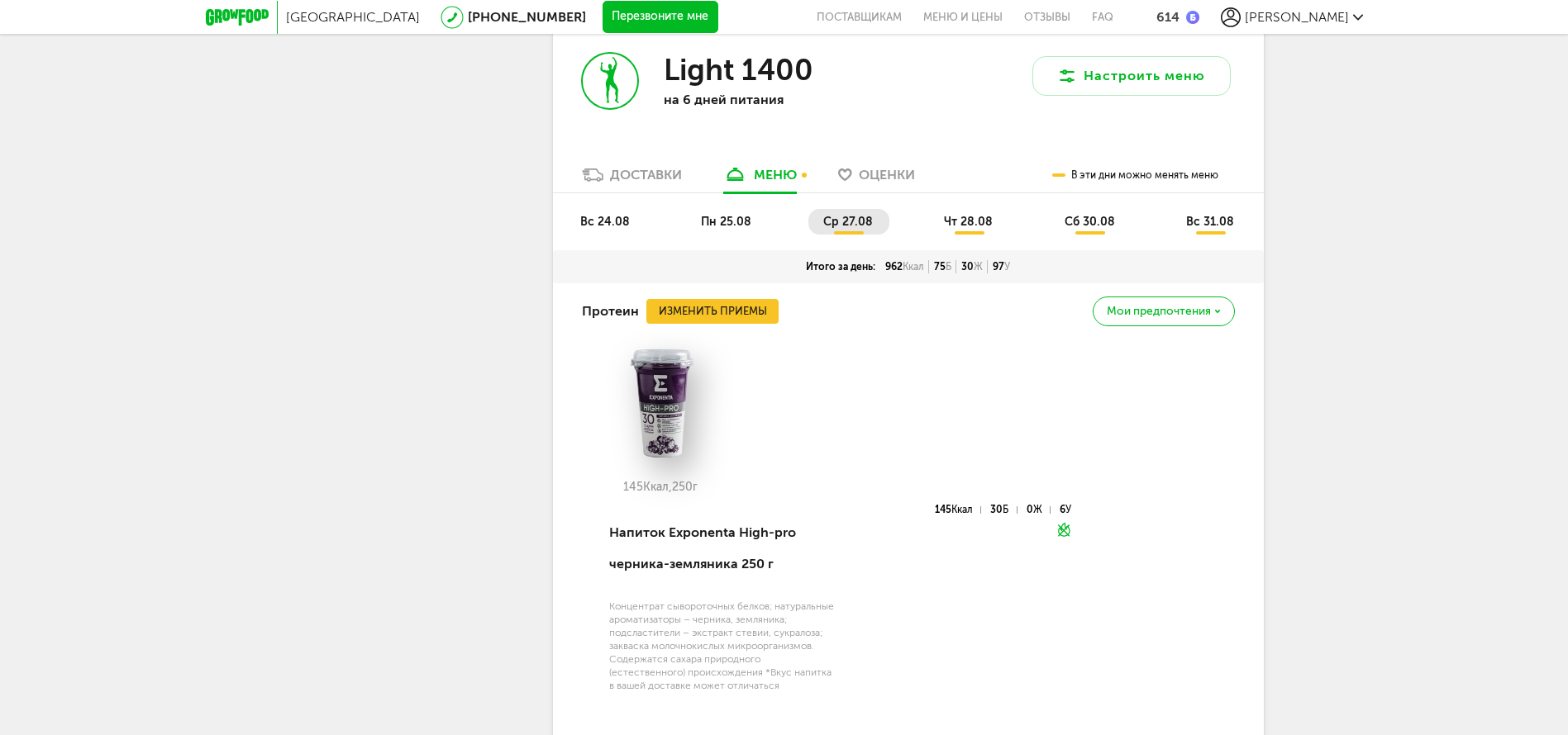
click at [970, 215] on span "чт 28.08" at bounding box center [968, 222] width 49 height 14
click at [1086, 215] on span "сб 30.08" at bounding box center [1090, 222] width 51 height 14
click at [1206, 215] on span "вс 31.08" at bounding box center [1210, 222] width 48 height 14
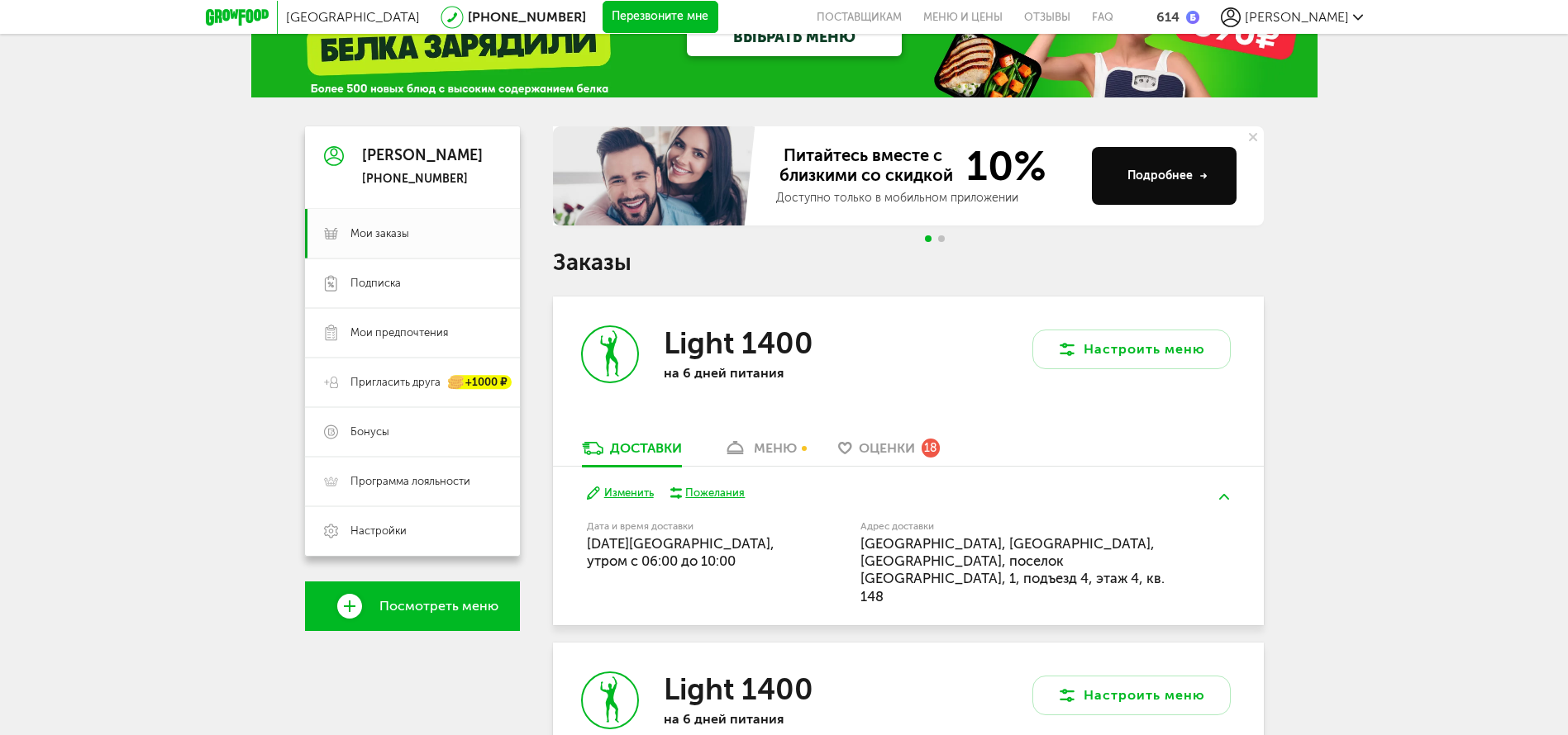
scroll to position [441, 0]
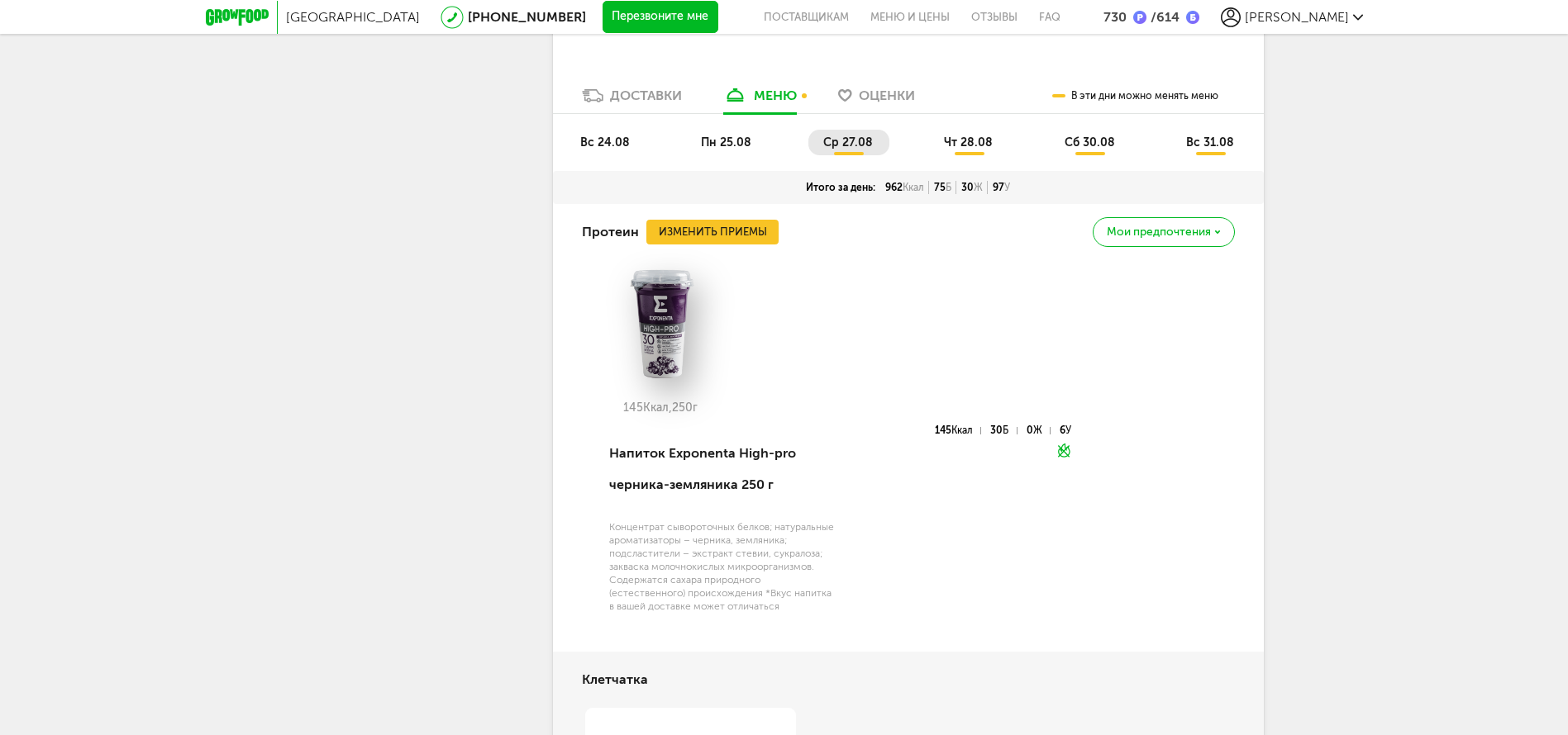
scroll to position [396, 0]
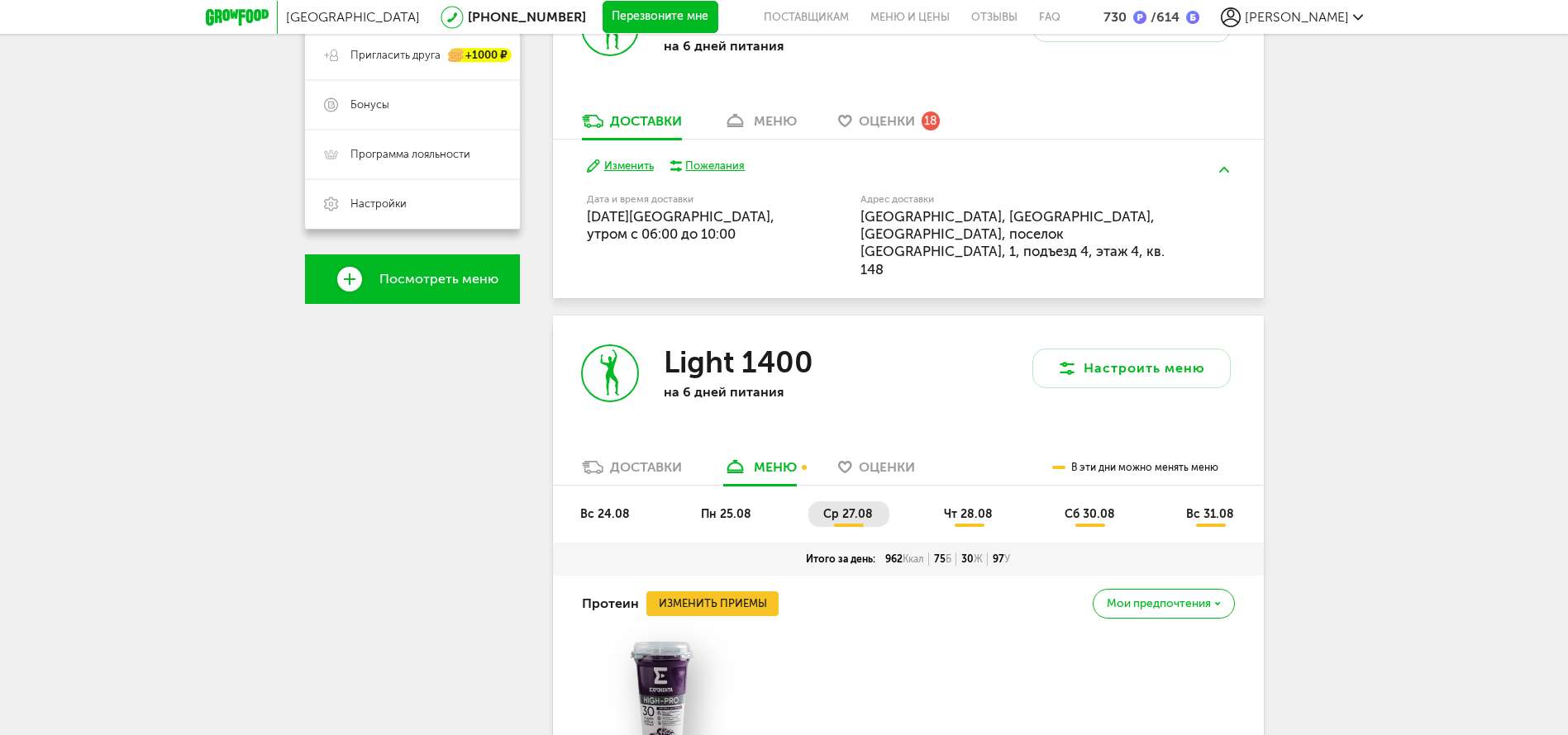
drag, startPoint x: 614, startPoint y: 438, endPoint x: 625, endPoint y: 436, distance: 11.2
click at [615, 459] on div "Доставки" at bounding box center [646, 466] width 72 height 16
